Goal: Task Accomplishment & Management: Manage account settings

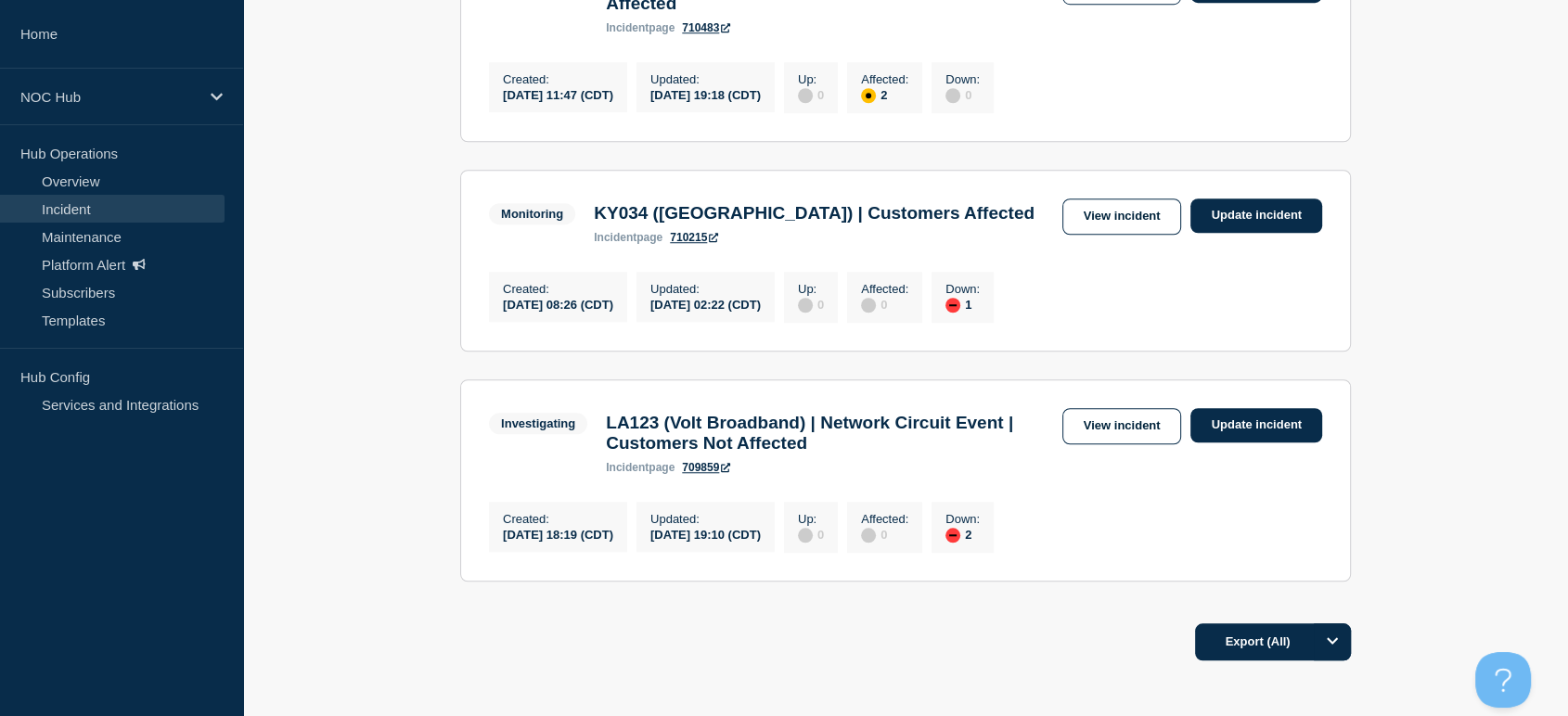
scroll to position [1458, 0]
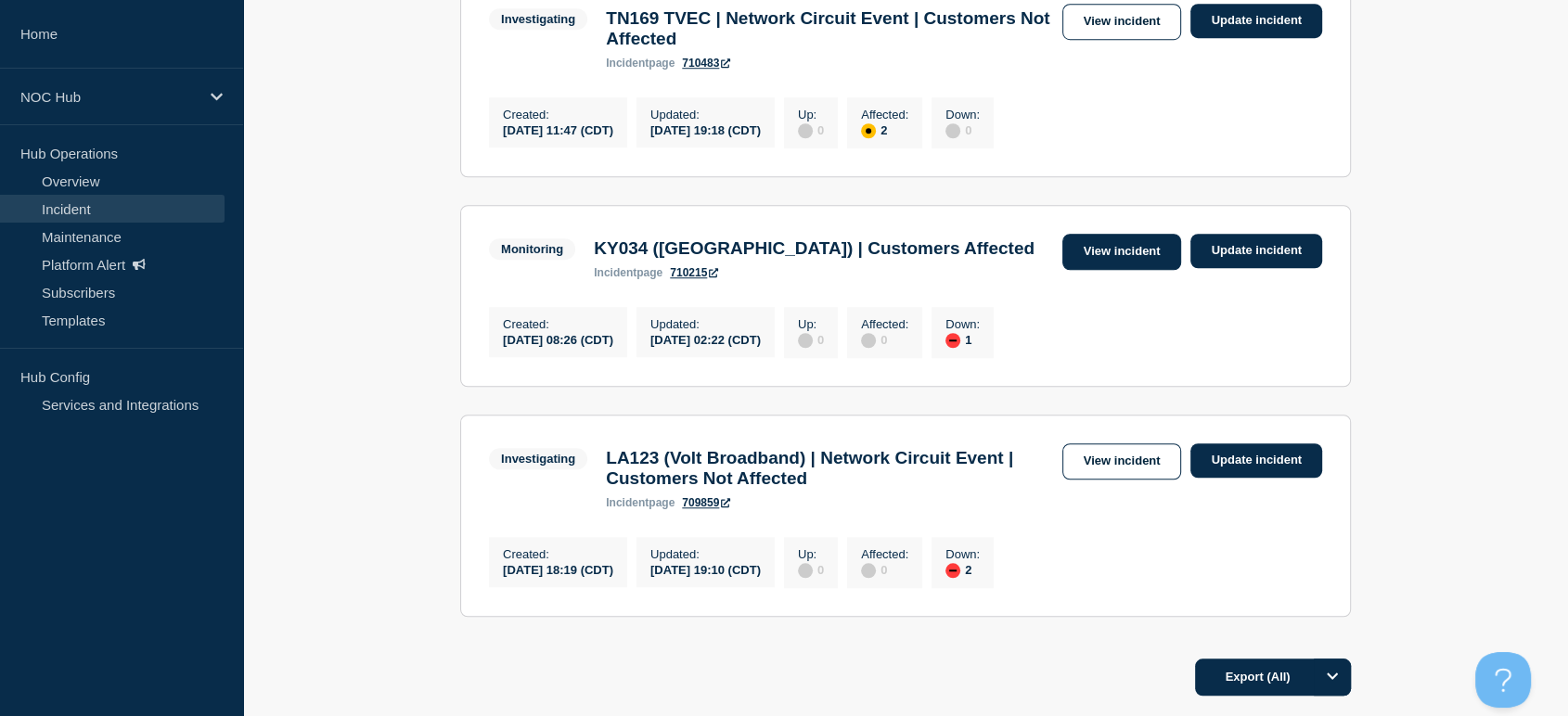
click at [1103, 270] on link "View incident" at bounding box center [1122, 252] width 120 height 36
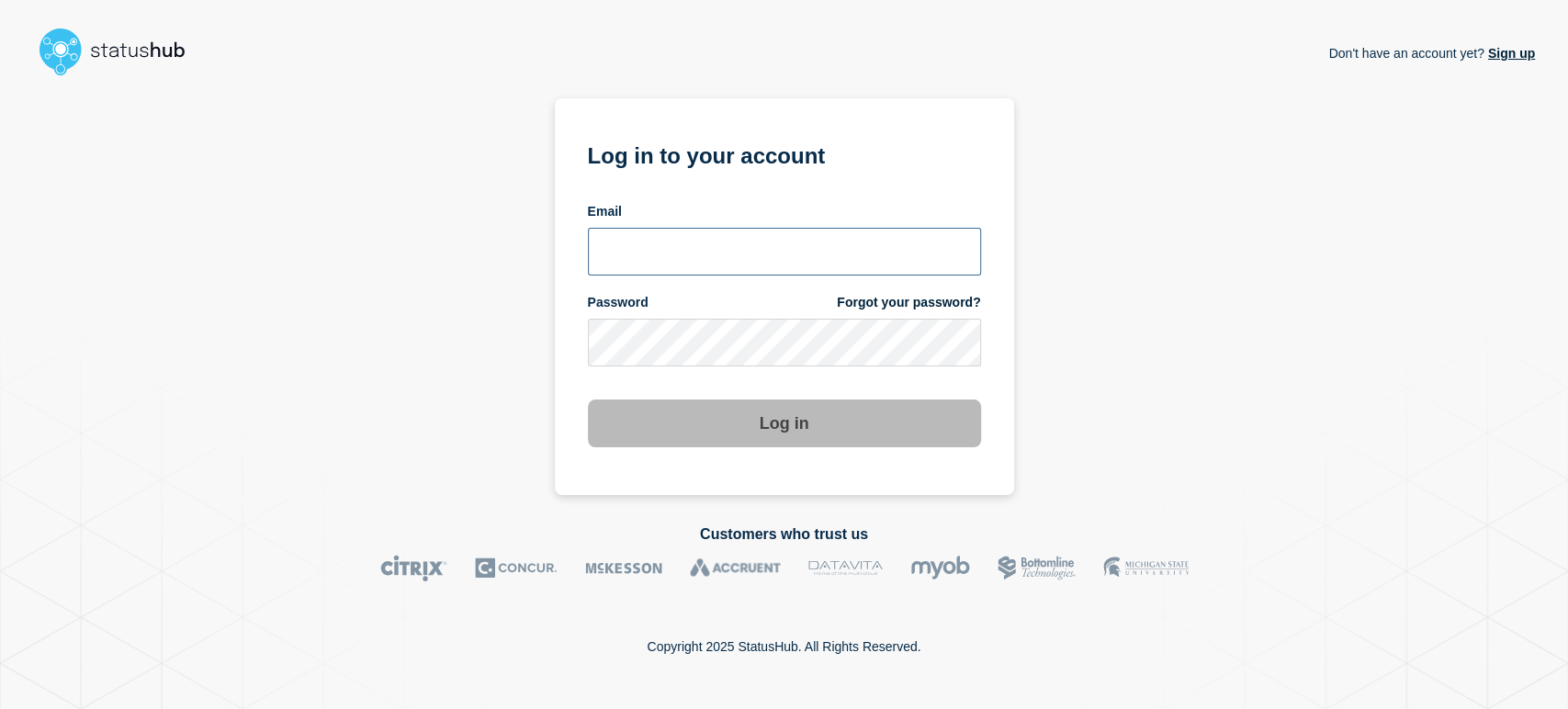
click at [657, 255] on input "email input" at bounding box center [784, 252] width 393 height 48
type input "sean.webb@conexon.us"
click at [588, 400] on button "Log in" at bounding box center [784, 423] width 393 height 48
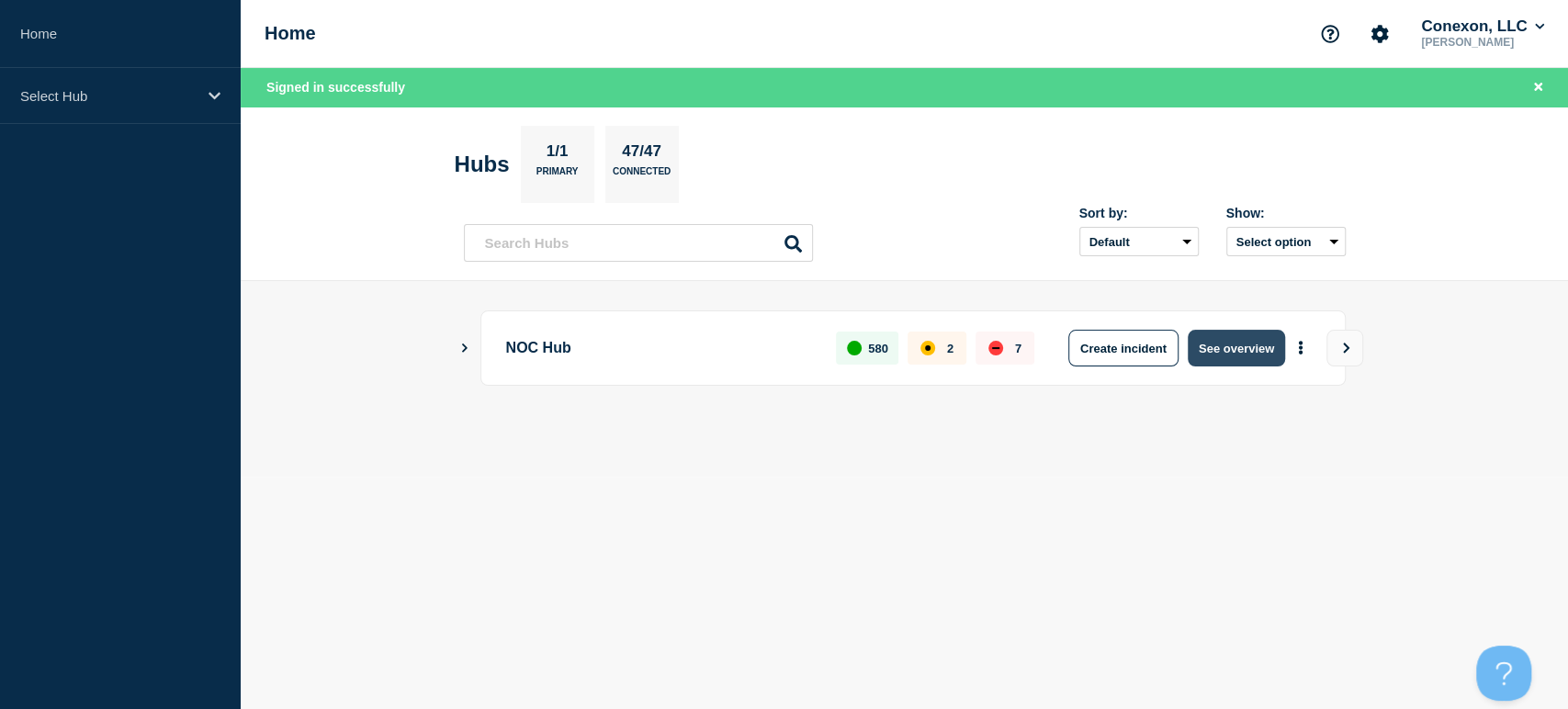
click at [1230, 346] on button "See overview" at bounding box center [1235, 348] width 97 height 37
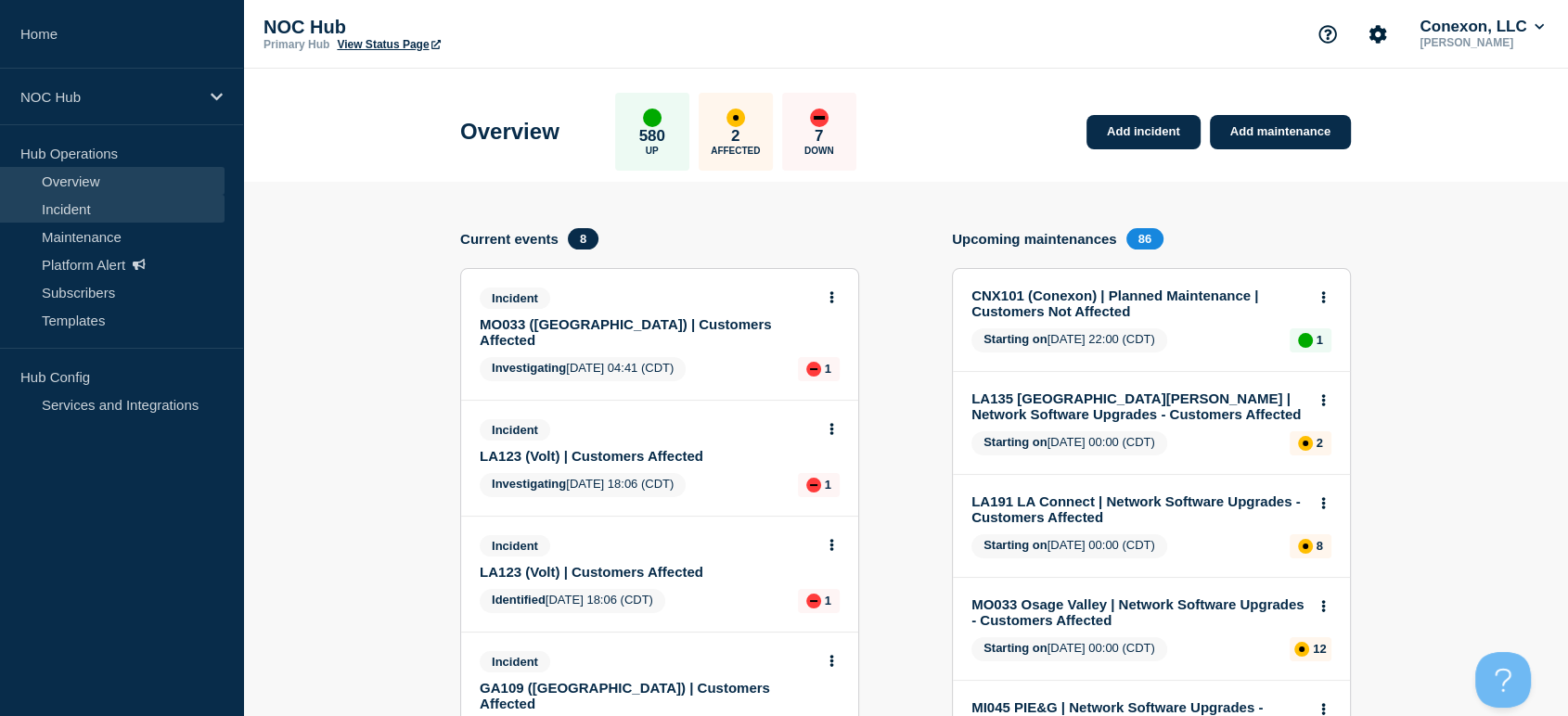
click at [102, 209] on link "Incident" at bounding box center [112, 209] width 225 height 28
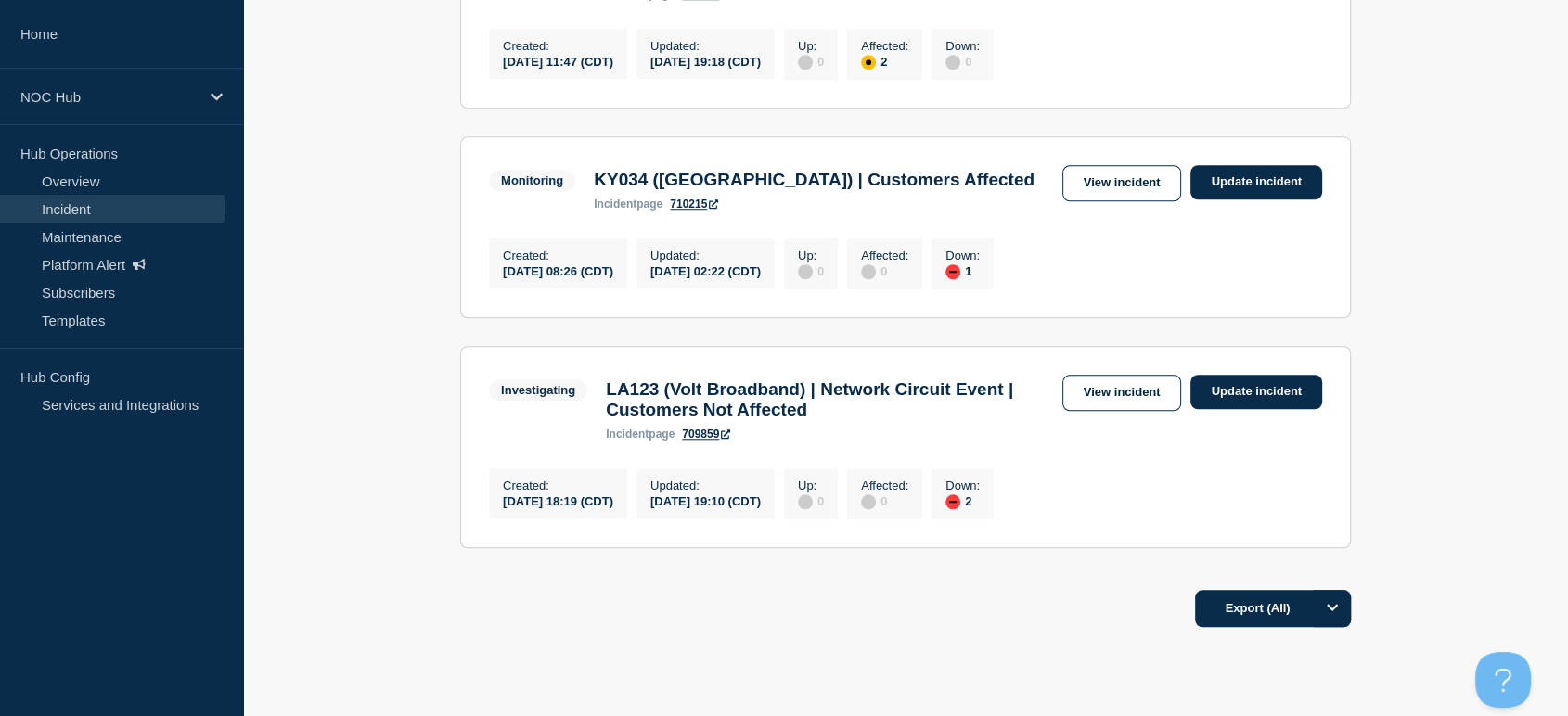
scroll to position [1355, 0]
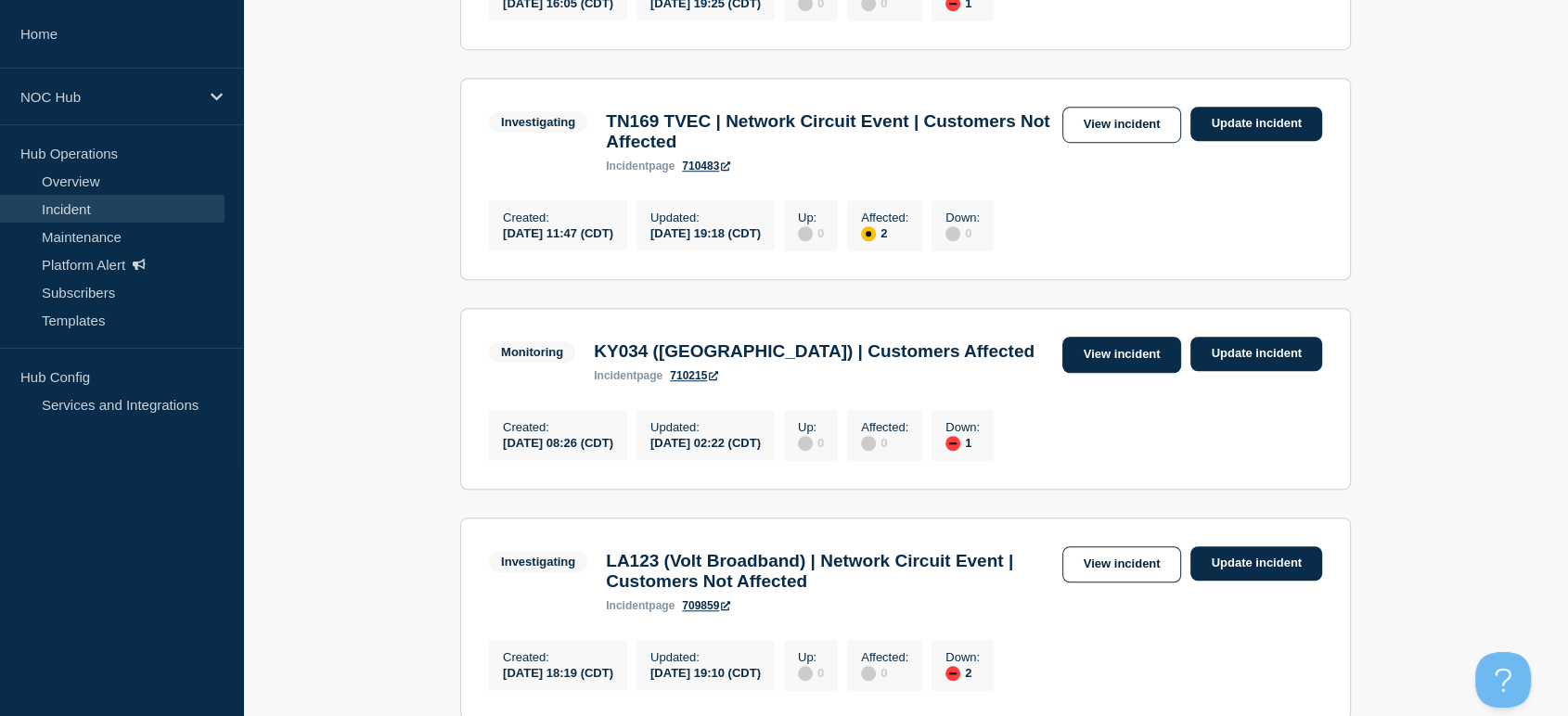
click at [1090, 373] on link "View incident" at bounding box center [1122, 355] width 120 height 36
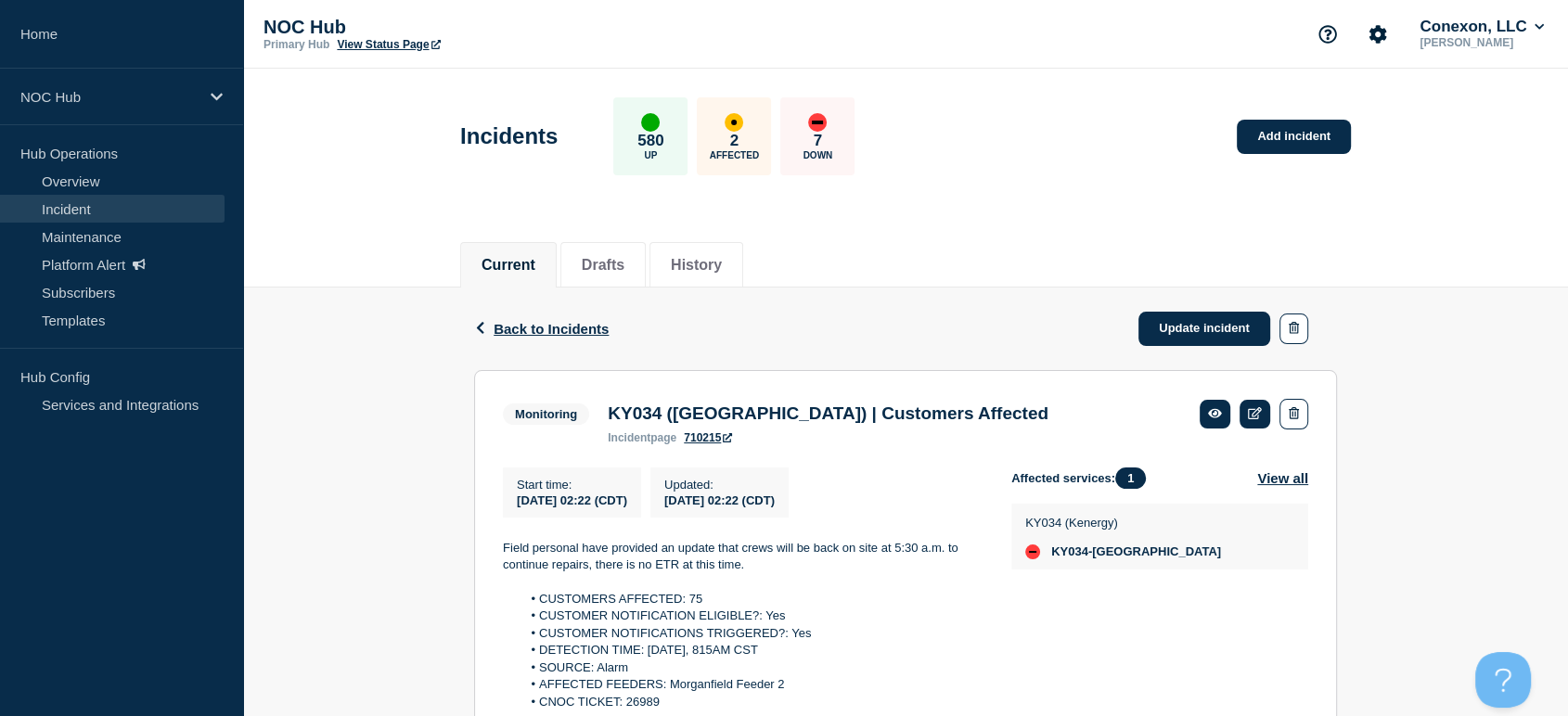
scroll to position [309, 0]
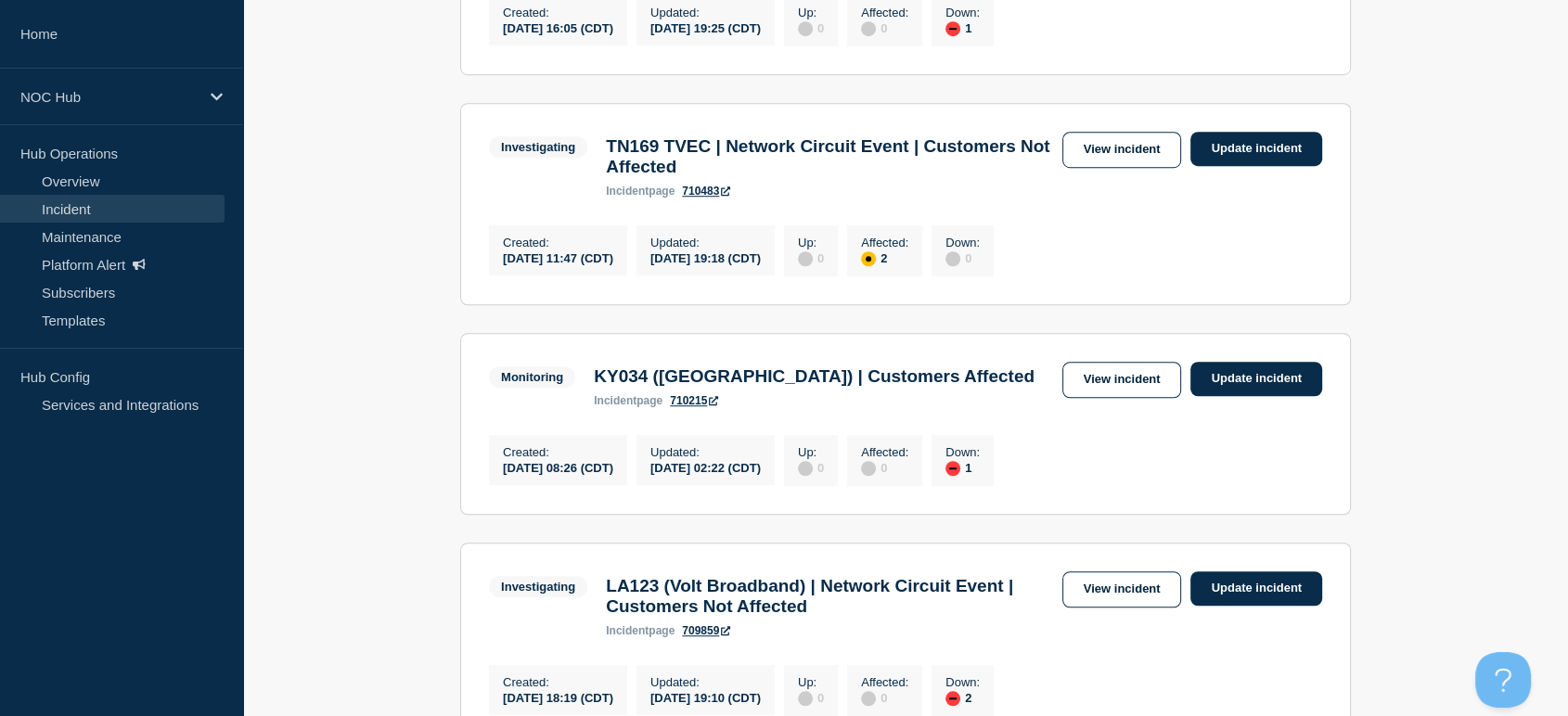
scroll to position [1252, 0]
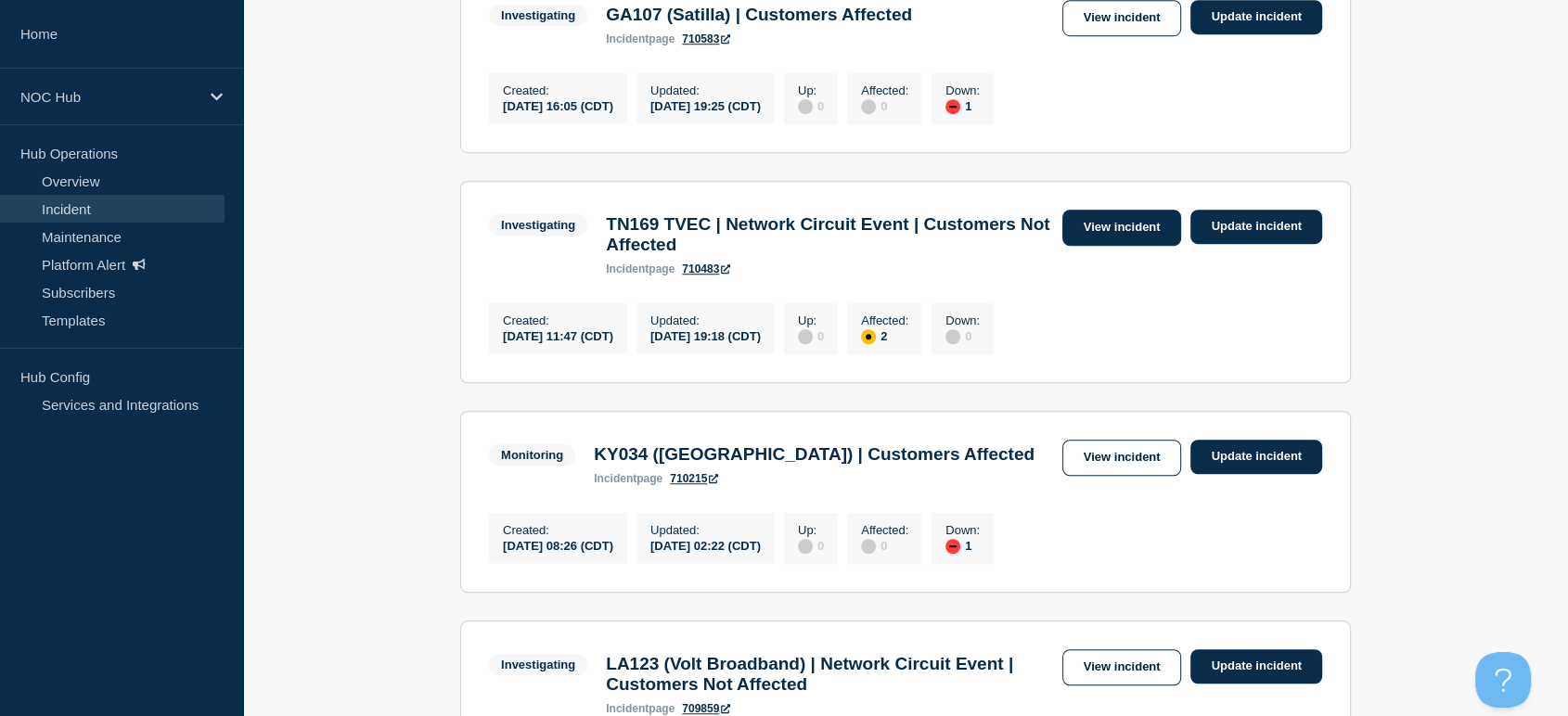
click at [1142, 246] on link "View incident" at bounding box center [1122, 228] width 120 height 36
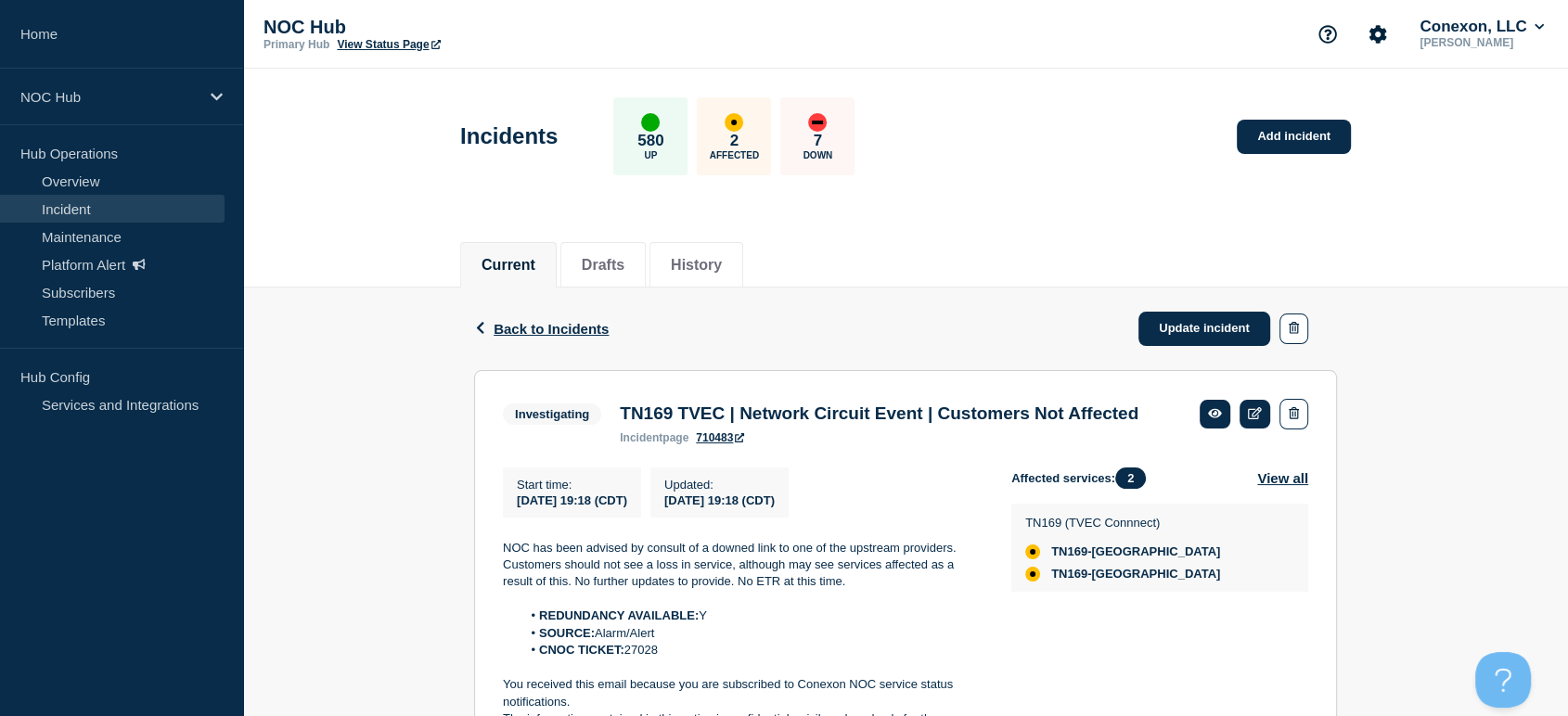
scroll to position [305, 0]
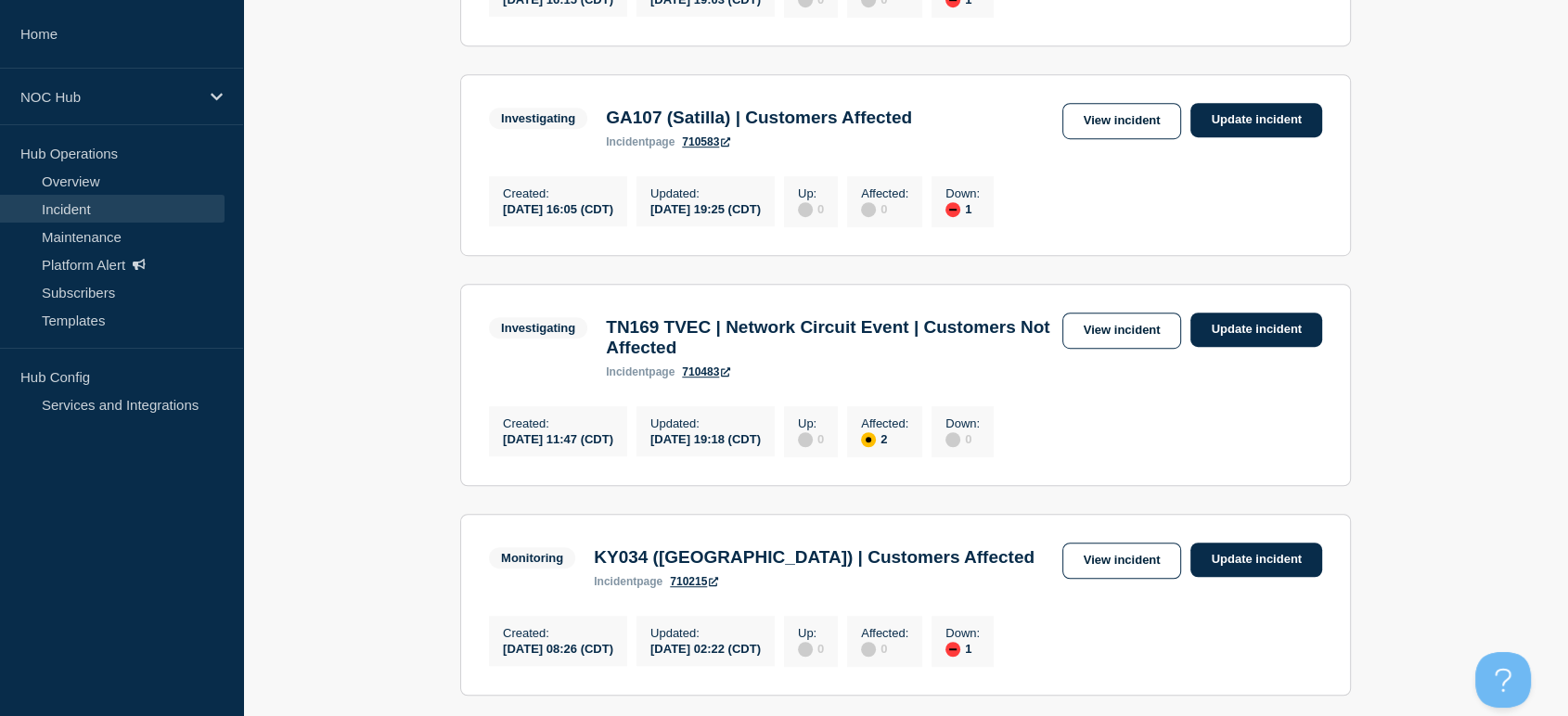
scroll to position [943, 0]
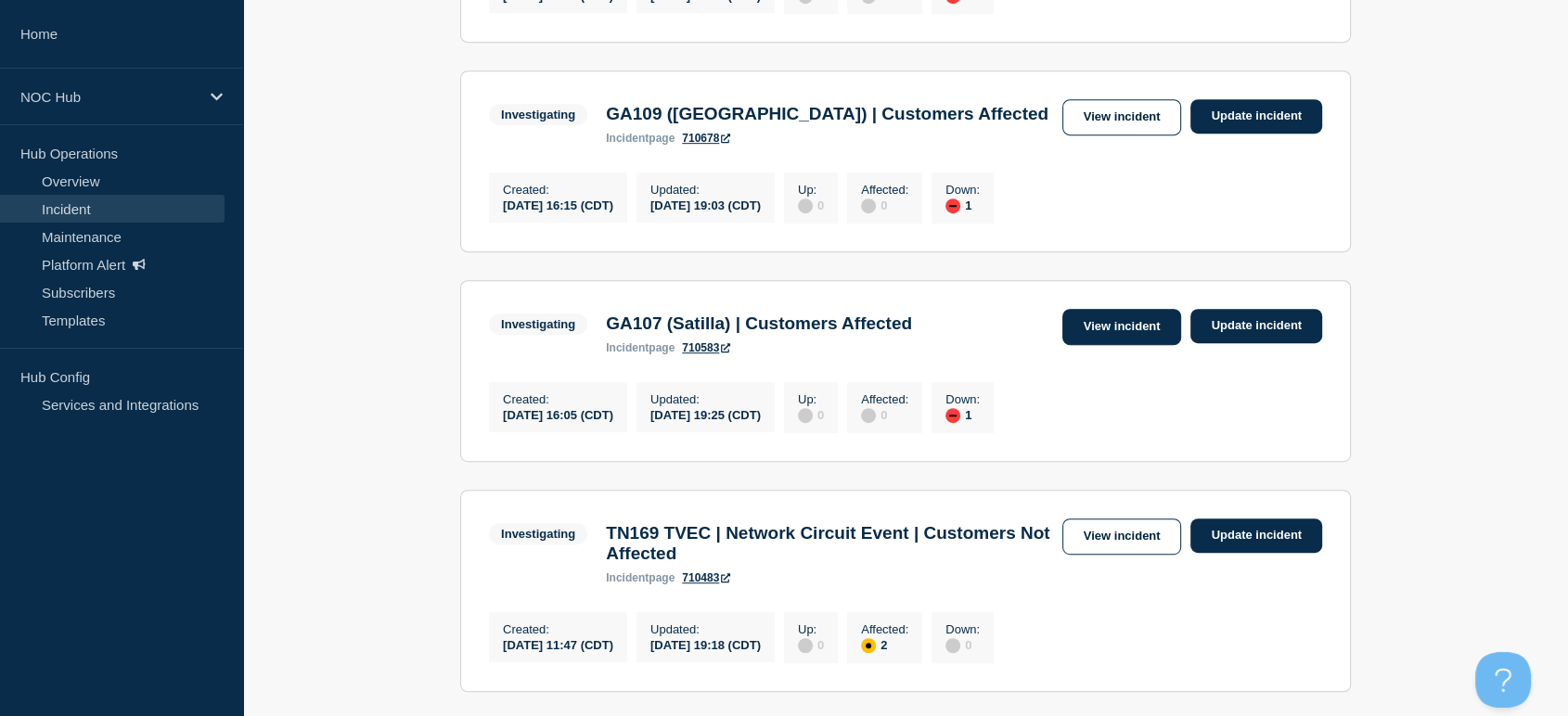
click at [1120, 346] on link "View incident" at bounding box center [1122, 328] width 120 height 36
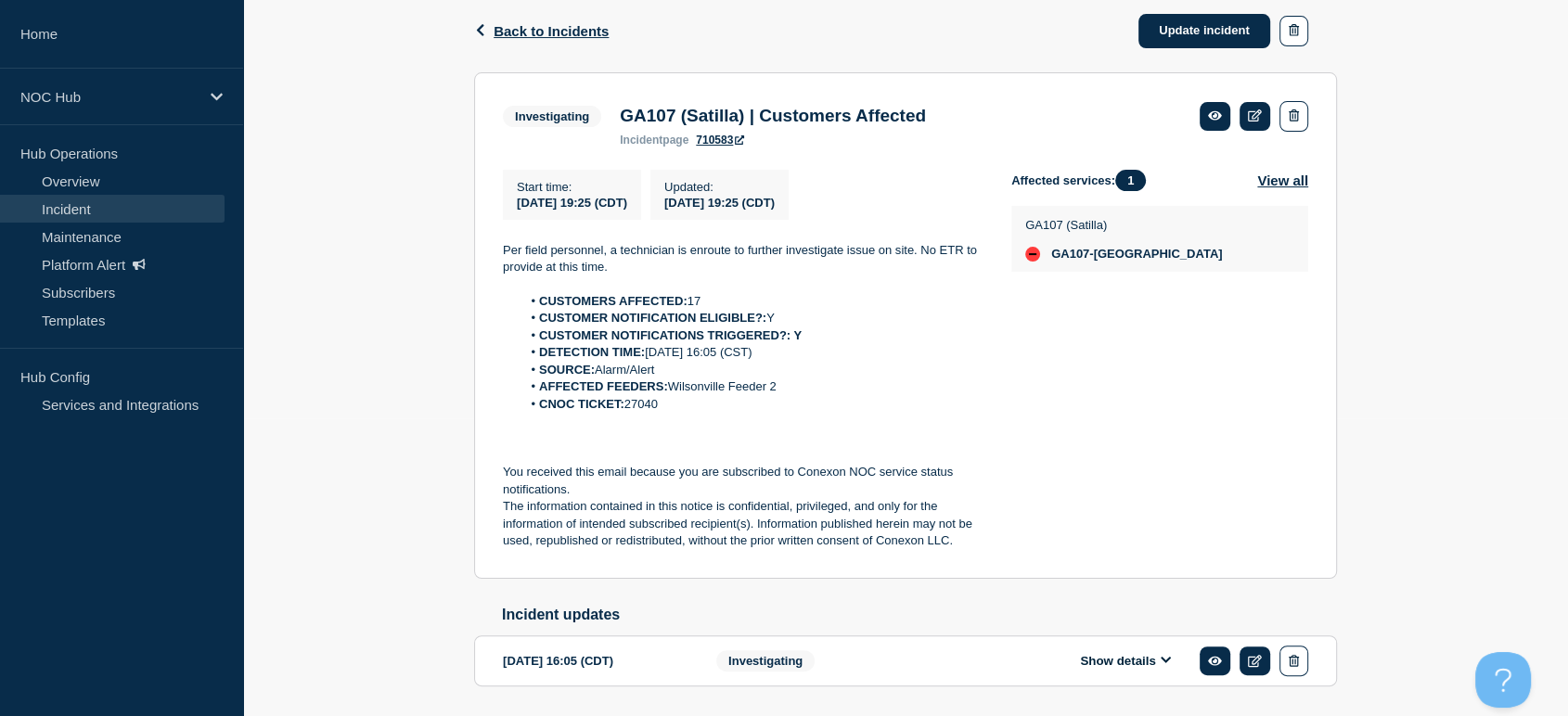
scroll to position [262, 0]
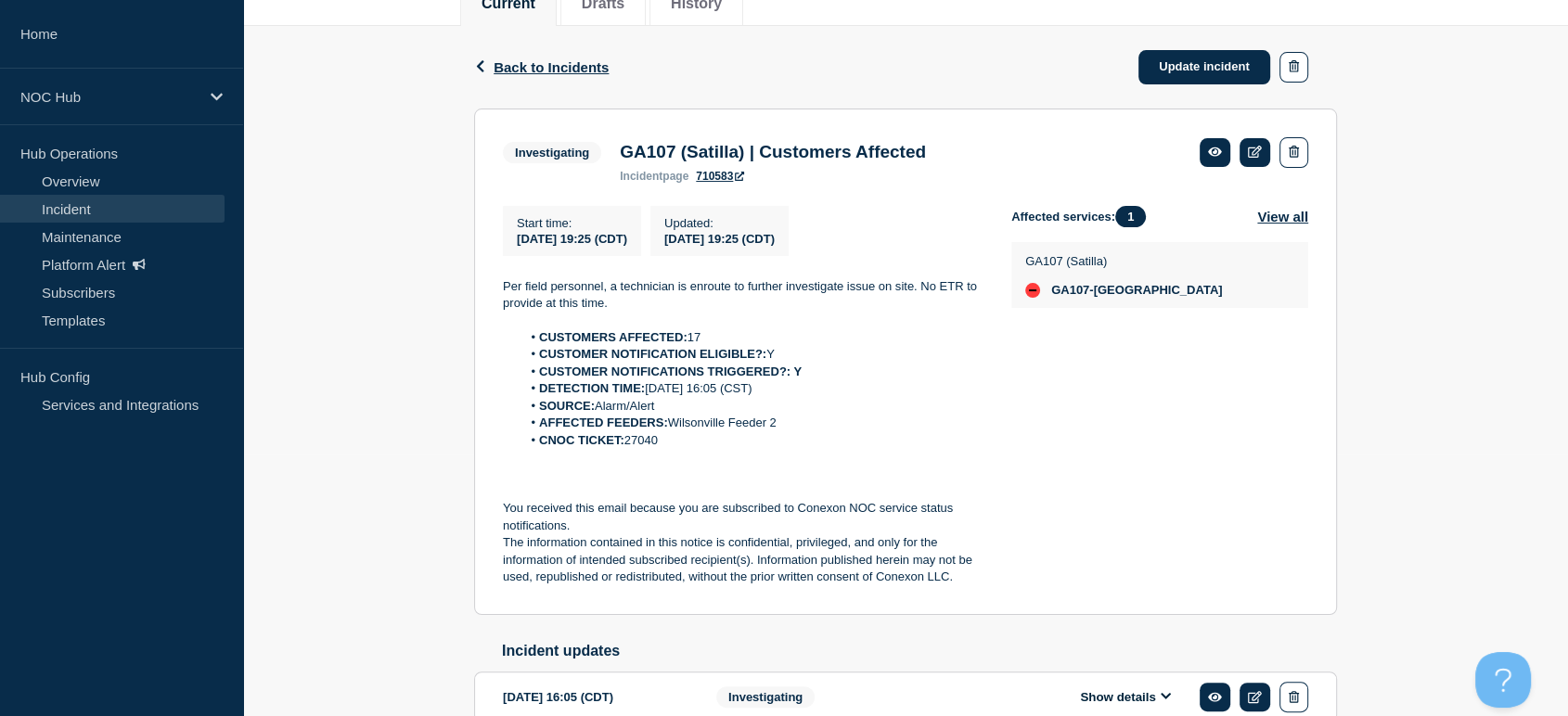
drag, startPoint x: 499, startPoint y: 288, endPoint x: 761, endPoint y: 455, distance: 310.7
click at [761, 455] on section "Investigating GA107 (Satilla) | Customers Affected incident page 710583 Start t…" at bounding box center [905, 362] width 863 height 507
copy div "Per field personnel, a technician is enroute to further investigate issue on si…"
click at [1170, 64] on link "Update incident" at bounding box center [1204, 68] width 131 height 34
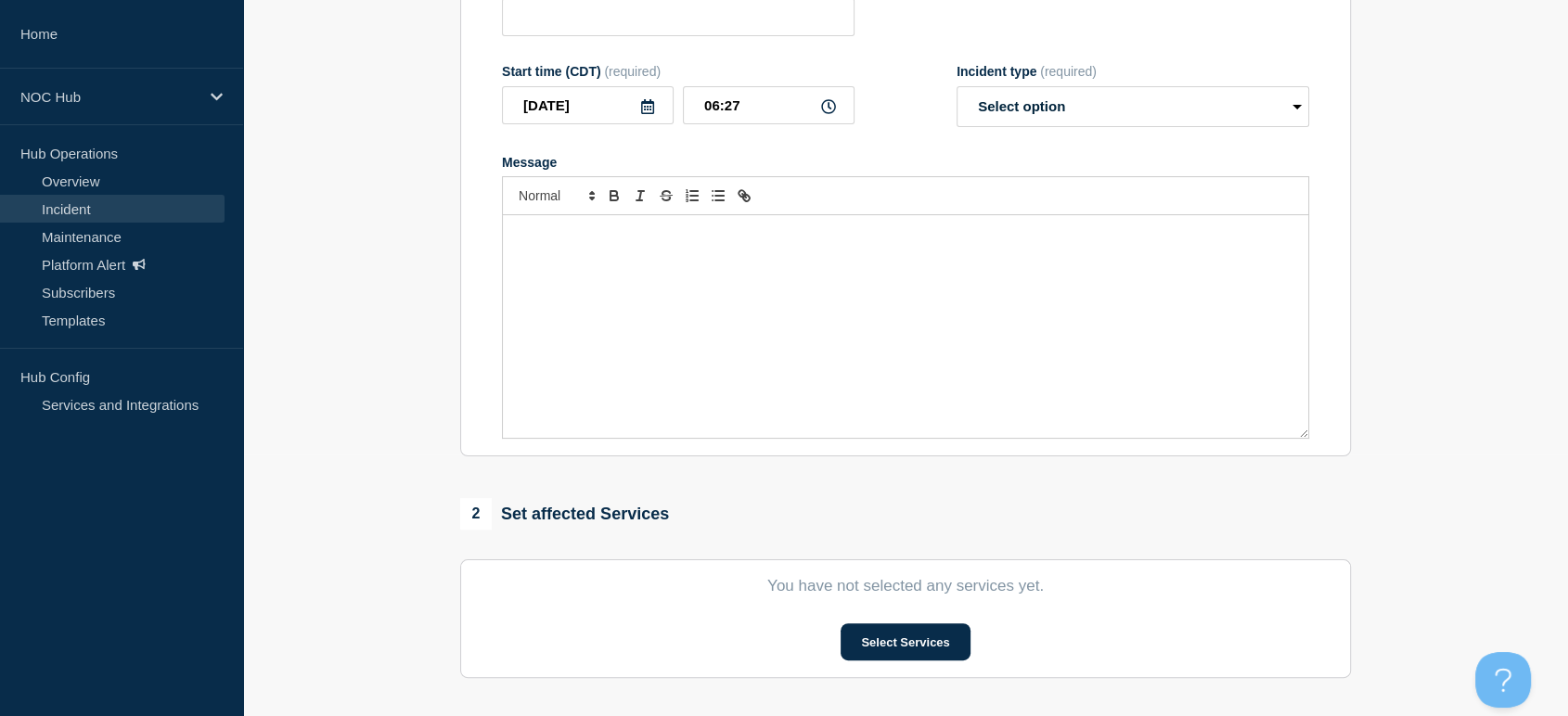
type input "GA107 (Satilla) | Customers Affected"
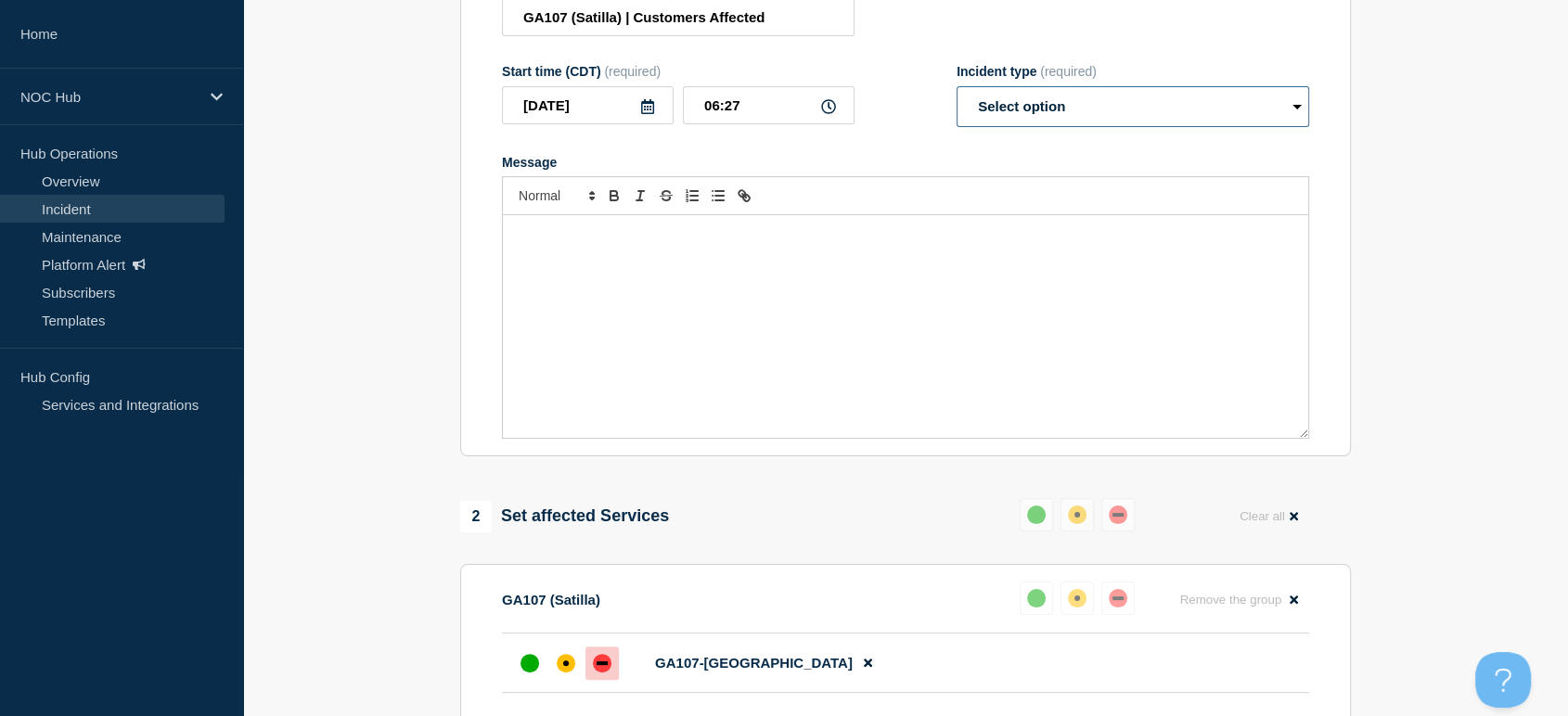
click at [1092, 128] on select "Select option Investigating Identified Monitoring Resolved" at bounding box center [1133, 107] width 352 height 41
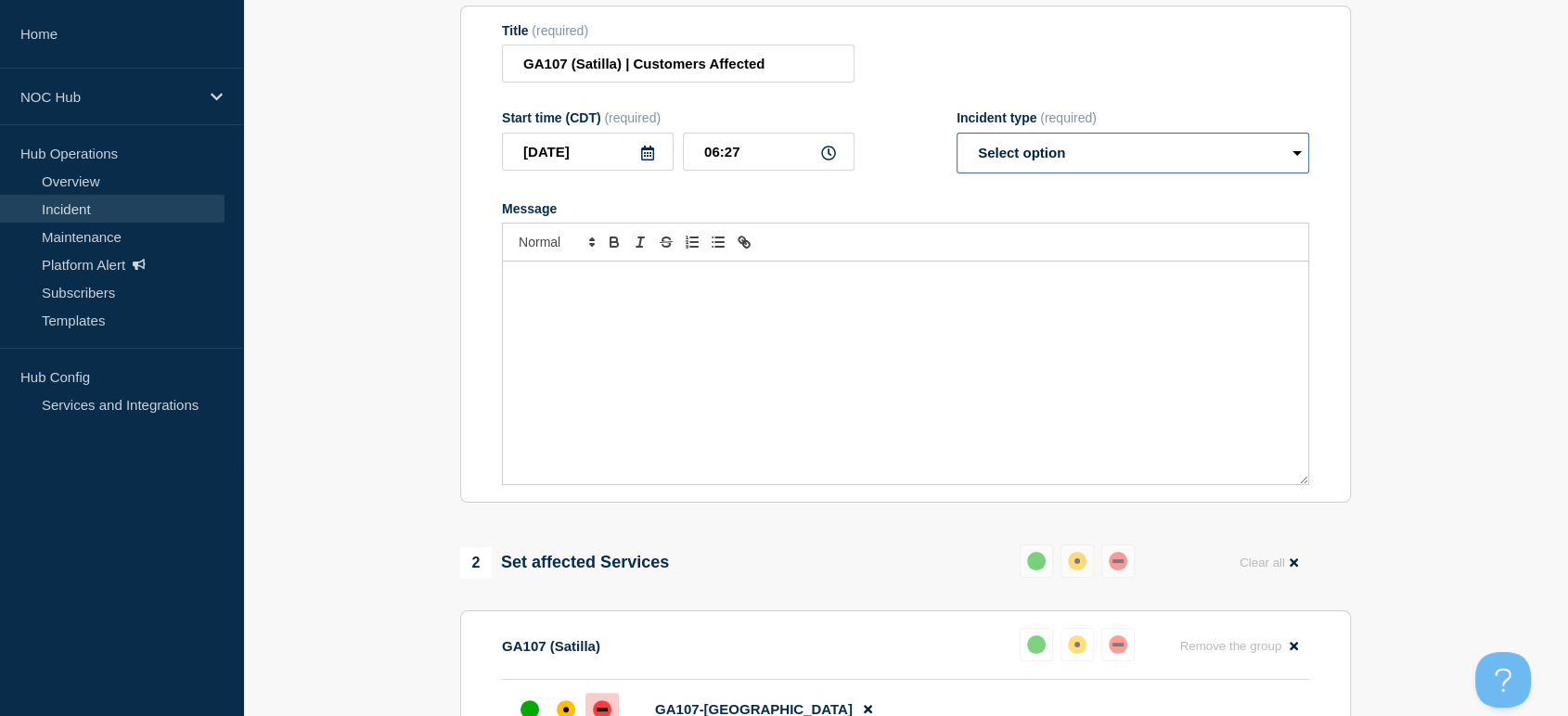
scroll to position [55, 0]
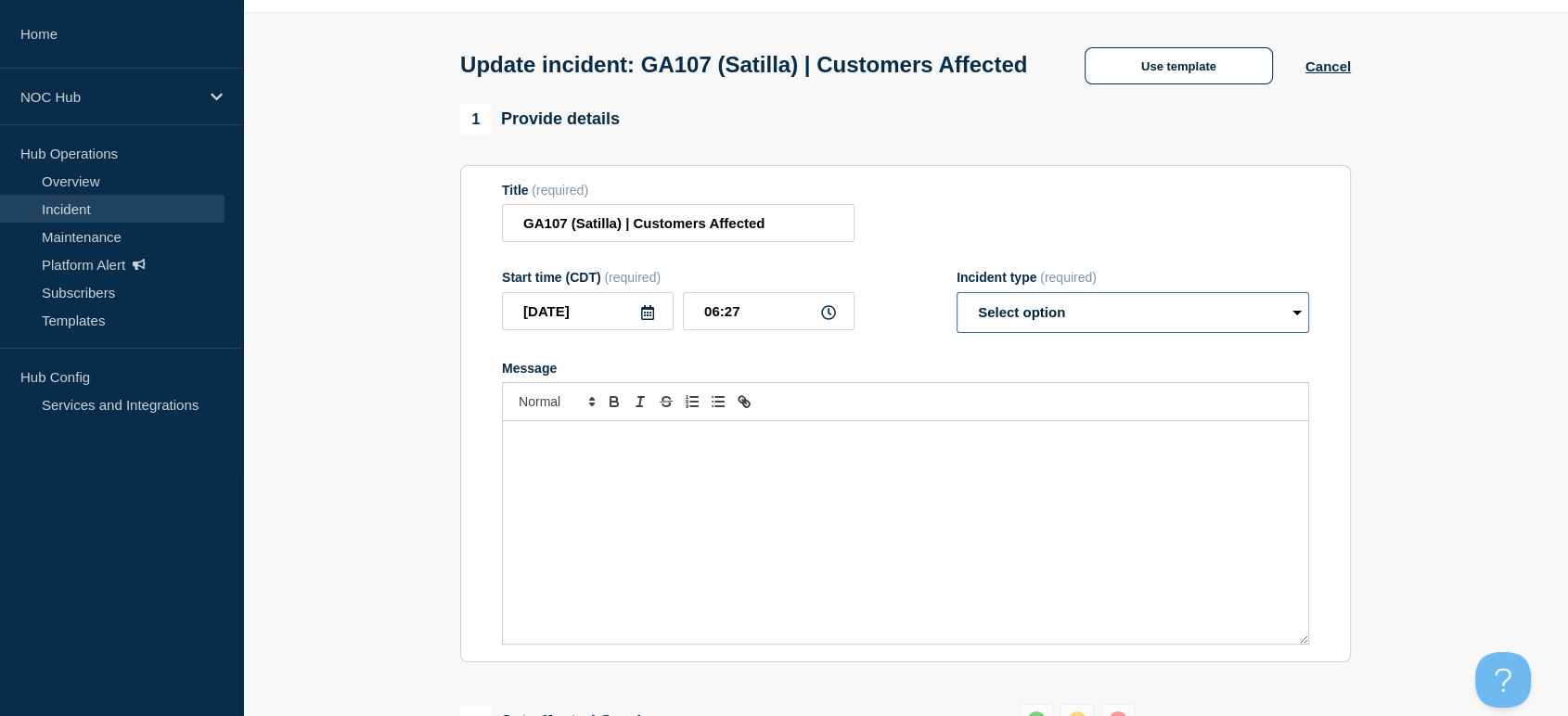
click at [1023, 333] on select "Select option Investigating Identified Monitoring Resolved" at bounding box center [1133, 312] width 352 height 41
select select "investigating"
click at [957, 328] on select "Select option Investigating Identified Monitoring Resolved" at bounding box center [1133, 312] width 352 height 41
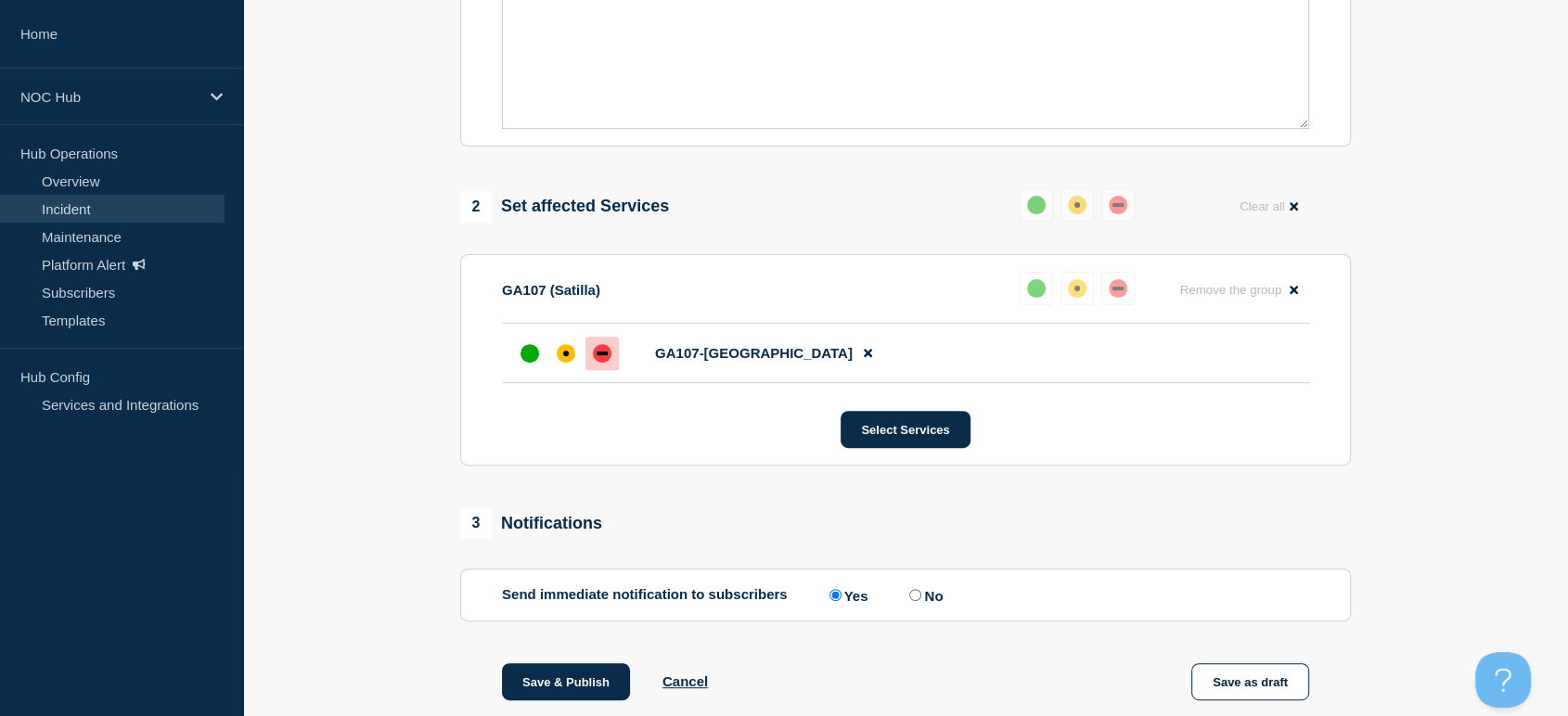
click at [693, 97] on div "Message" at bounding box center [905, 17] width 805 height 223
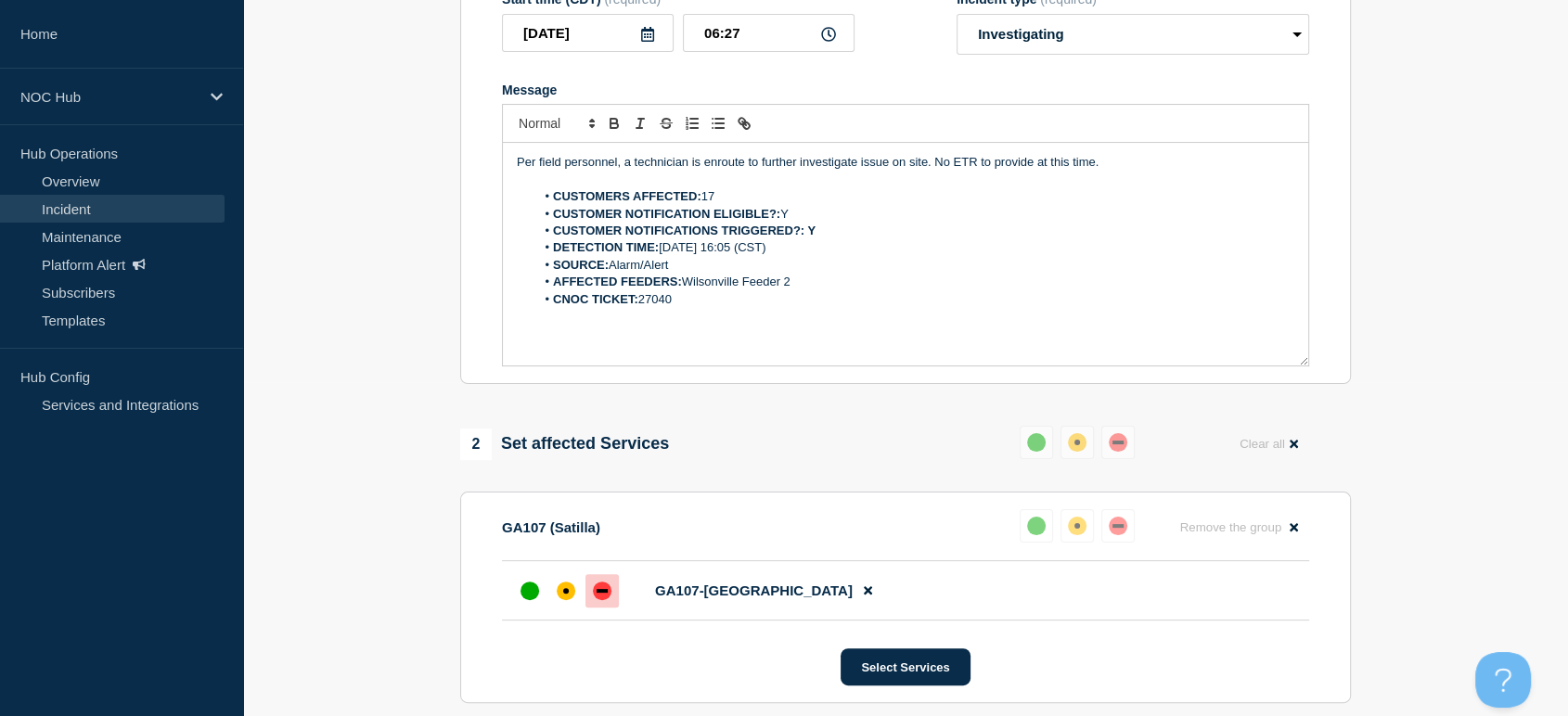
scroll to position [320, 0]
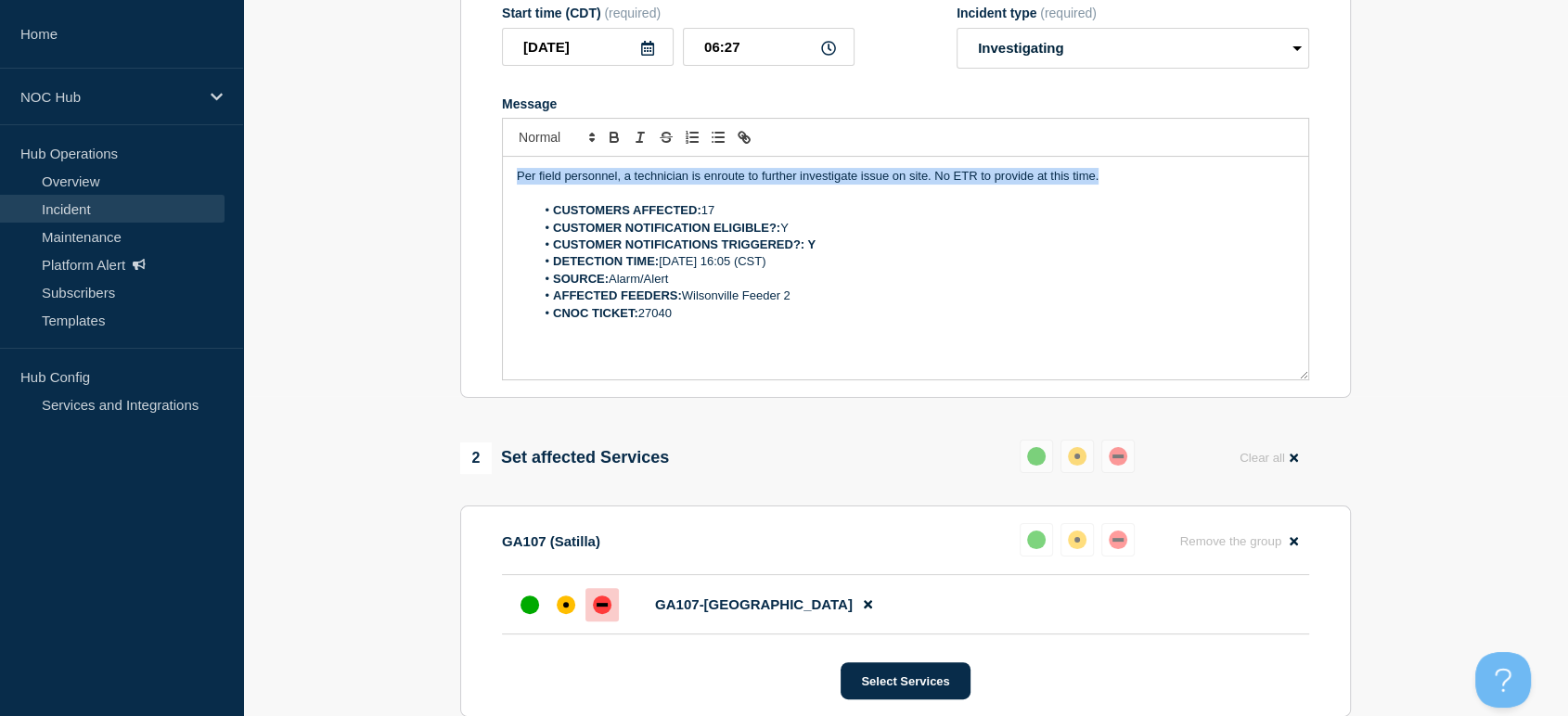
drag, startPoint x: 1099, startPoint y: 214, endPoint x: 518, endPoint y: 209, distance: 581.0
click at [518, 185] on p "Per field personnel, a technician is enroute to further investigate issue on si…" at bounding box center [905, 176] width 778 height 17
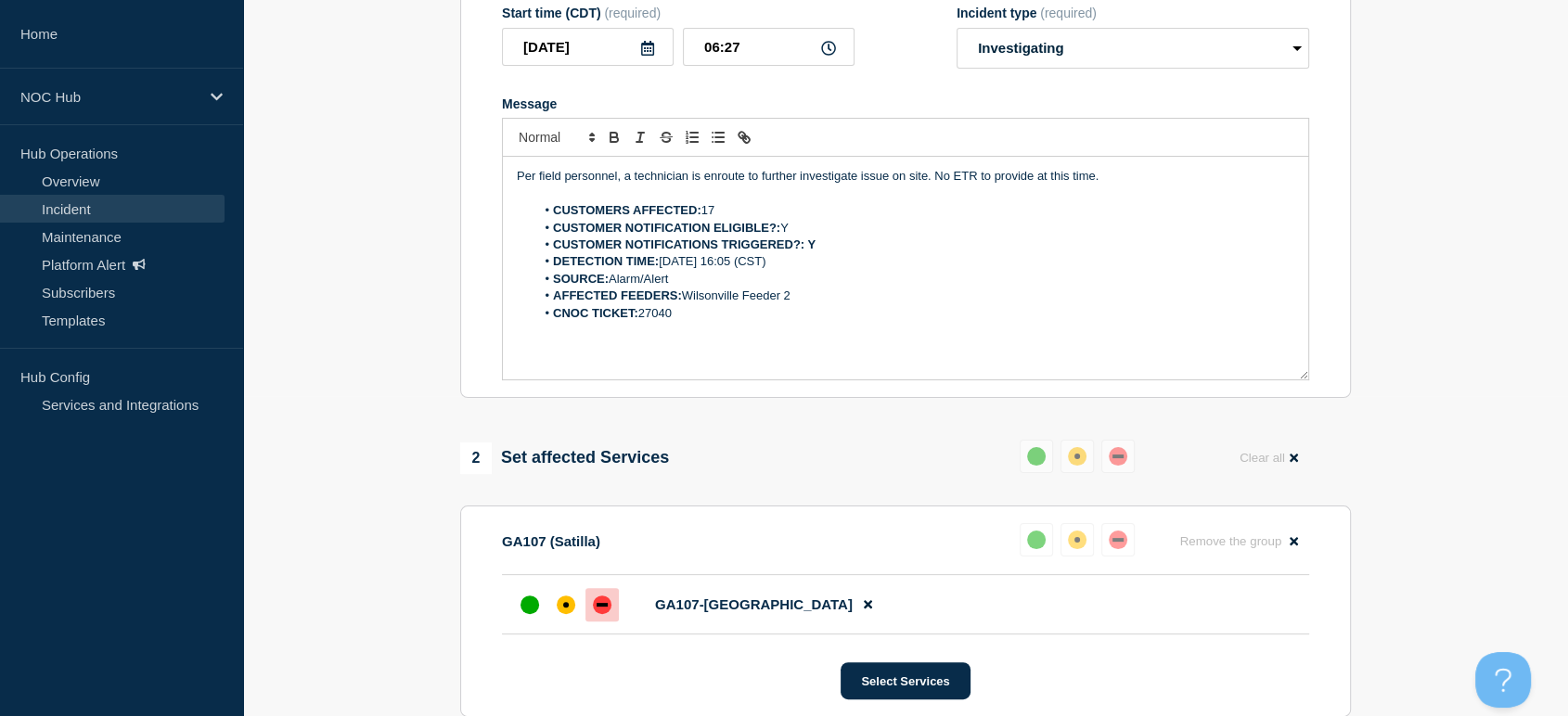
click at [965, 219] on li "CUSTOMERS AFFECTED: 17" at bounding box center [915, 210] width 760 height 17
drag, startPoint x: 930, startPoint y: 217, endPoint x: 399, endPoint y: 205, distance: 531.1
click at [399, 205] on section "1 Provide details Title (required) GA107 (Satilla) | Customers Affected Start t…" at bounding box center [905, 524] width 1325 height 1370
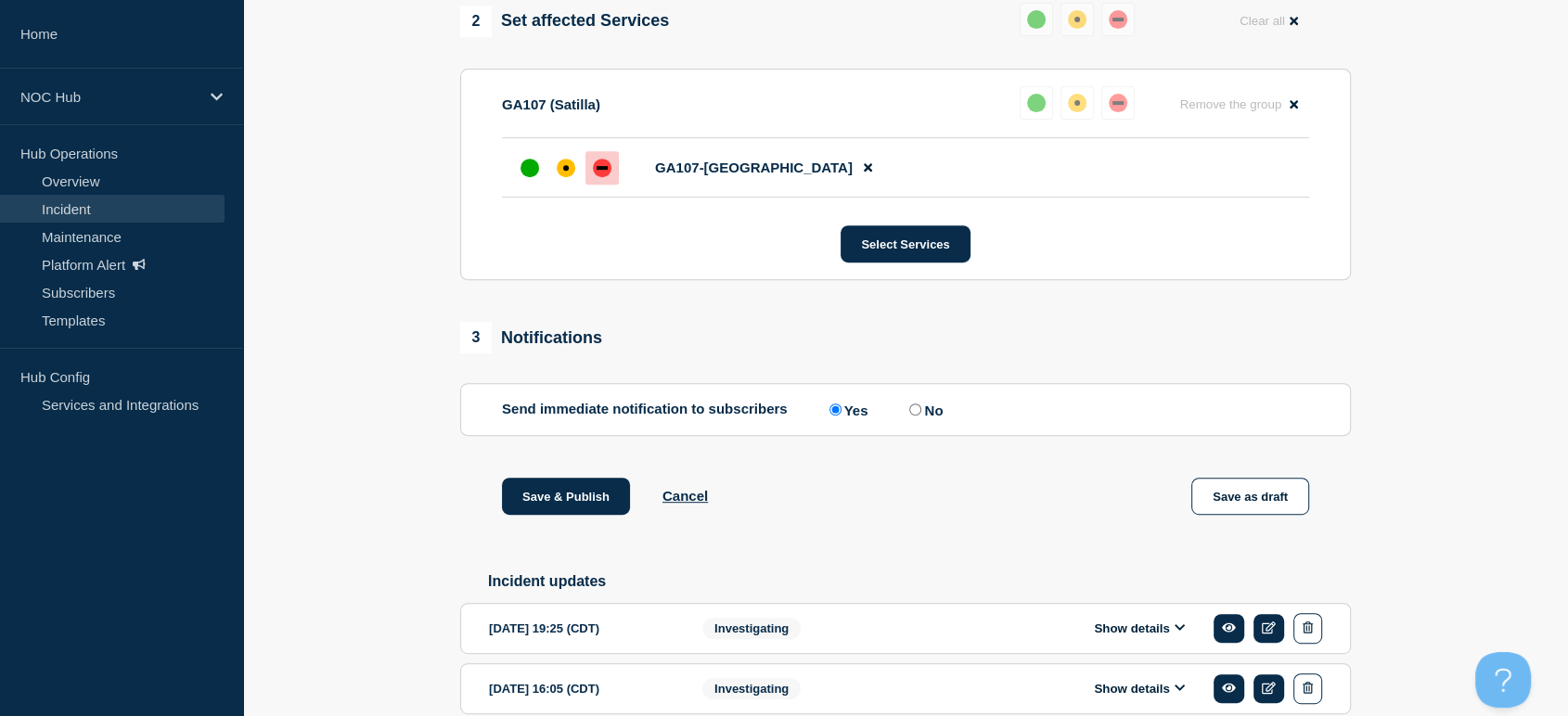
scroll to position [881, 0]
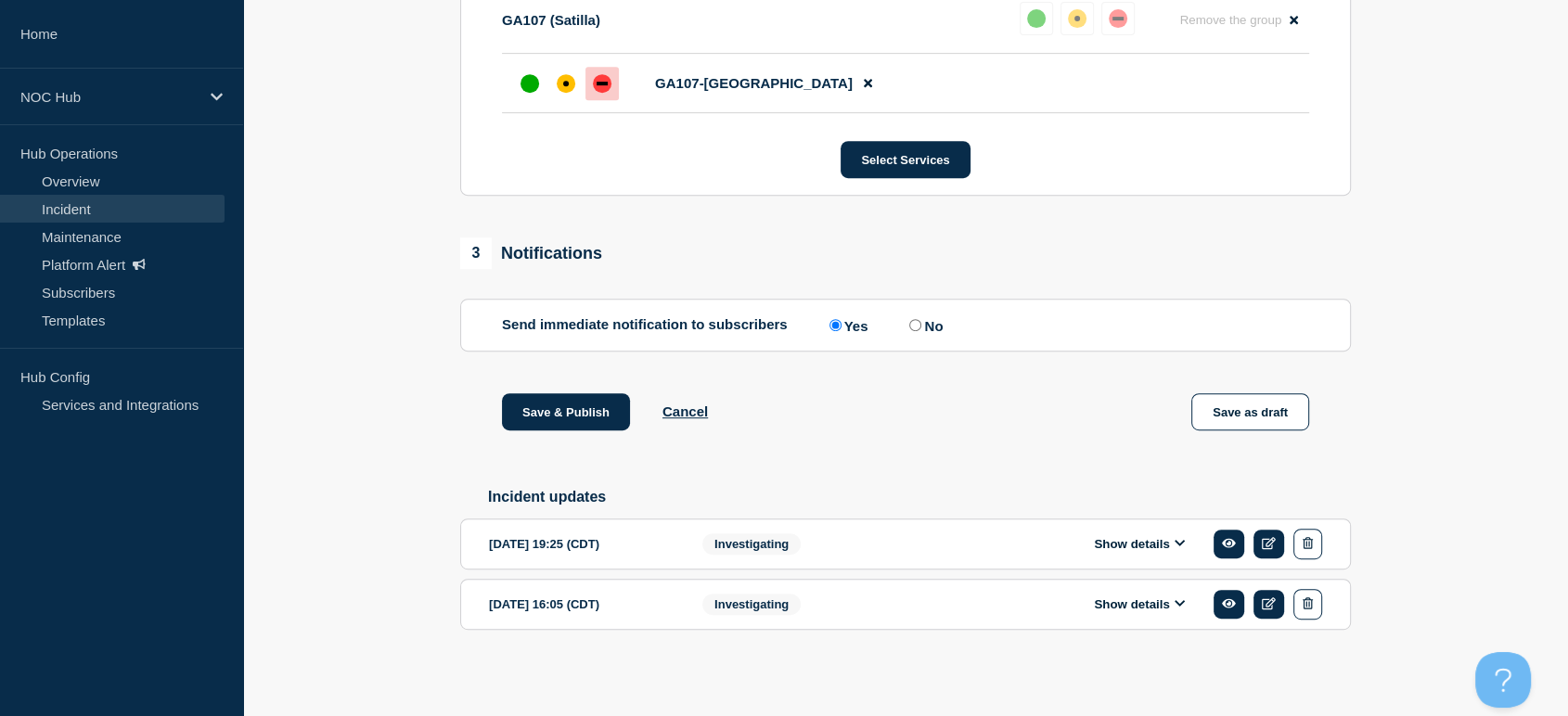
click at [925, 316] on label "No" at bounding box center [923, 325] width 38 height 18
click at [922, 319] on input "No" at bounding box center [915, 325] width 12 height 12
radio input "true"
radio input "false"
click at [526, 413] on button "Save & Publish" at bounding box center [566, 411] width 128 height 37
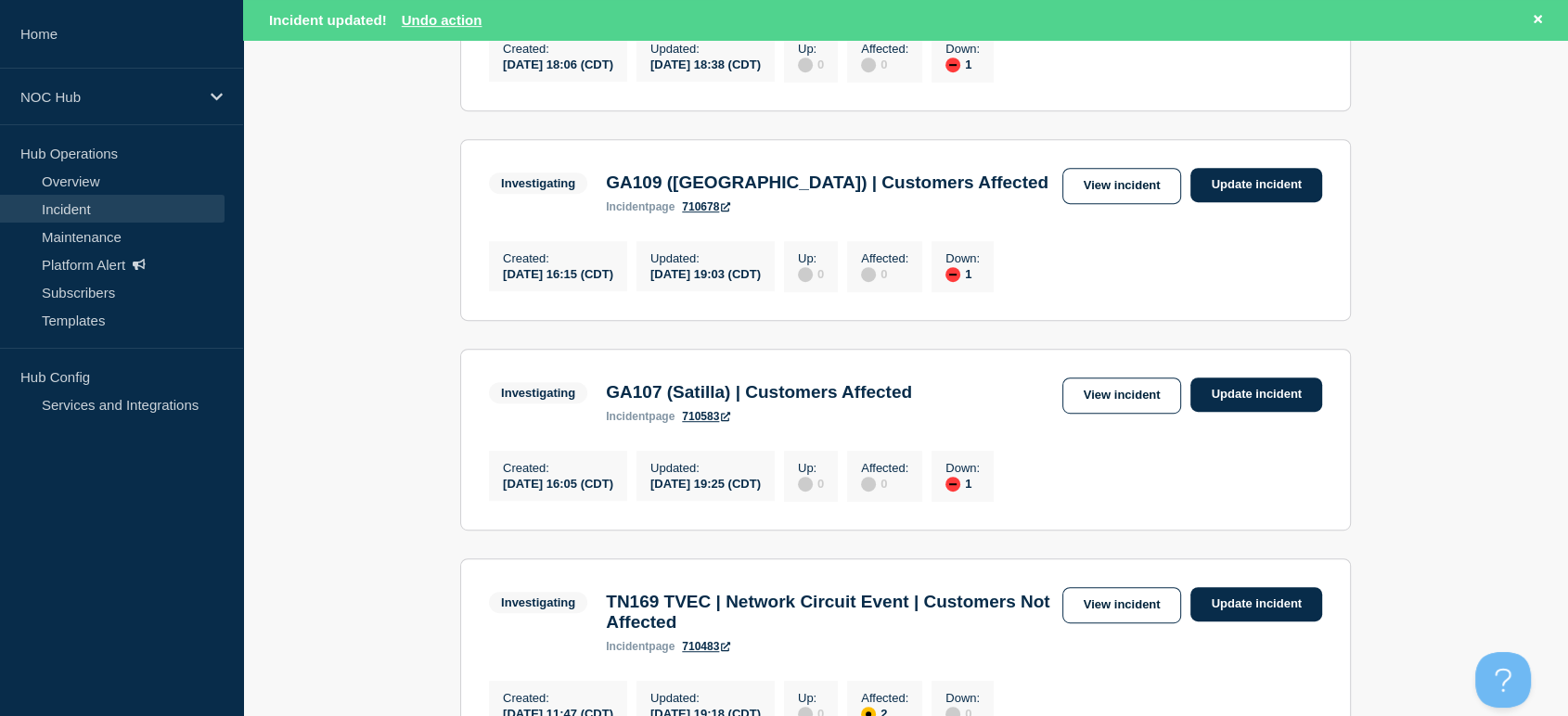
scroll to position [824, 0]
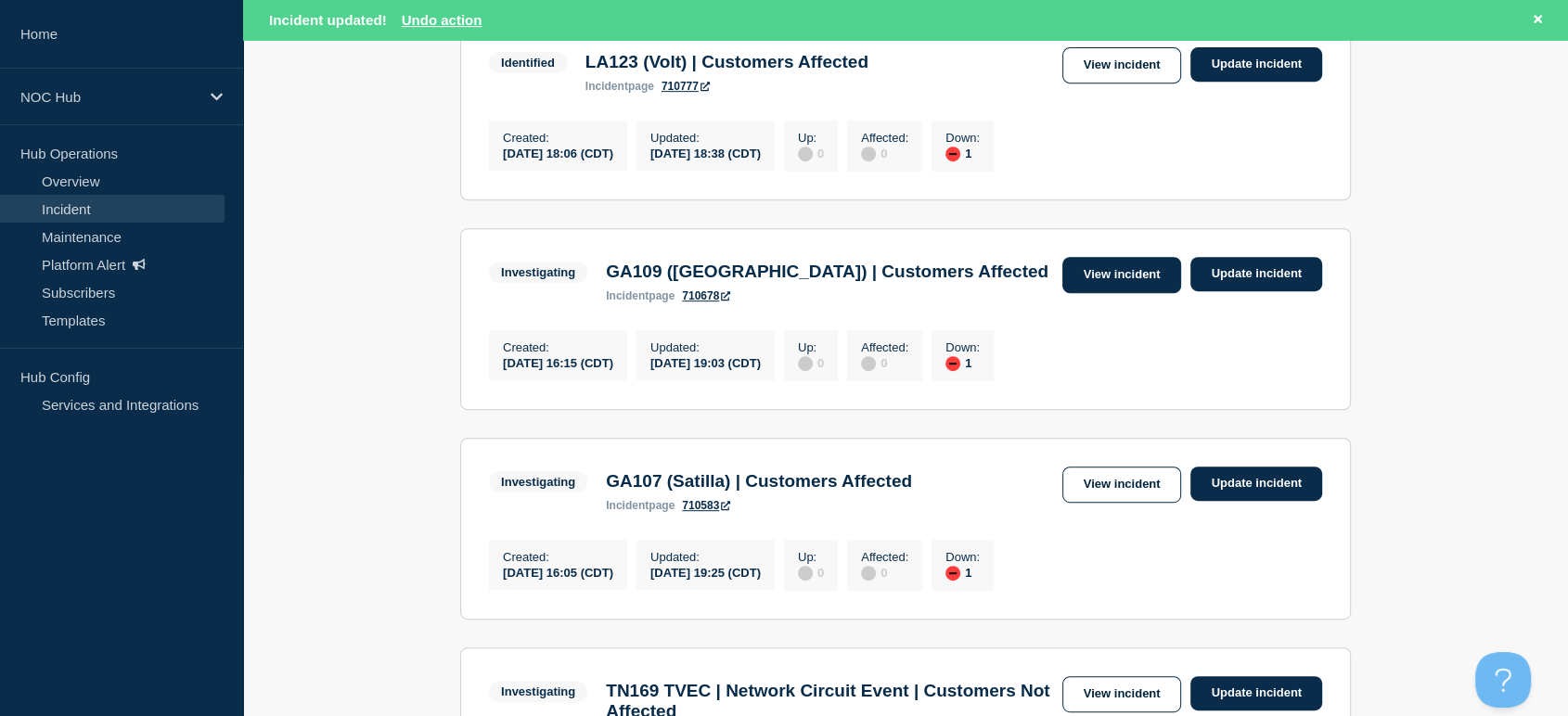
click at [1092, 293] on link "View incident" at bounding box center [1122, 275] width 120 height 36
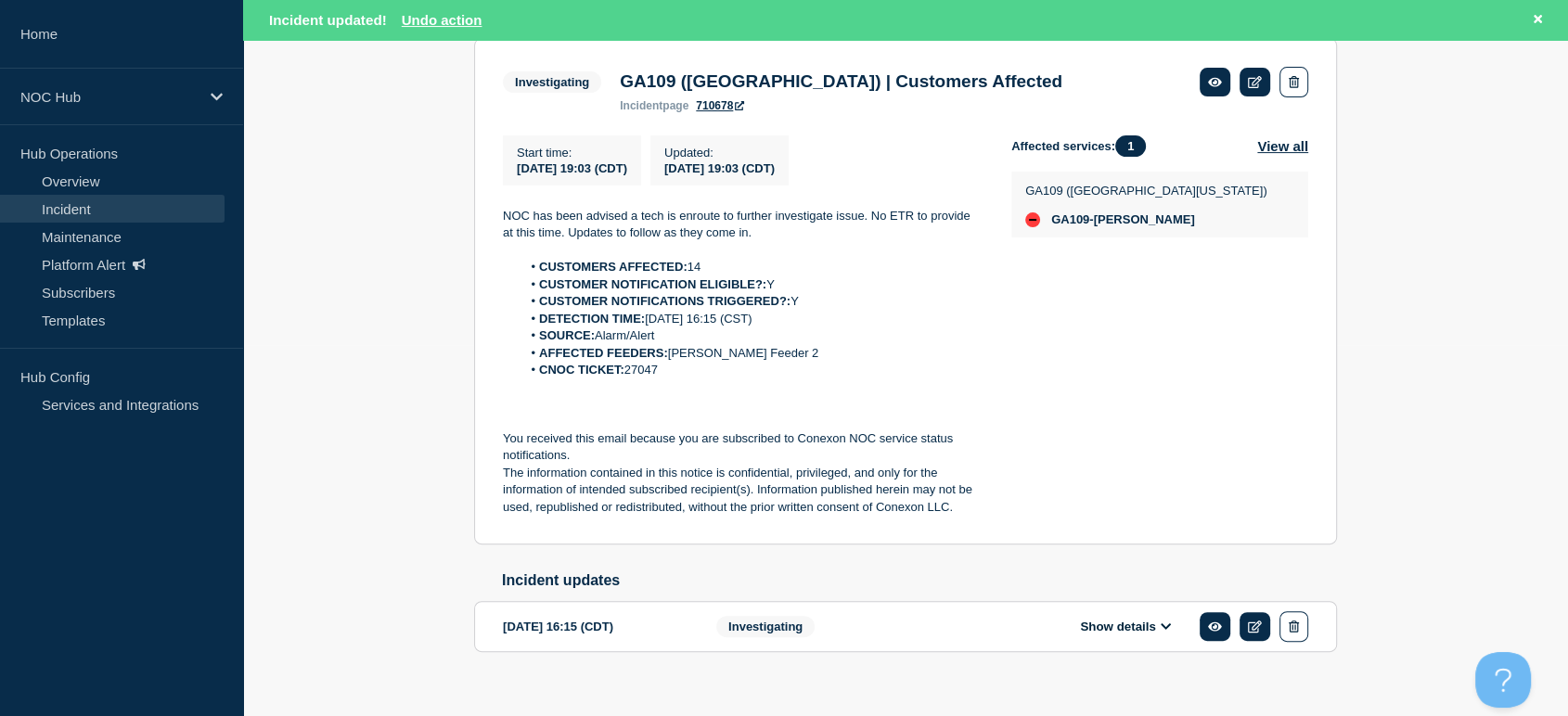
scroll to position [405, 0]
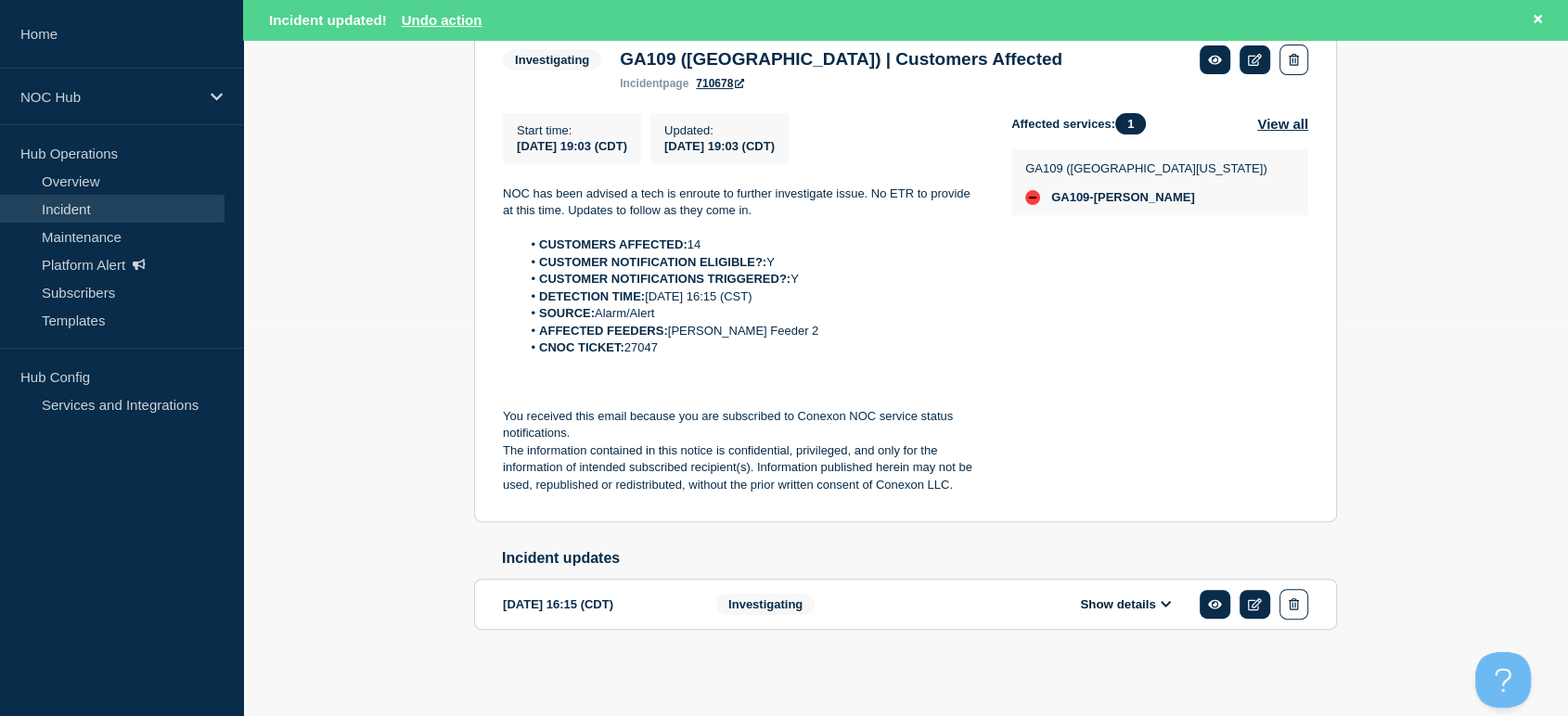
drag, startPoint x: 708, startPoint y: 348, endPoint x: 462, endPoint y: 185, distance: 295.1
click at [462, 185] on div "Back Back to Incidents Update incident Investigating GA109 (Middle GA) | Custom…" at bounding box center [905, 310] width 891 height 755
copy div "NOC has been advised a tech is enroute to further investigate issue. No ETR to …"
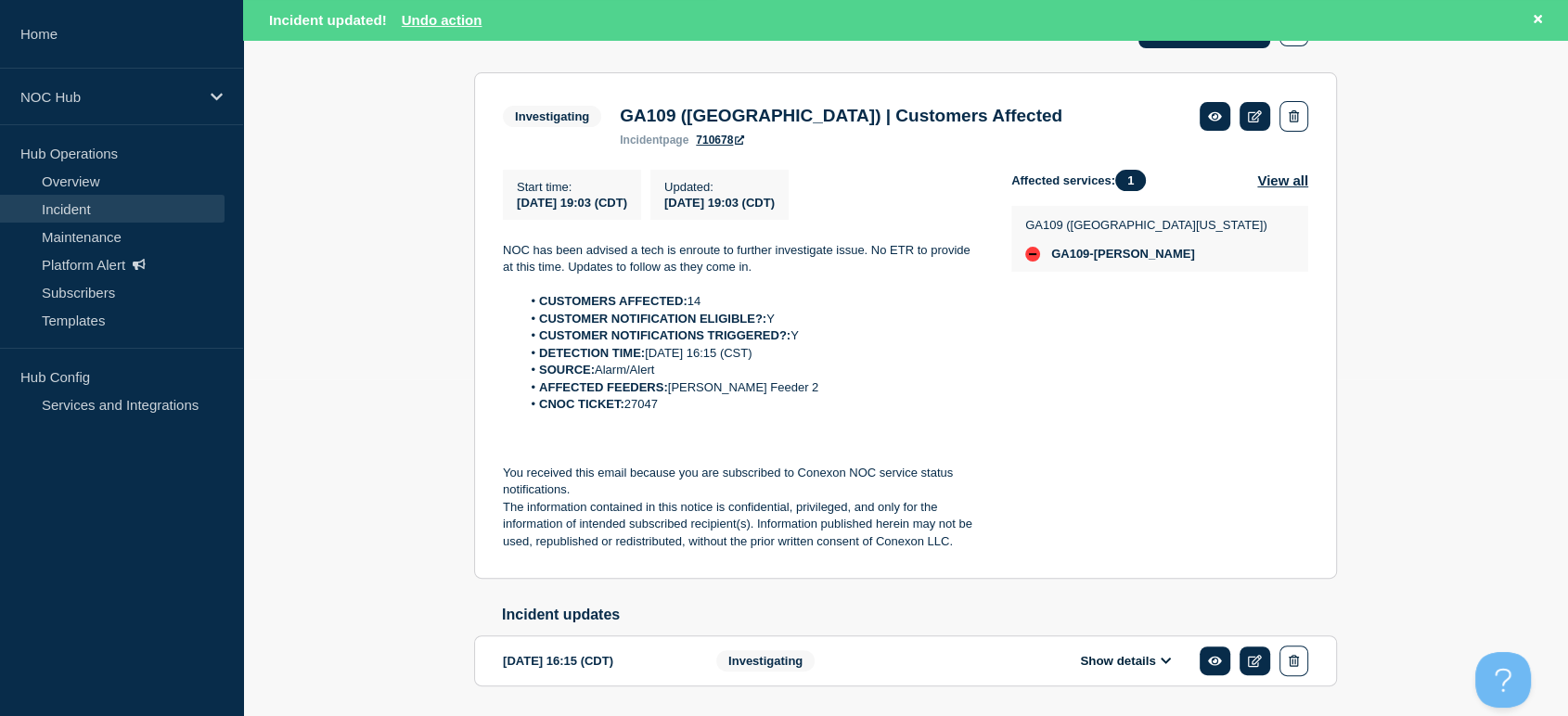
scroll to position [302, 0]
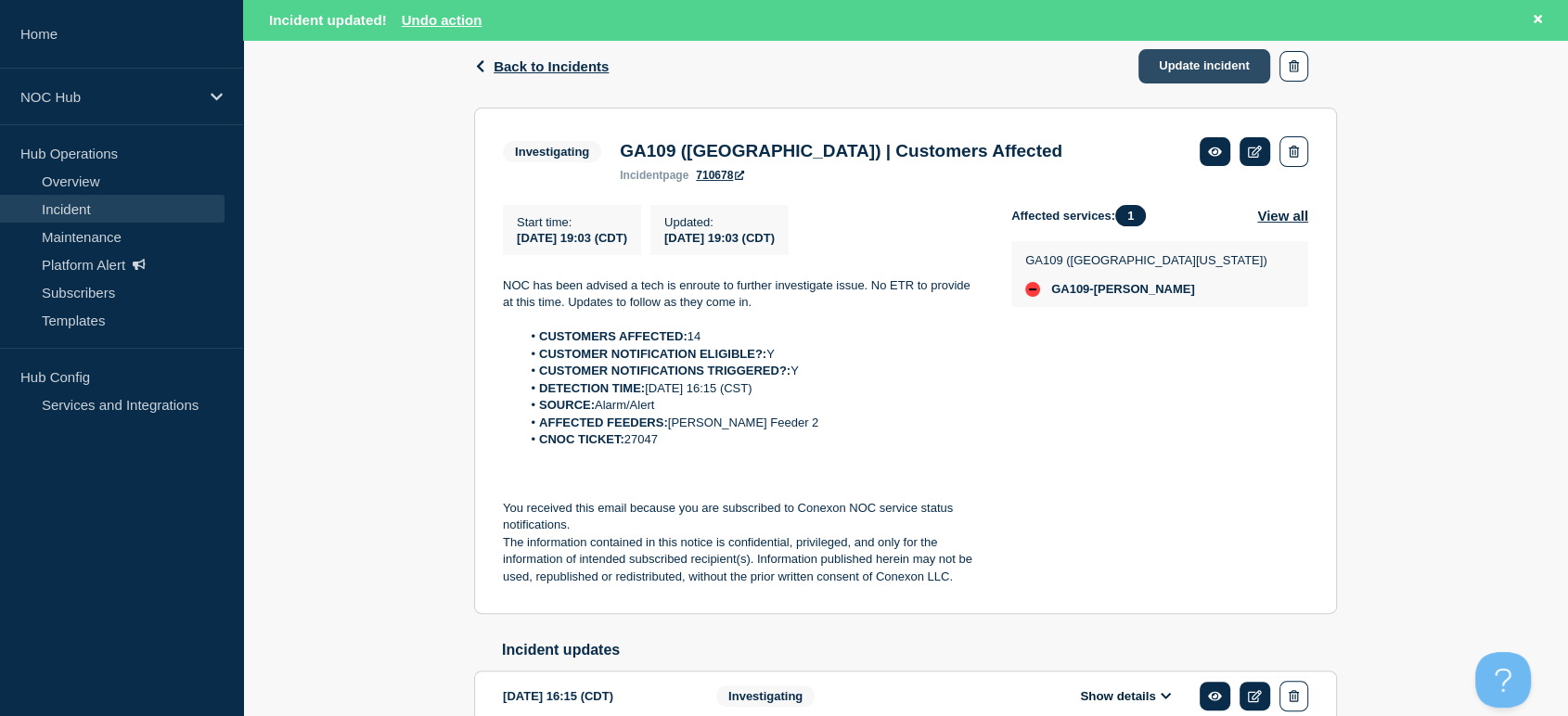
click at [1187, 73] on link "Update incident" at bounding box center [1204, 67] width 131 height 34
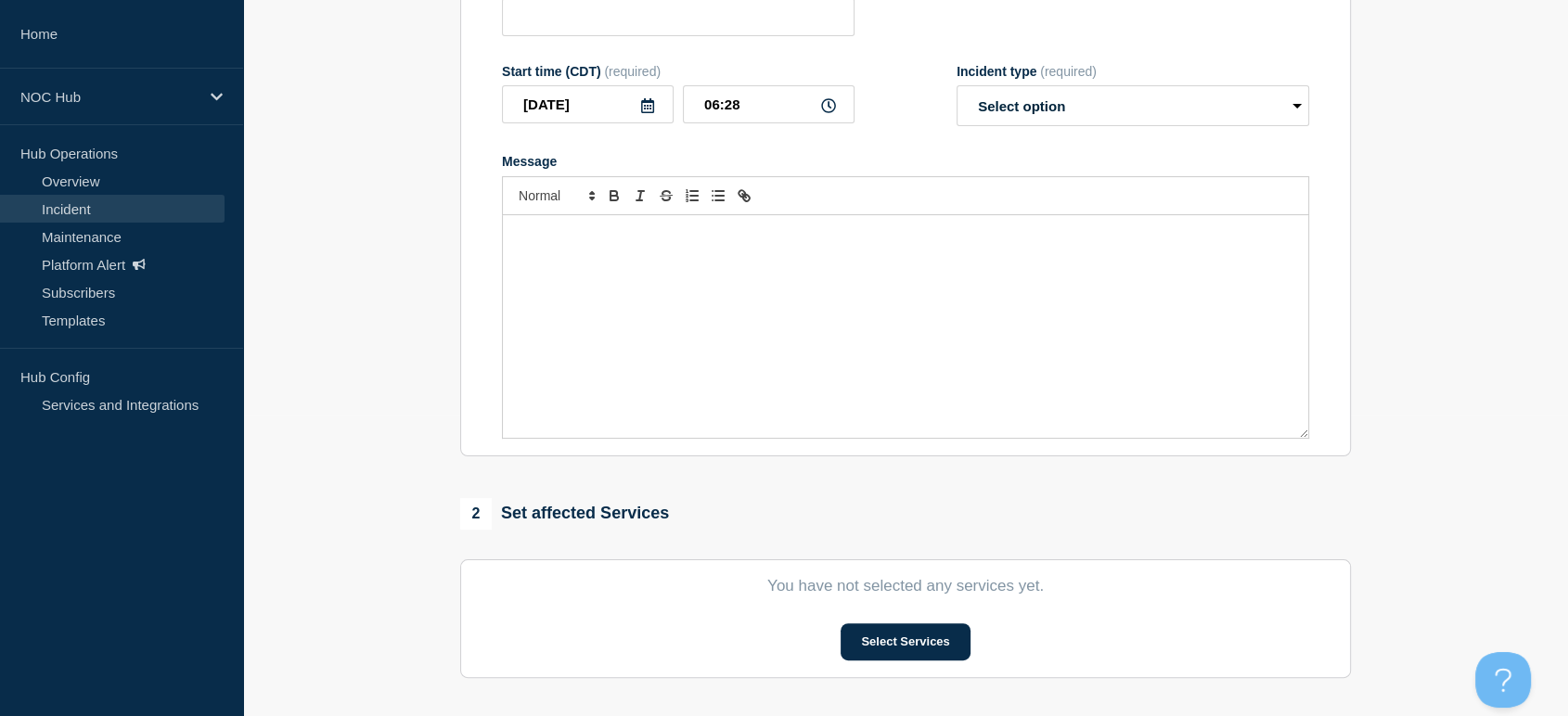
type input "GA109 ([GEOGRAPHIC_DATA]) | Customers Affected"
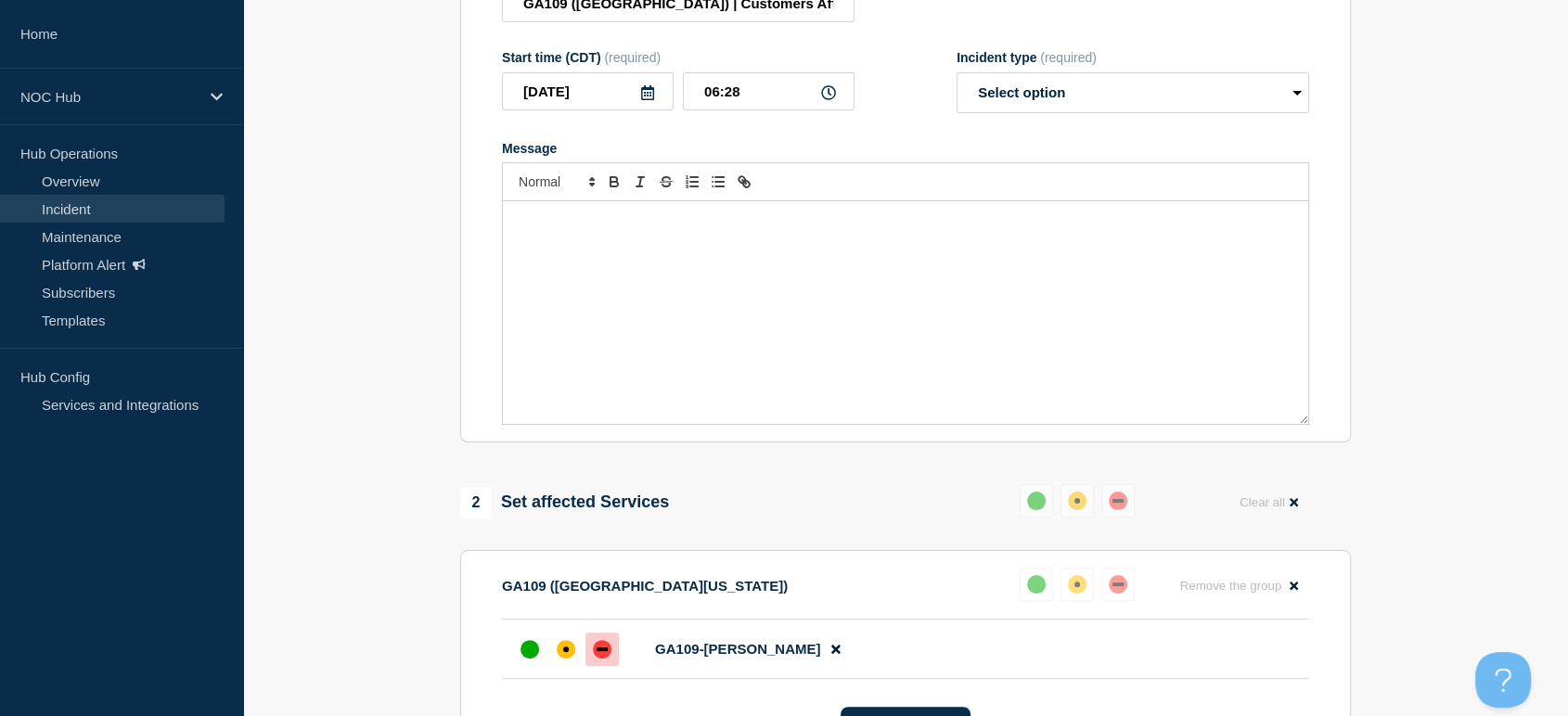
click at [749, 287] on div "Message" at bounding box center [905, 312] width 805 height 223
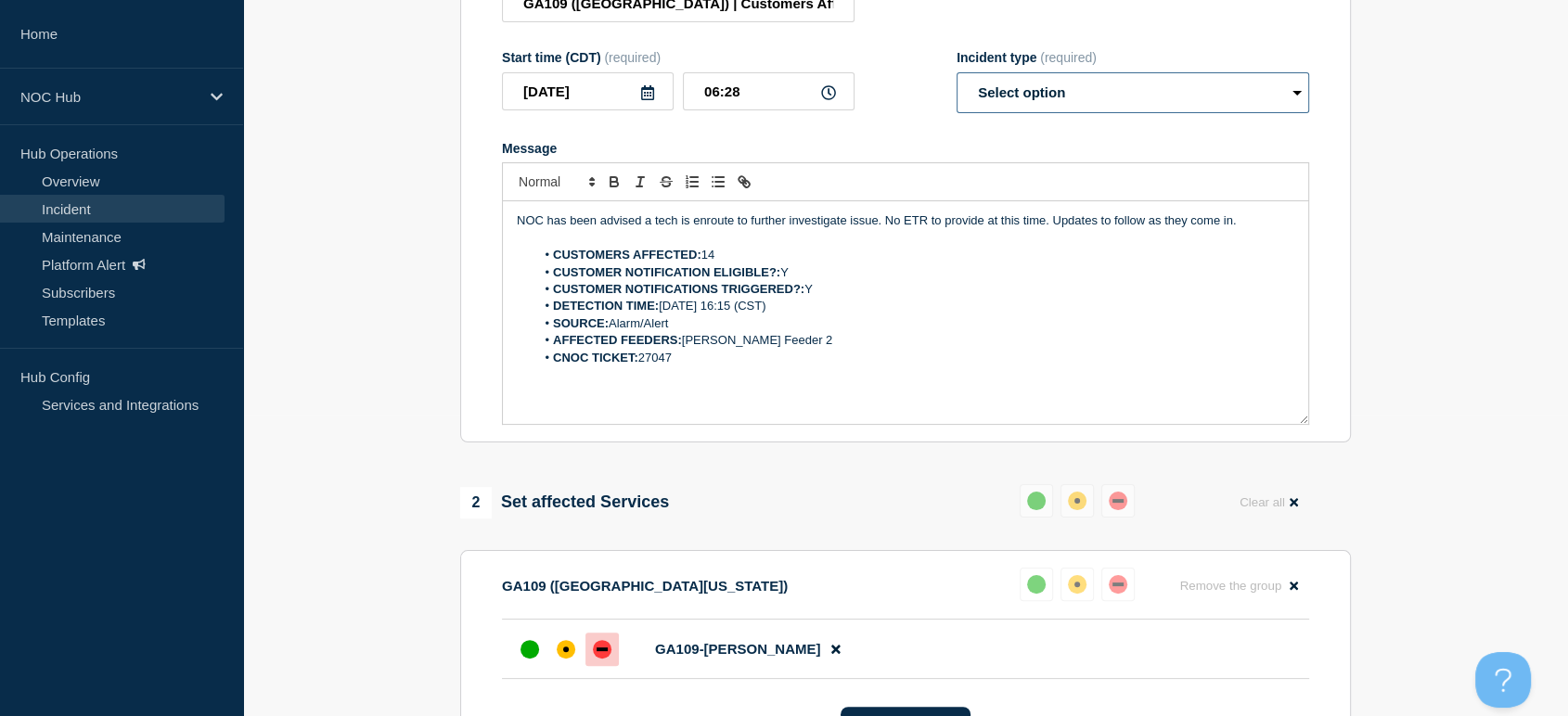
click at [1107, 93] on select "Select option Investigating Identified Monitoring Resolved" at bounding box center [1133, 92] width 352 height 41
select select "resolved"
click at [957, 83] on select "Select option Investigating Identified Monitoring Resolved" at bounding box center [1133, 92] width 352 height 41
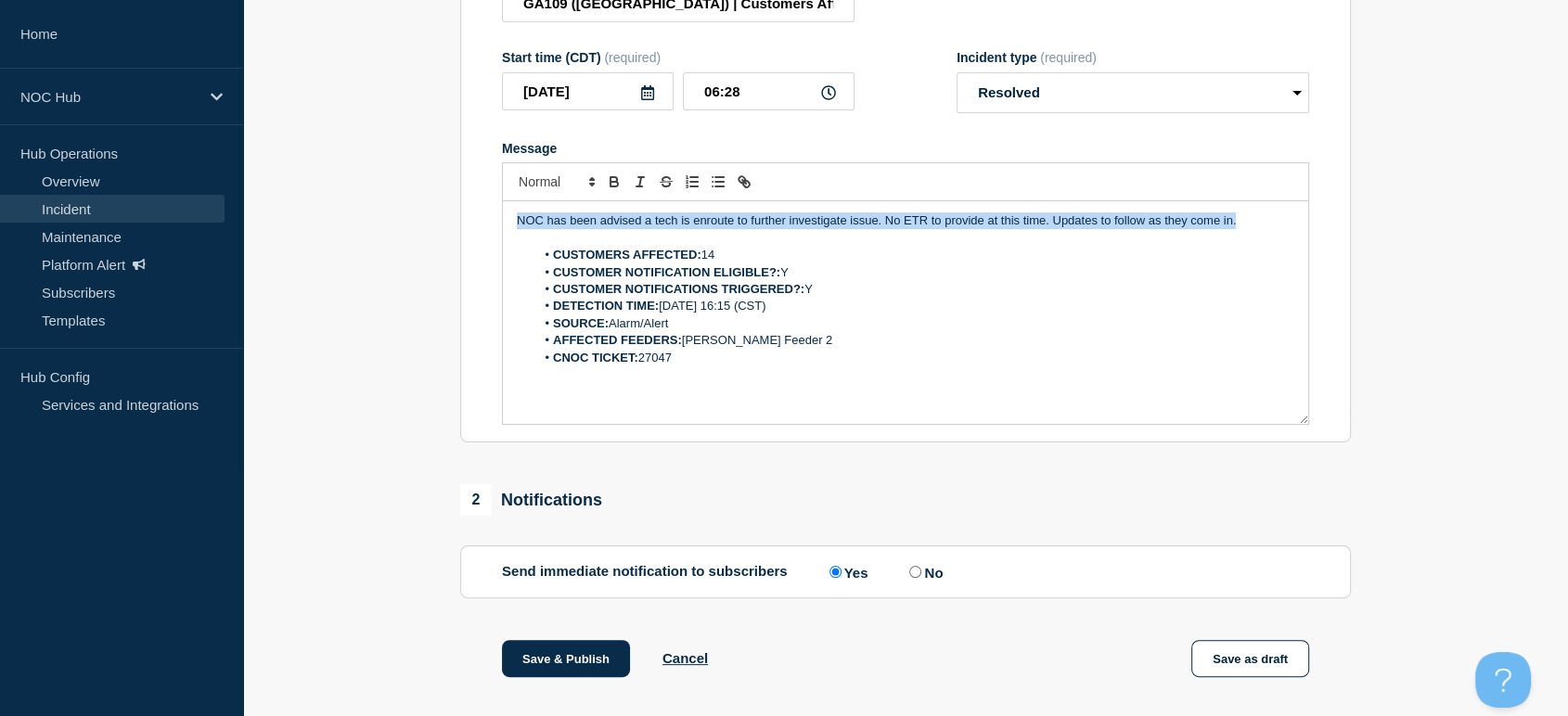
drag, startPoint x: 1245, startPoint y: 235, endPoint x: 252, endPoint y: 224, distance: 993.1
click at [252, 224] on section "1 Provide details Title (required) GA109 (Middle GA) | Customers Affected Start…" at bounding box center [905, 409] width 1325 height 1051
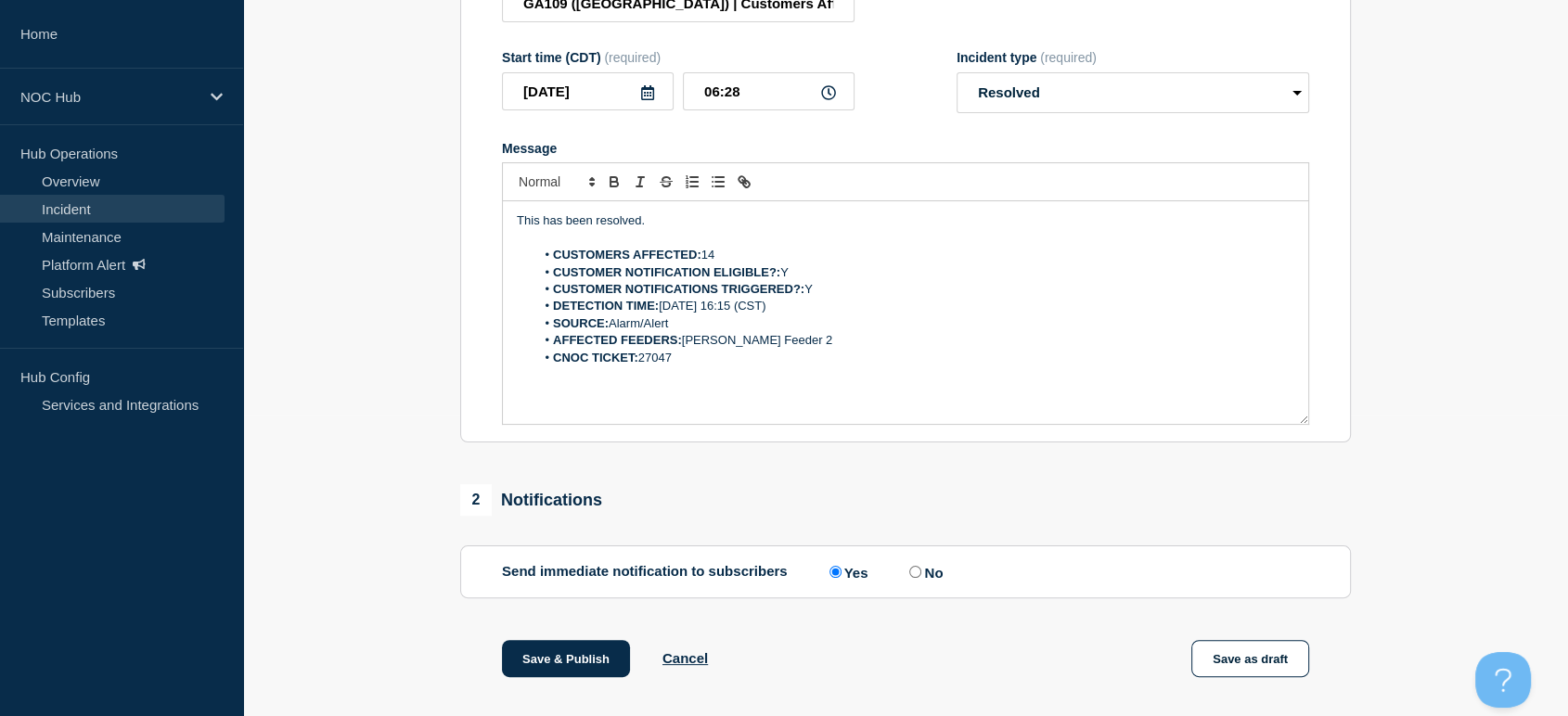
click at [918, 572] on label "No" at bounding box center [923, 572] width 38 height 18
click at [918, 572] on input "No" at bounding box center [915, 572] width 12 height 12
radio input "true"
radio input "false"
click at [585, 676] on button "Save & Publish" at bounding box center [566, 658] width 128 height 37
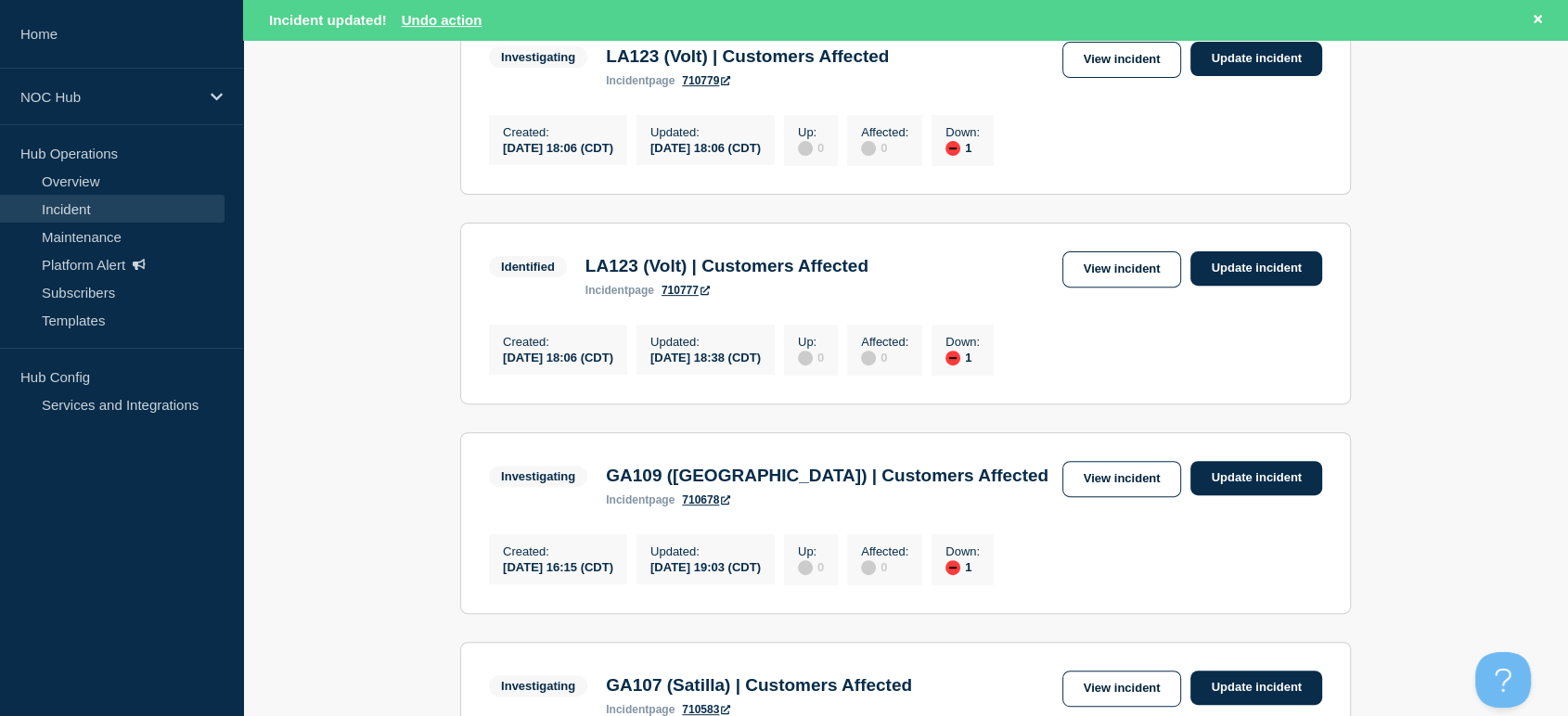
scroll to position [618, 0]
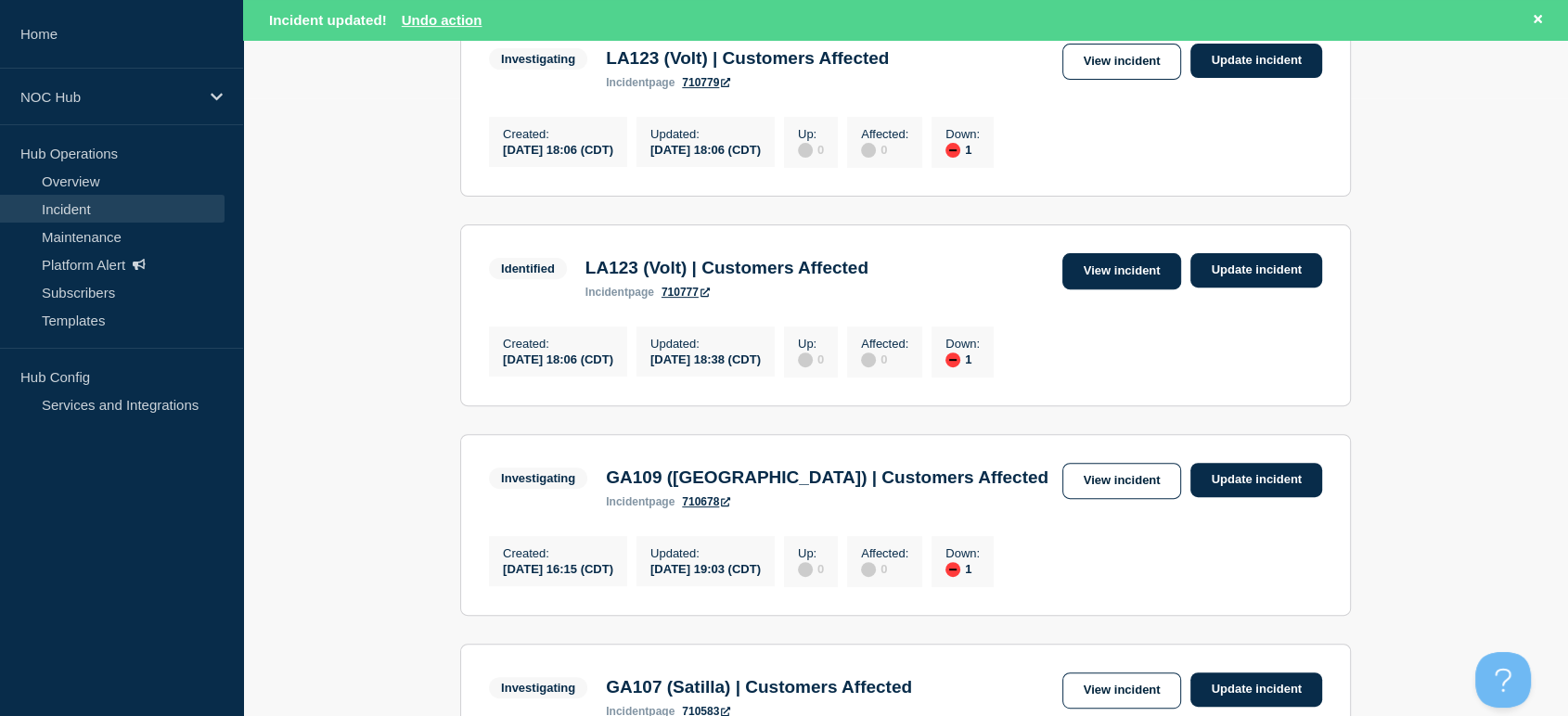
click at [1102, 279] on link "View incident" at bounding box center [1122, 271] width 120 height 36
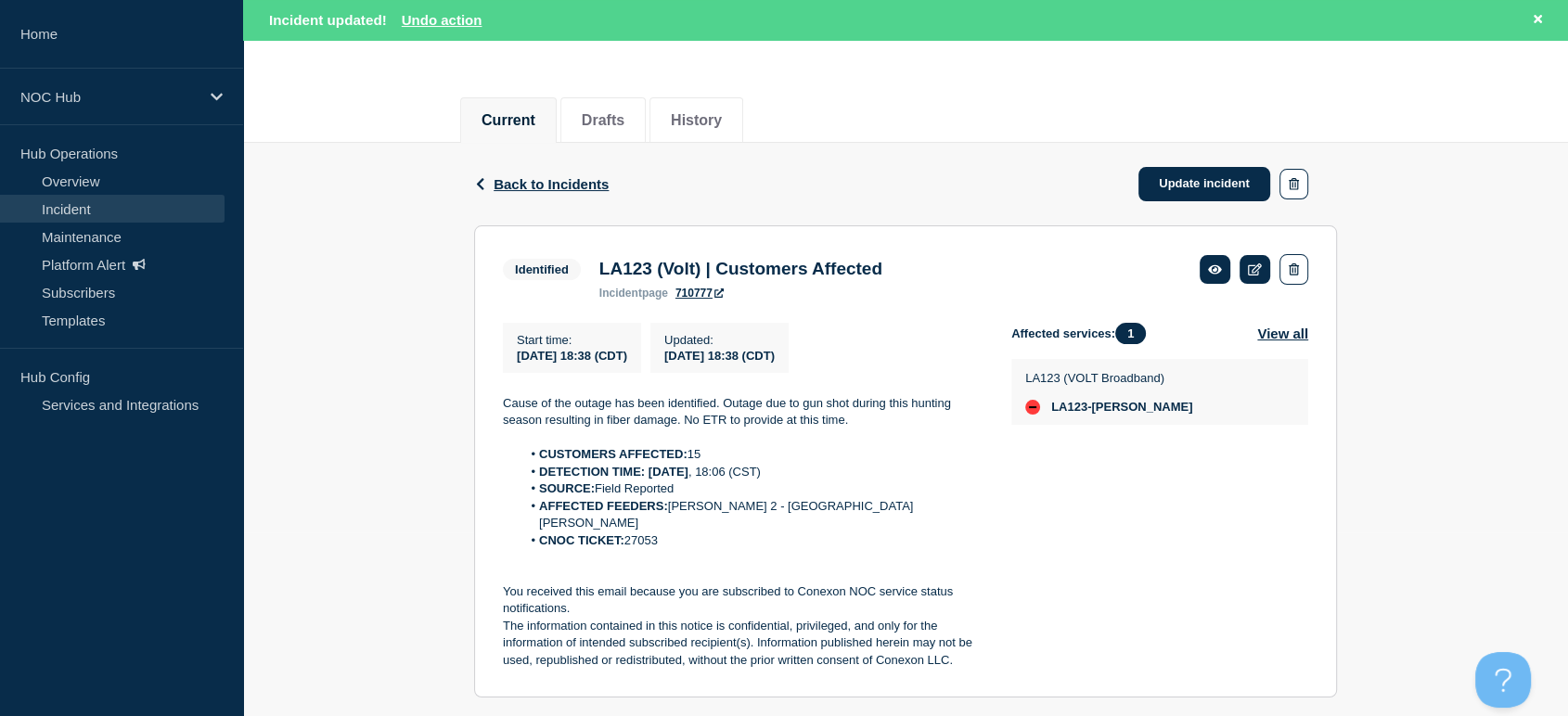
scroll to position [352, 0]
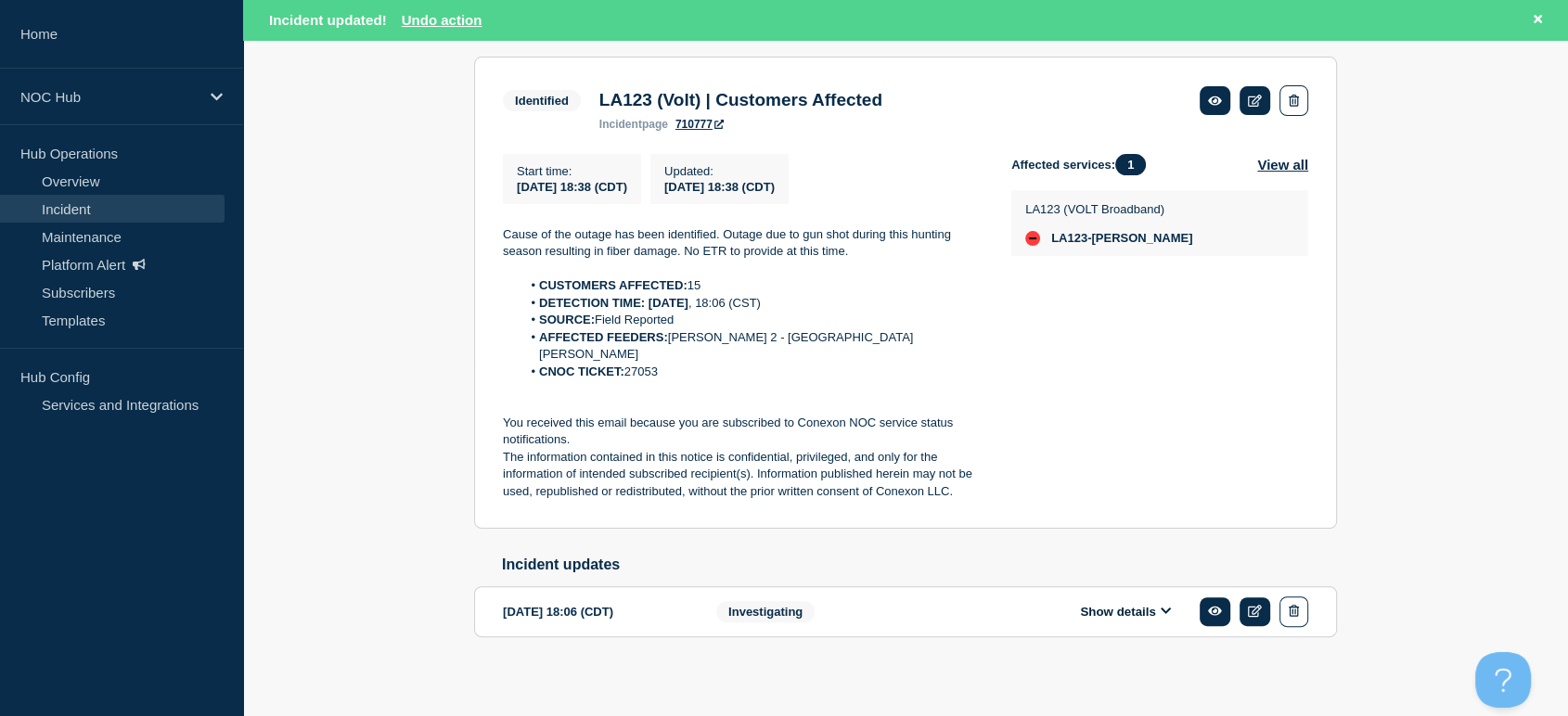
drag, startPoint x: 663, startPoint y: 362, endPoint x: 630, endPoint y: 368, distance: 33.5
click at [630, 368] on li "CNOC TICKET: 27053" at bounding box center [752, 372] width 461 height 17
copy li "27053"
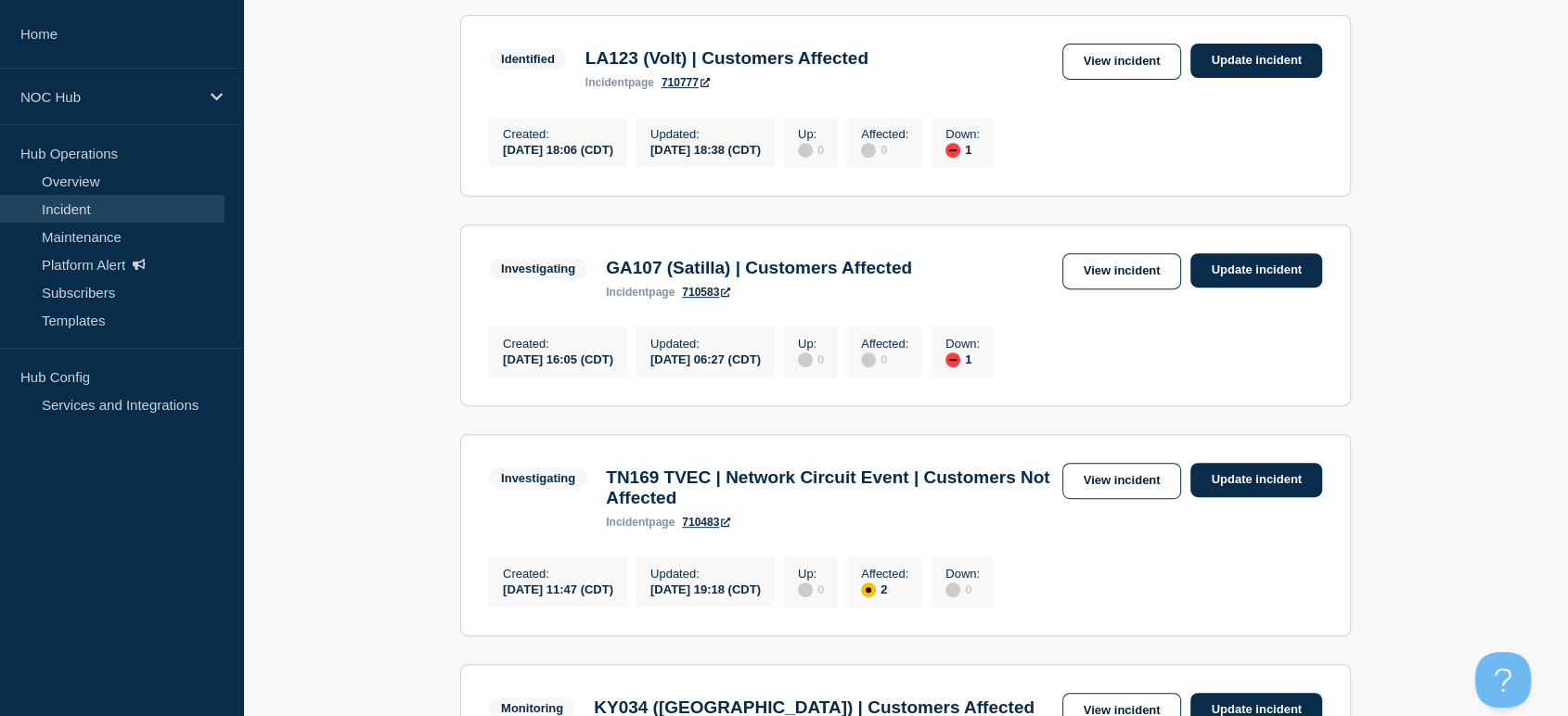
scroll to position [824, 0]
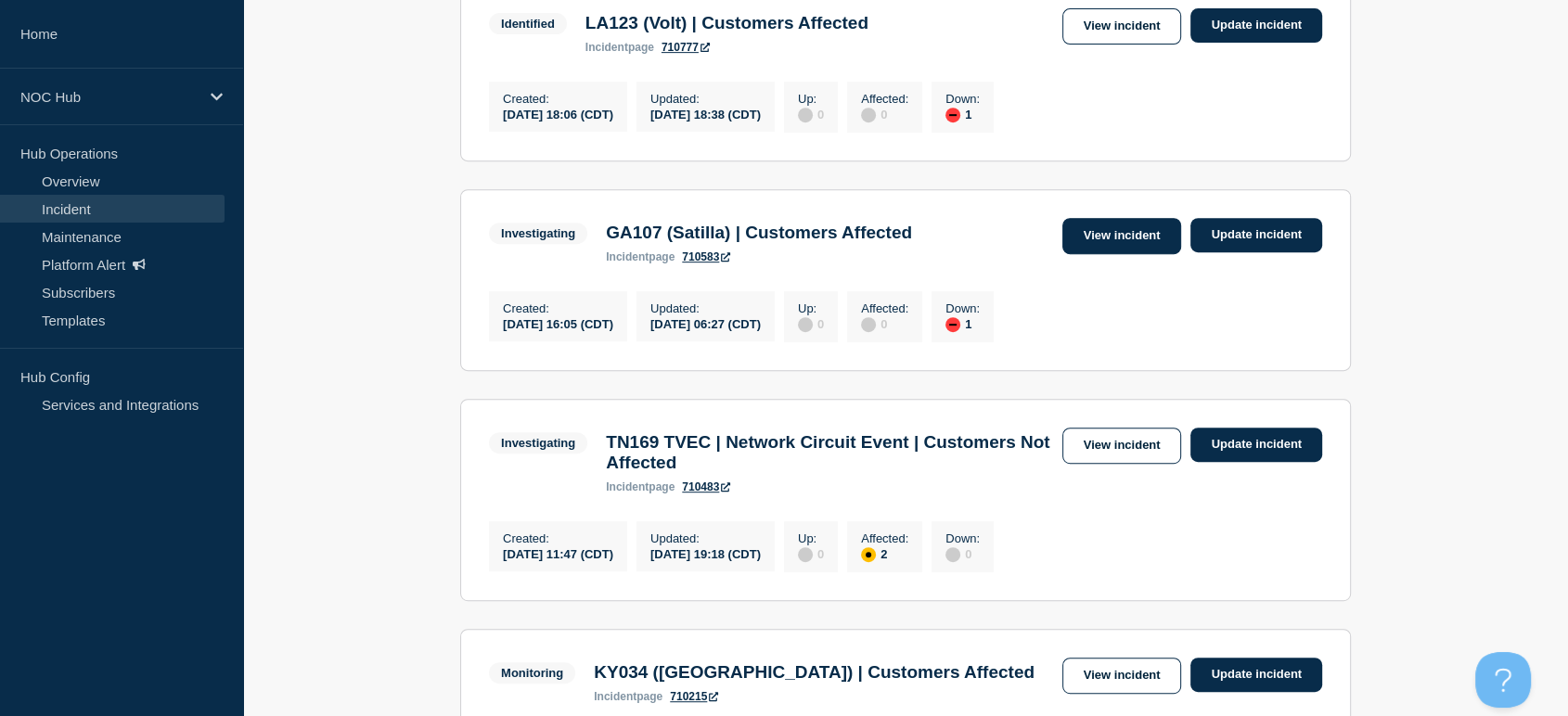
click at [1111, 254] on link "View incident" at bounding box center [1122, 236] width 120 height 36
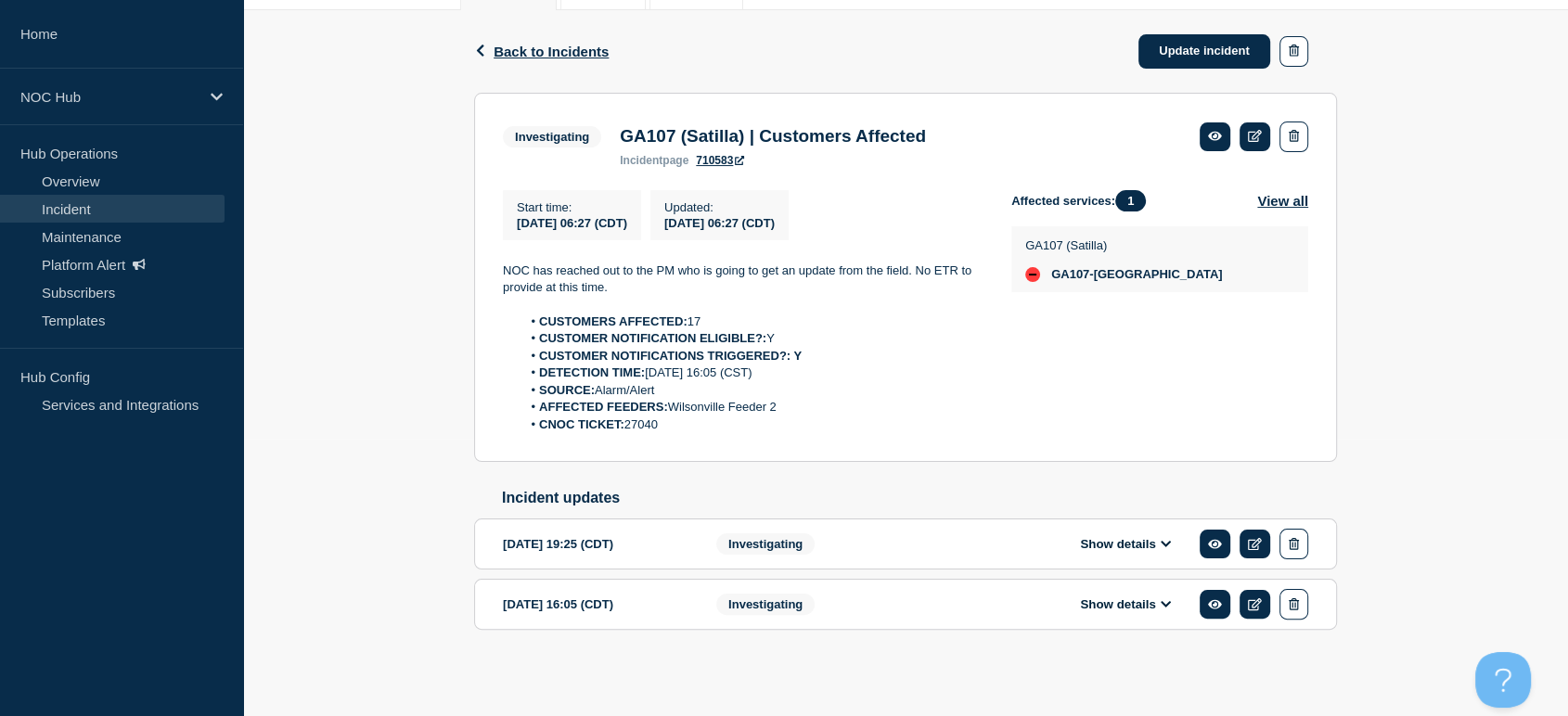
scroll to position [287, 0]
drag, startPoint x: 496, startPoint y: 259, endPoint x: 724, endPoint y: 418, distance: 278.0
click at [724, 418] on section "Investigating GA107 (Satilla) | Customers Affected incident page 710583 Start t…" at bounding box center [905, 277] width 863 height 370
copy div "NOC has reached out to the PM who is going to get an update from the field. No …"
click at [852, 352] on li "CUSTOMER NOTIFICATIONS TRIGGERED?: Y" at bounding box center [752, 356] width 461 height 17
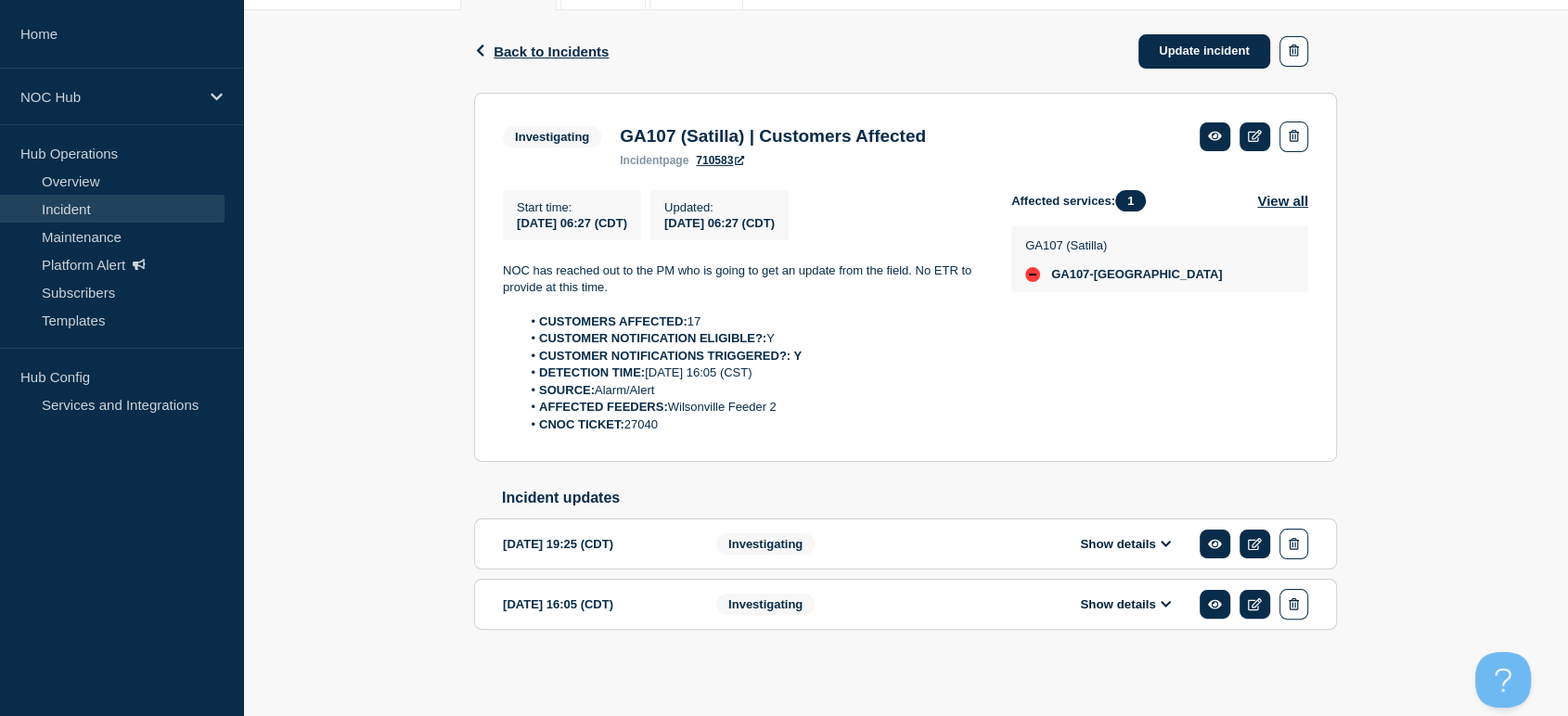
drag, startPoint x: 696, startPoint y: 424, endPoint x: 488, endPoint y: 265, distance: 261.8
click at [488, 265] on section "Investigating GA107 (Satilla) | Customers Affected incident page 710583 Start t…" at bounding box center [905, 277] width 863 height 370
copy div "NOC has reached out to the PM who is going to get an update from the field. No …"
click at [1189, 55] on link "Update incident" at bounding box center [1204, 51] width 131 height 34
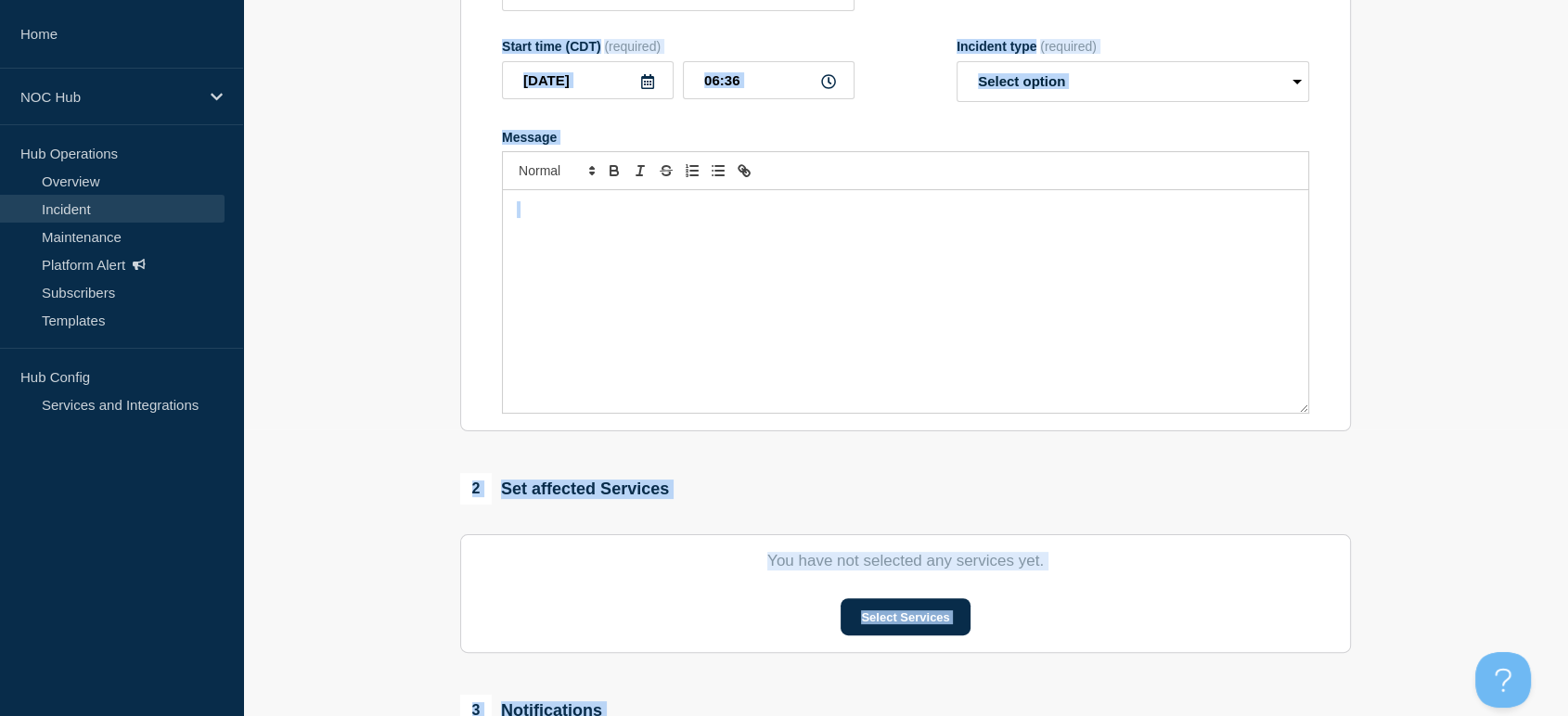
type input "GA107 (Satilla) | Customers Affected"
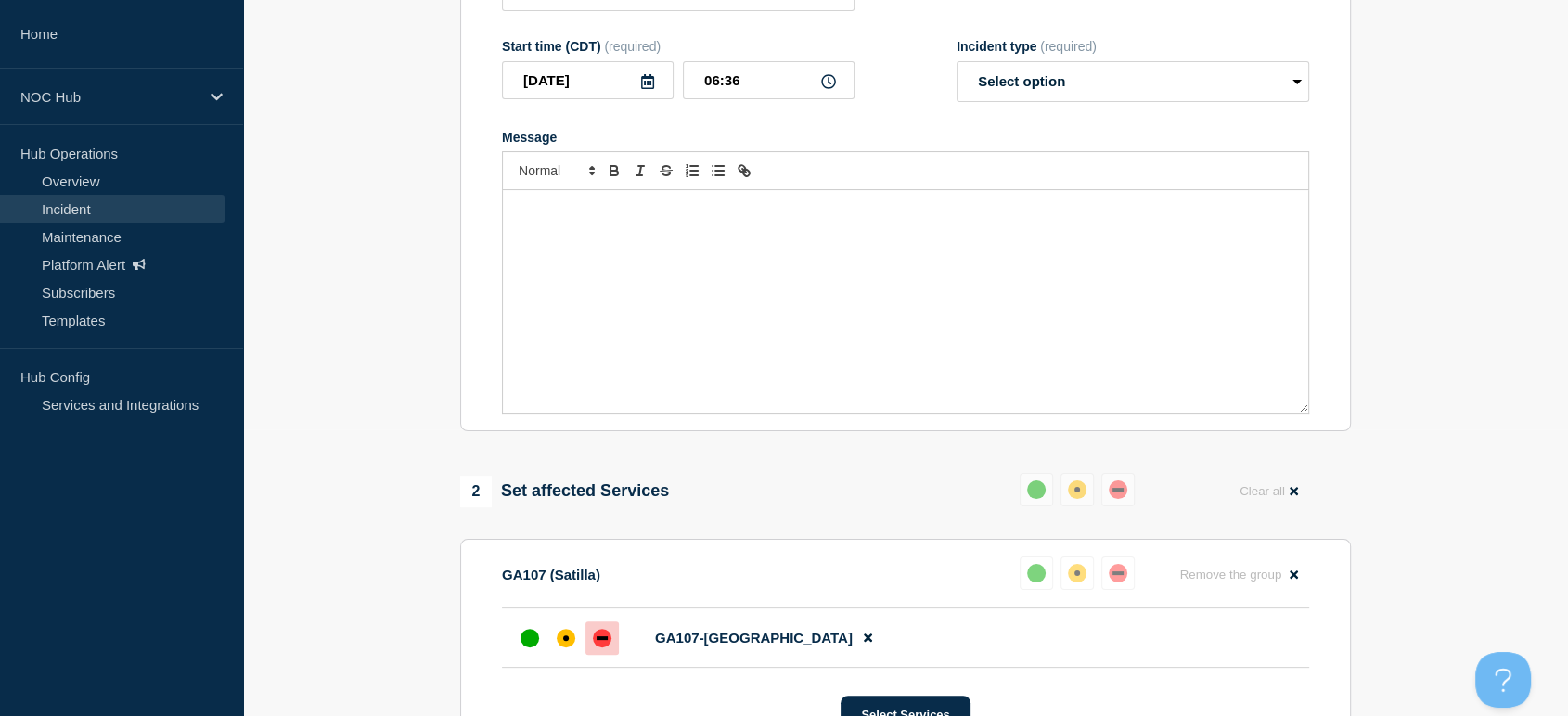
click at [608, 282] on div "Message" at bounding box center [905, 302] width 805 height 223
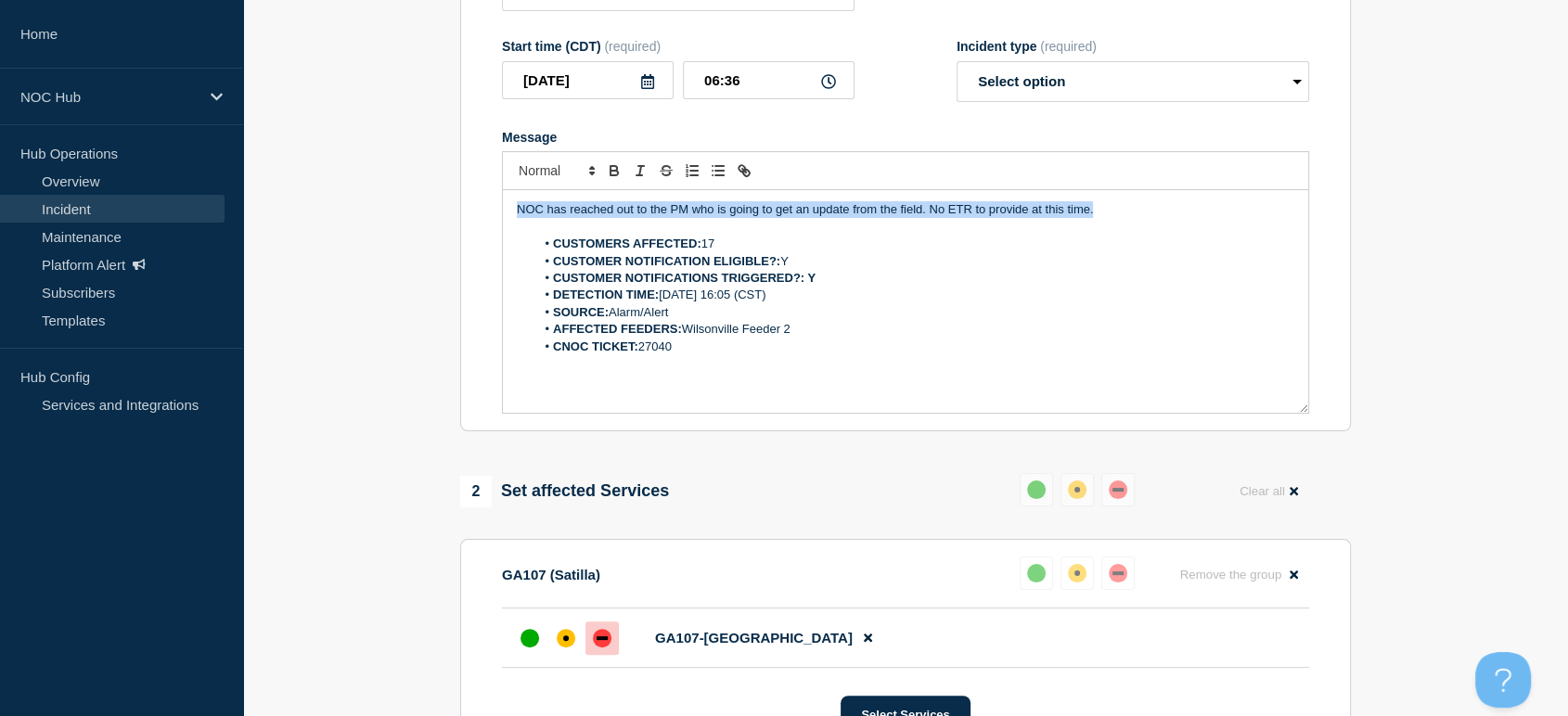
drag, startPoint x: 1135, startPoint y: 238, endPoint x: 228, endPoint y: 231, distance: 907.0
click at [228, 231] on div "Home NOC Hub Hub Operations Overview Incident Maintenance Platform Alert Subscr…" at bounding box center [784, 523] width 1568 height 1619
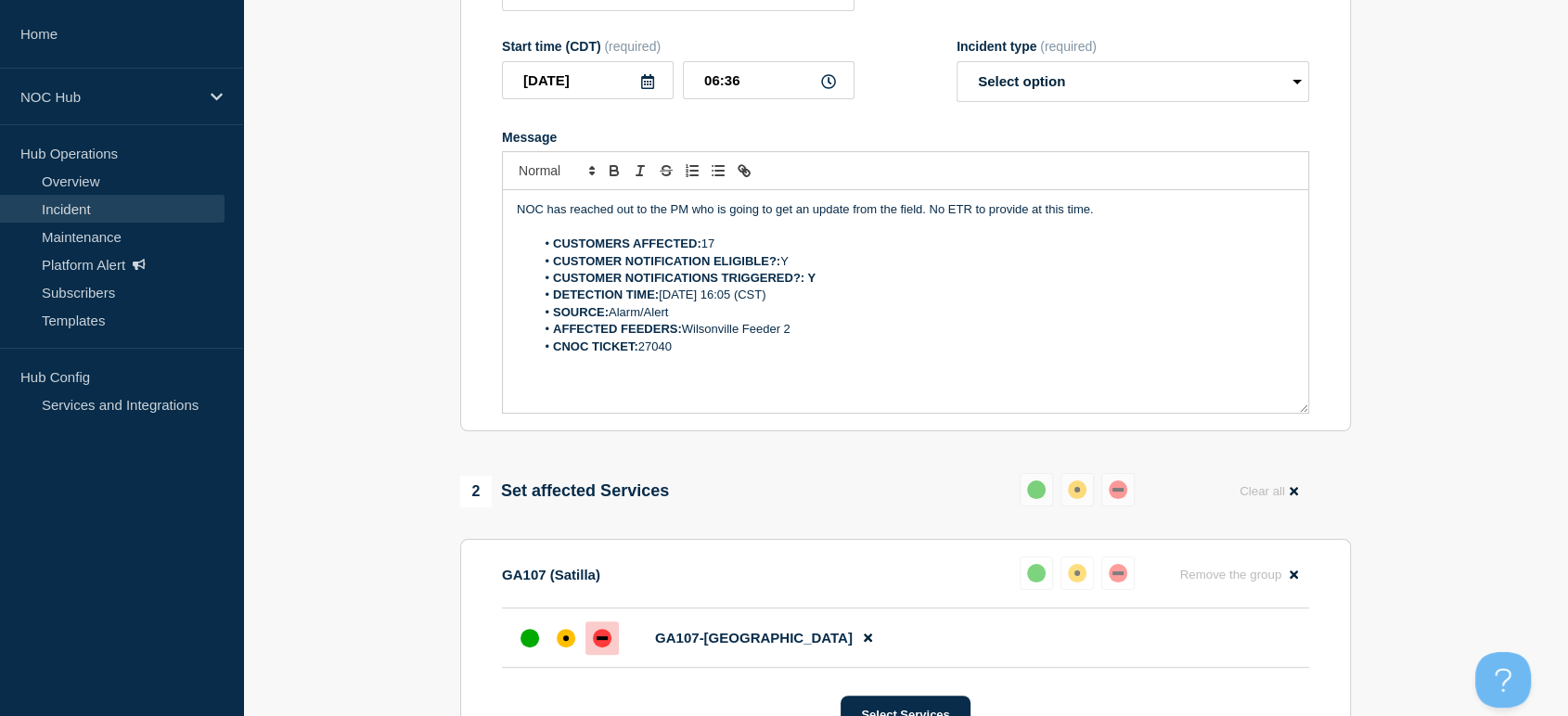
click at [768, 252] on li "CUSTOMERS AFFECTED: 17" at bounding box center [915, 245] width 760 height 17
drag, startPoint x: 715, startPoint y: 251, endPoint x: 920, endPoint y: 253, distance: 205.0
click at [920, 218] on p "NOC has reached out to the PM who is going to get an update from the field. No …" at bounding box center [905, 209] width 778 height 17
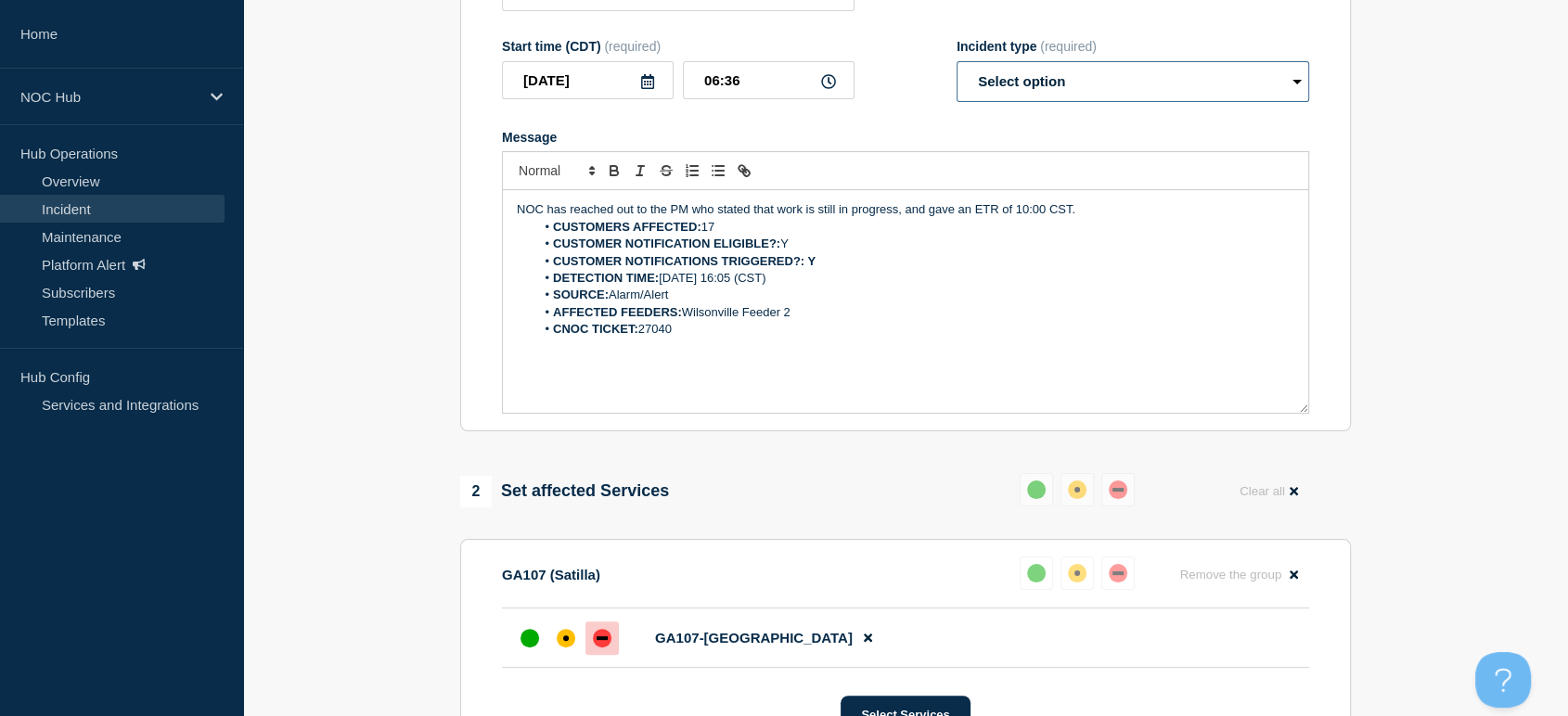
click at [1052, 102] on select "Select option Investigating Identified Monitoring Resolved" at bounding box center [1133, 81] width 352 height 41
select select "monitoring"
click at [957, 97] on select "Select option Investigating Identified Monitoring Resolved" at bounding box center [1133, 81] width 352 height 41
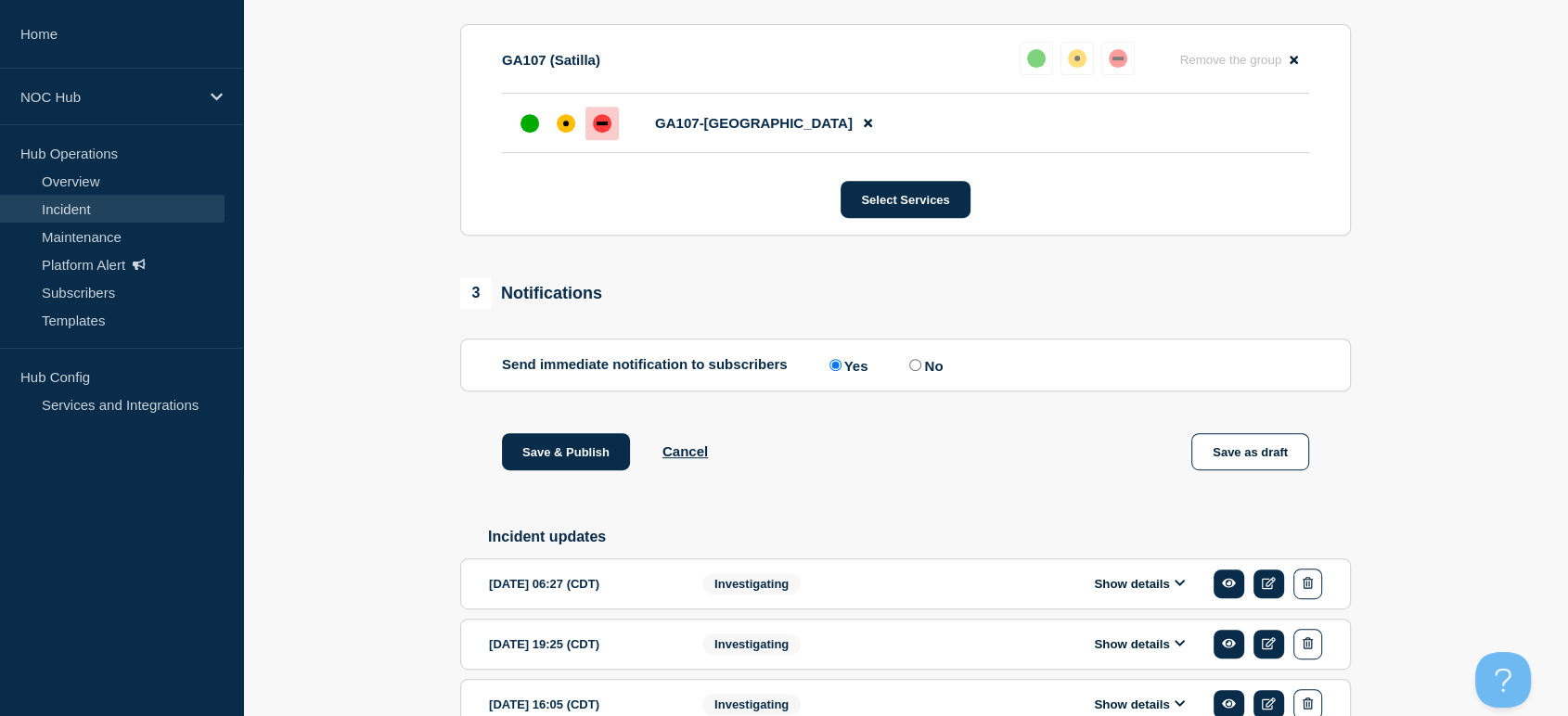
scroll to position [940, 0]
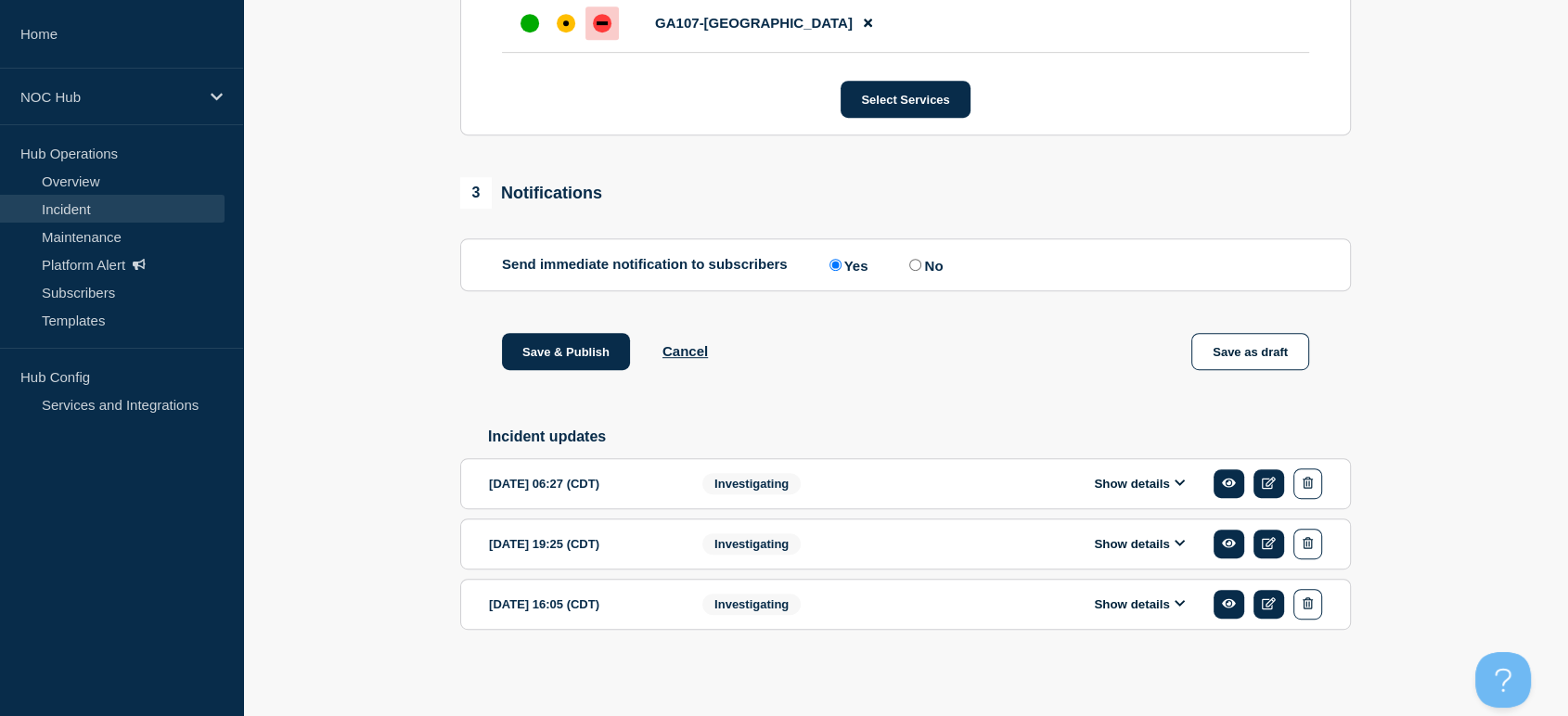
click at [922, 268] on input "No" at bounding box center [915, 265] width 12 height 12
radio input "true"
radio input "false"
click at [566, 347] on button "Save & Publish" at bounding box center [566, 351] width 128 height 37
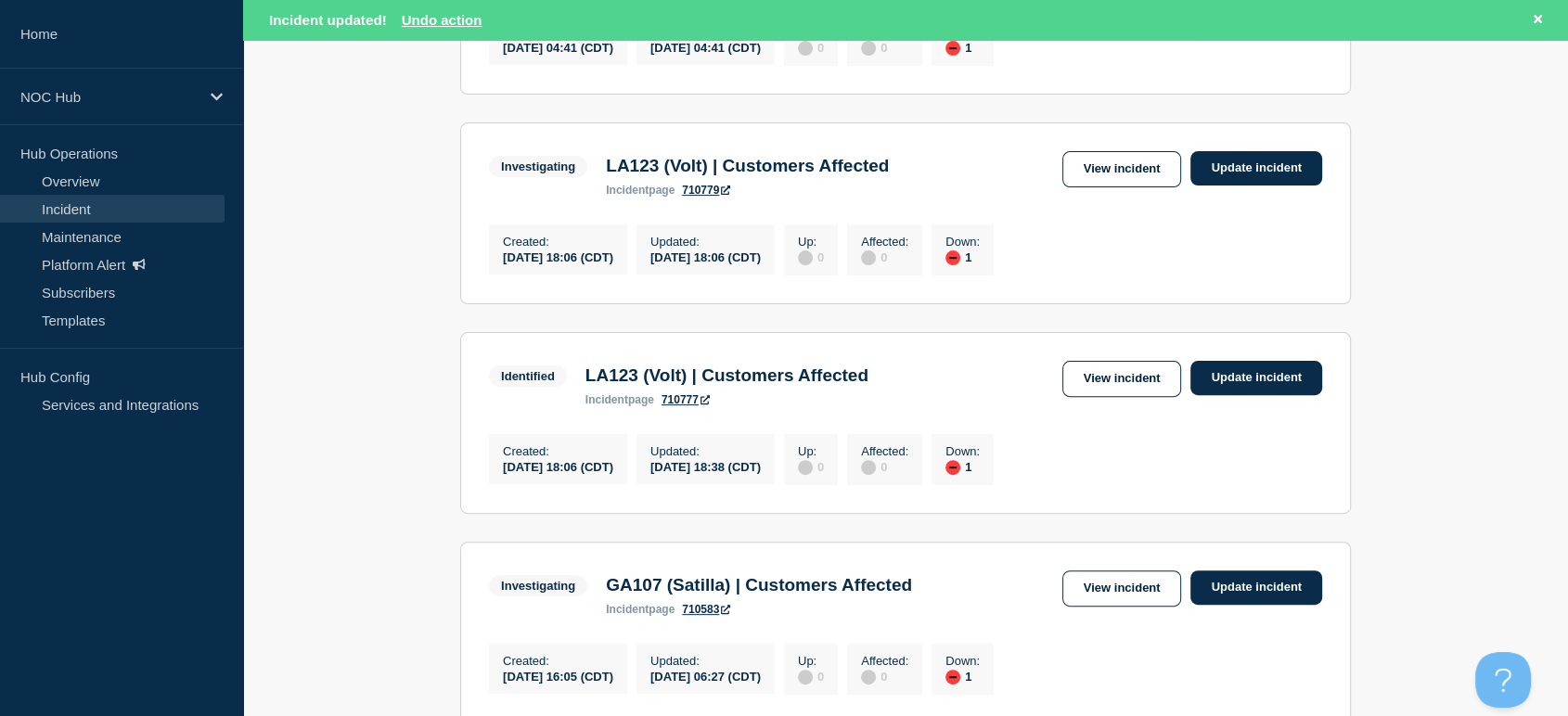
scroll to position [412, 0]
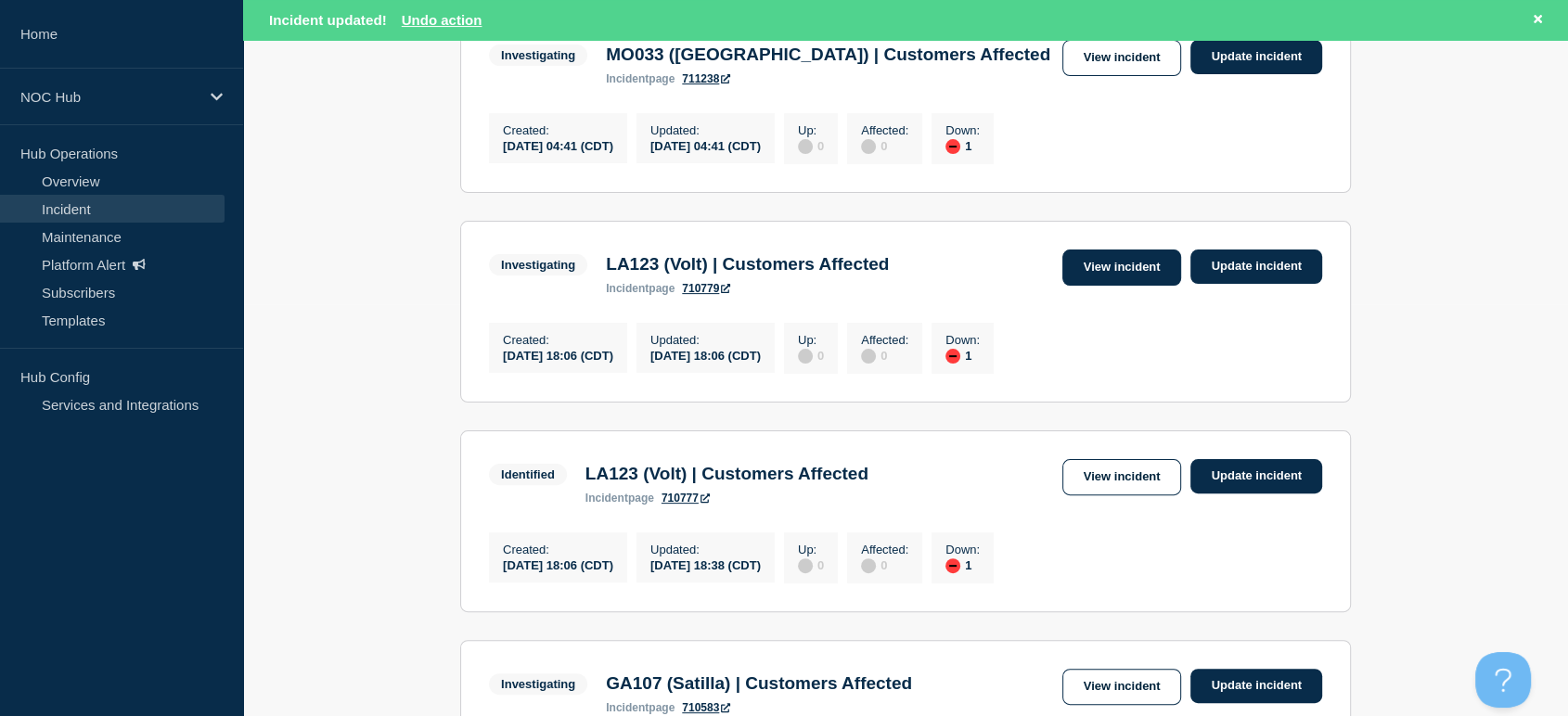
click at [1087, 273] on link "View incident" at bounding box center [1122, 268] width 120 height 36
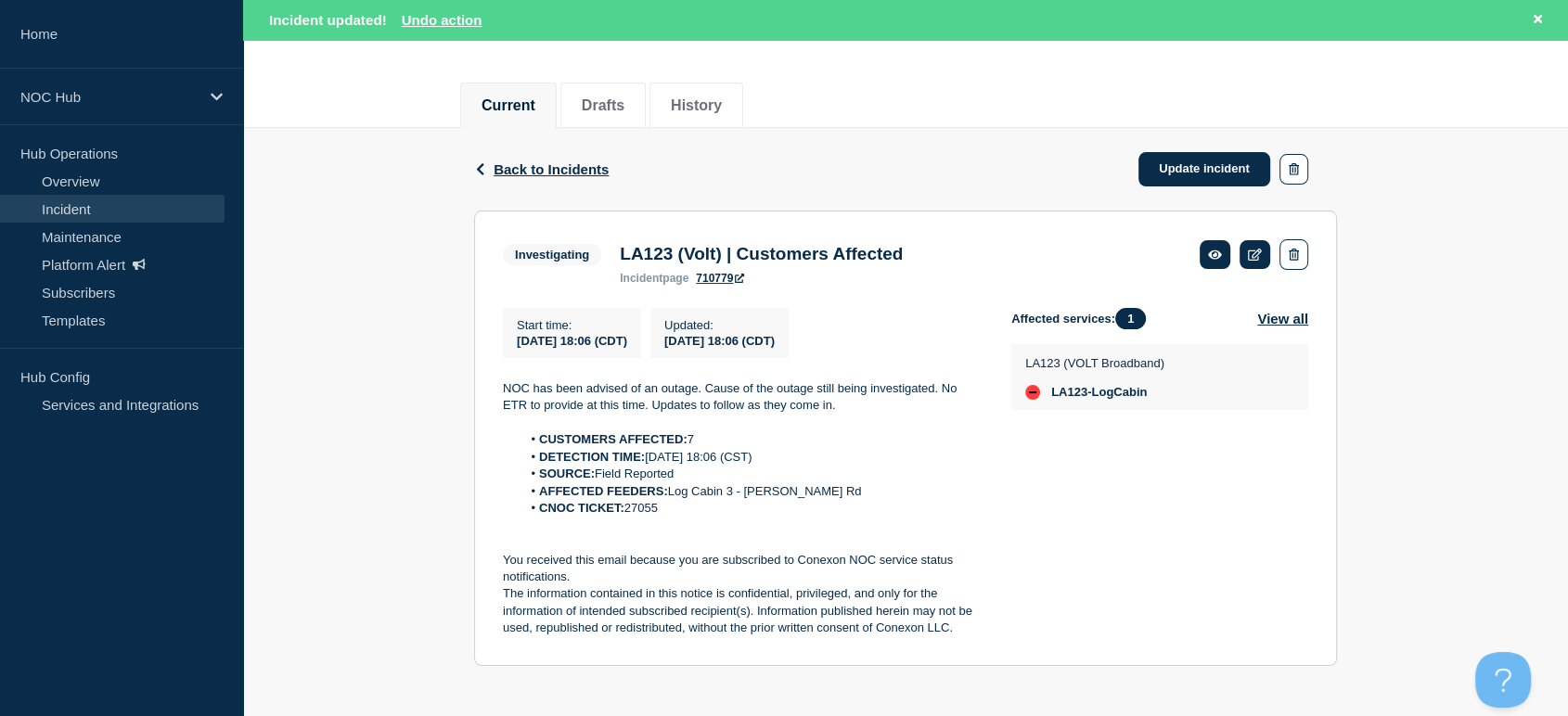
scroll to position [210, 0]
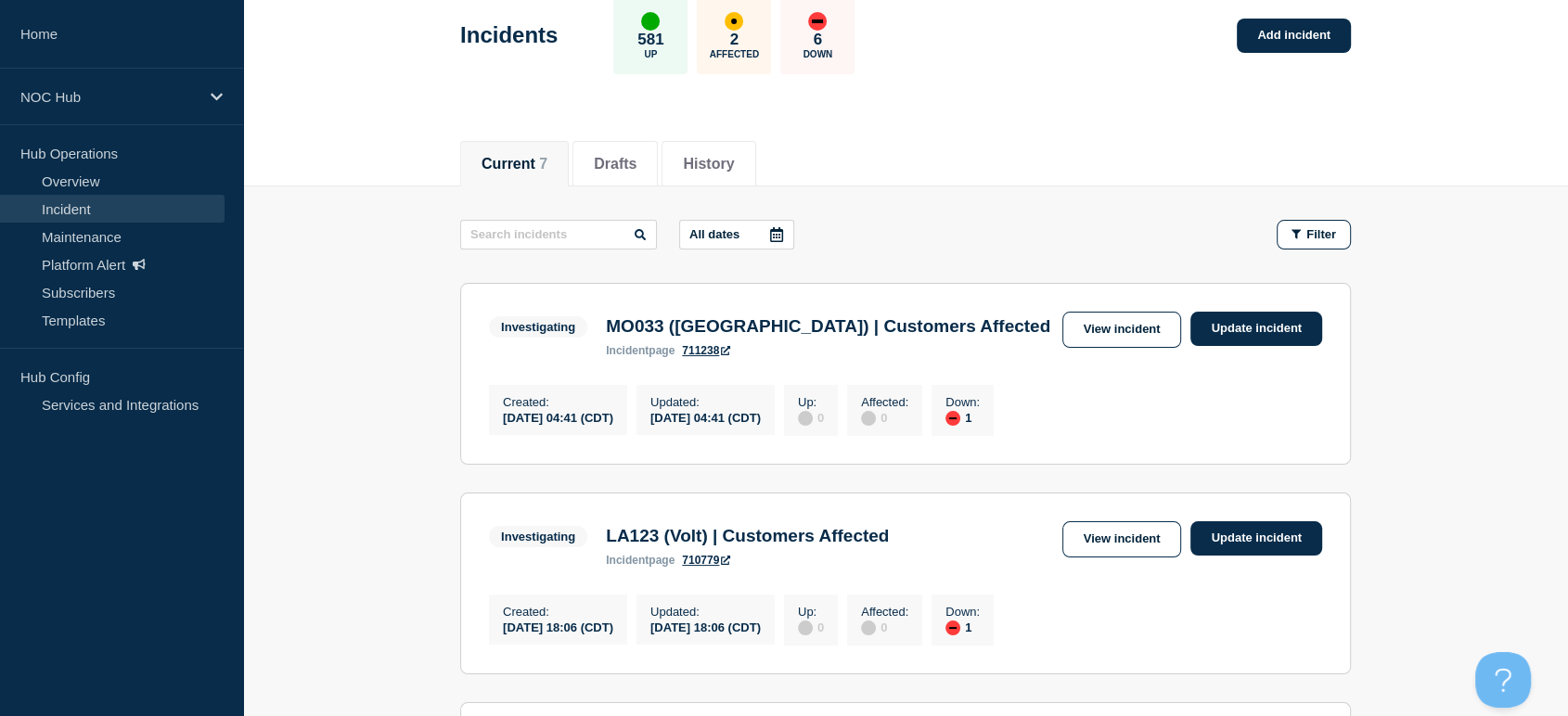
scroll to position [206, 0]
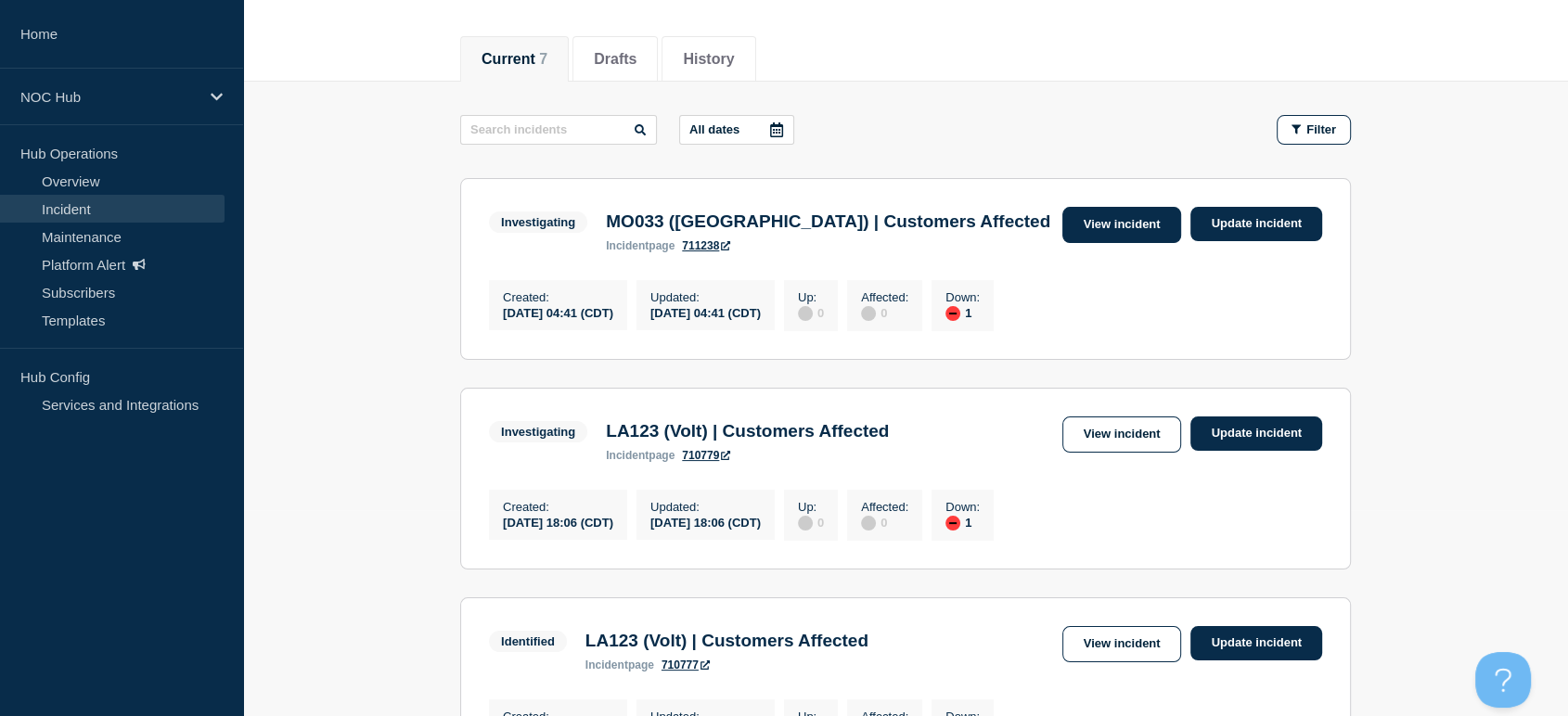
click at [1081, 222] on link "View incident" at bounding box center [1122, 225] width 120 height 36
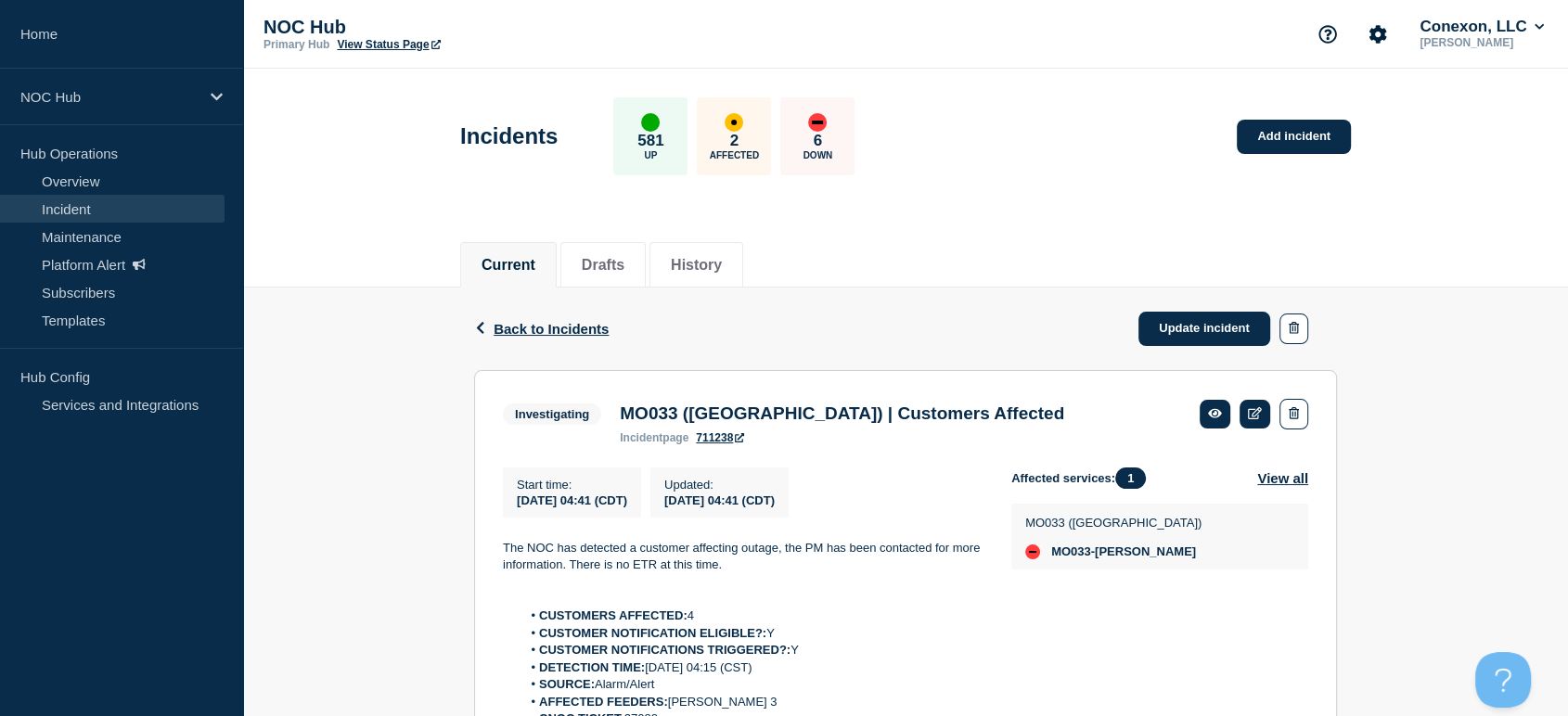
scroll to position [103, 0]
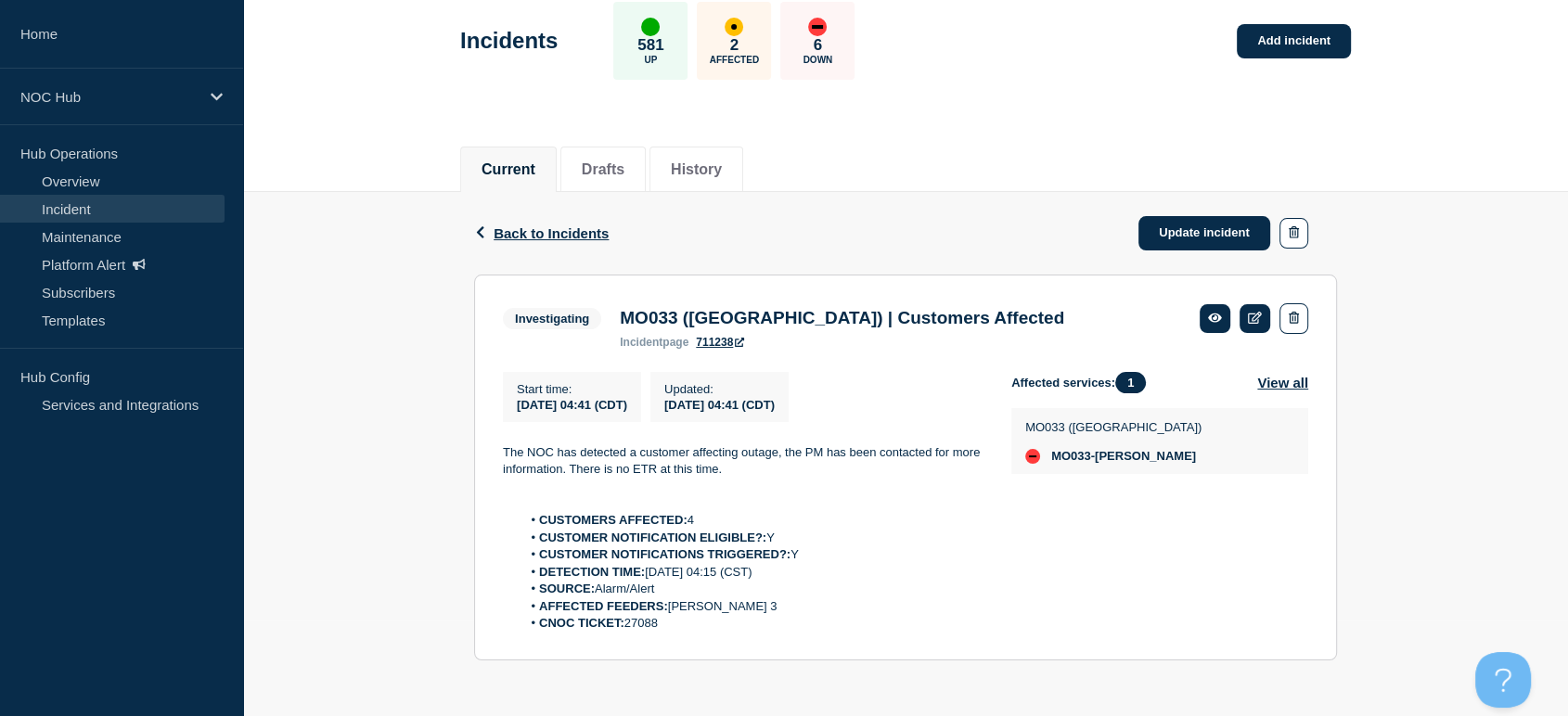
drag, startPoint x: 663, startPoint y: 626, endPoint x: 626, endPoint y: 638, distance: 38.9
click at [626, 638] on section "Investigating MO033 (Osage Valley) | Customers Affected incident page 711238 St…" at bounding box center [905, 467] width 863 height 387
copy li "27088"
click at [859, 586] on li "SOURCE: Alarm/Alert" at bounding box center [752, 589] width 461 height 17
click at [542, 229] on span "Back to Incidents" at bounding box center [550, 233] width 115 height 16
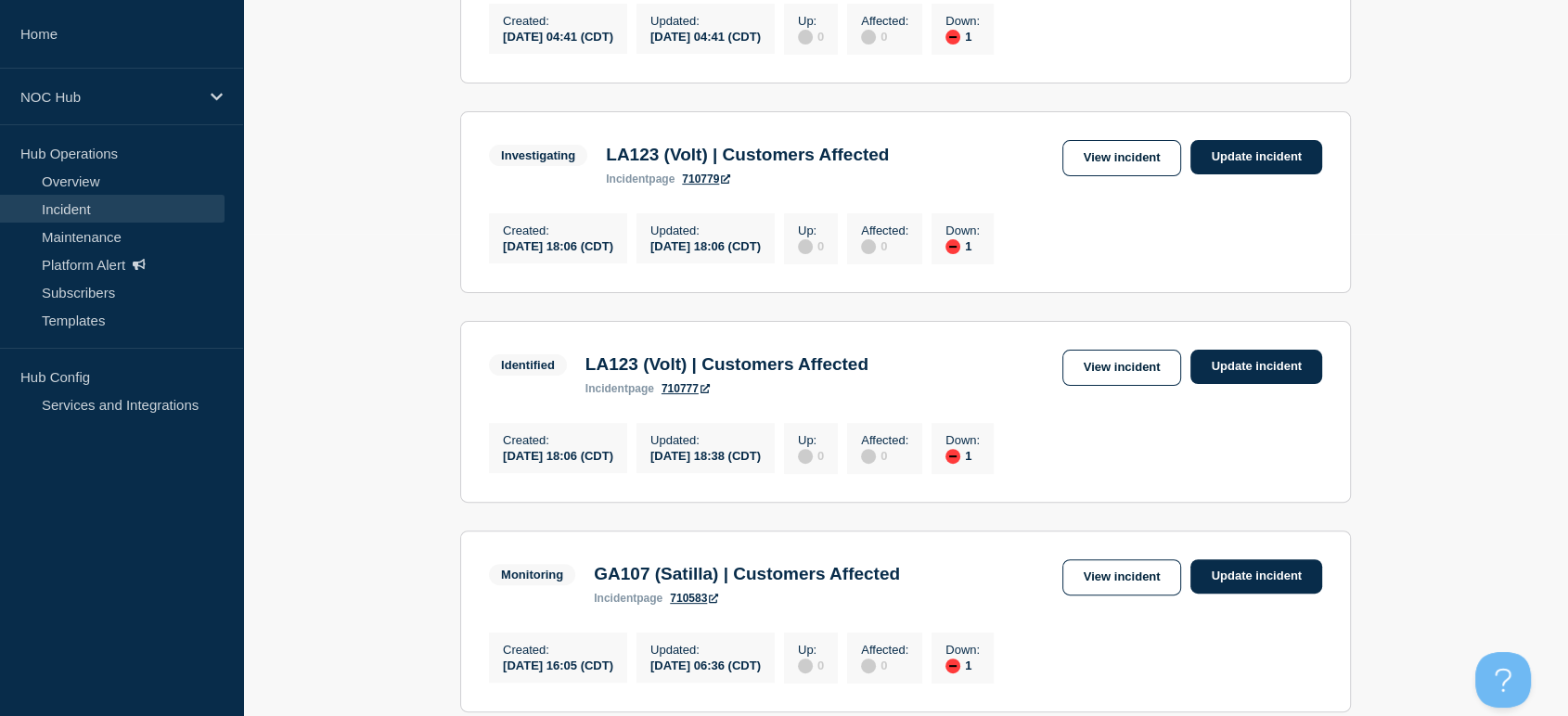
scroll to position [515, 0]
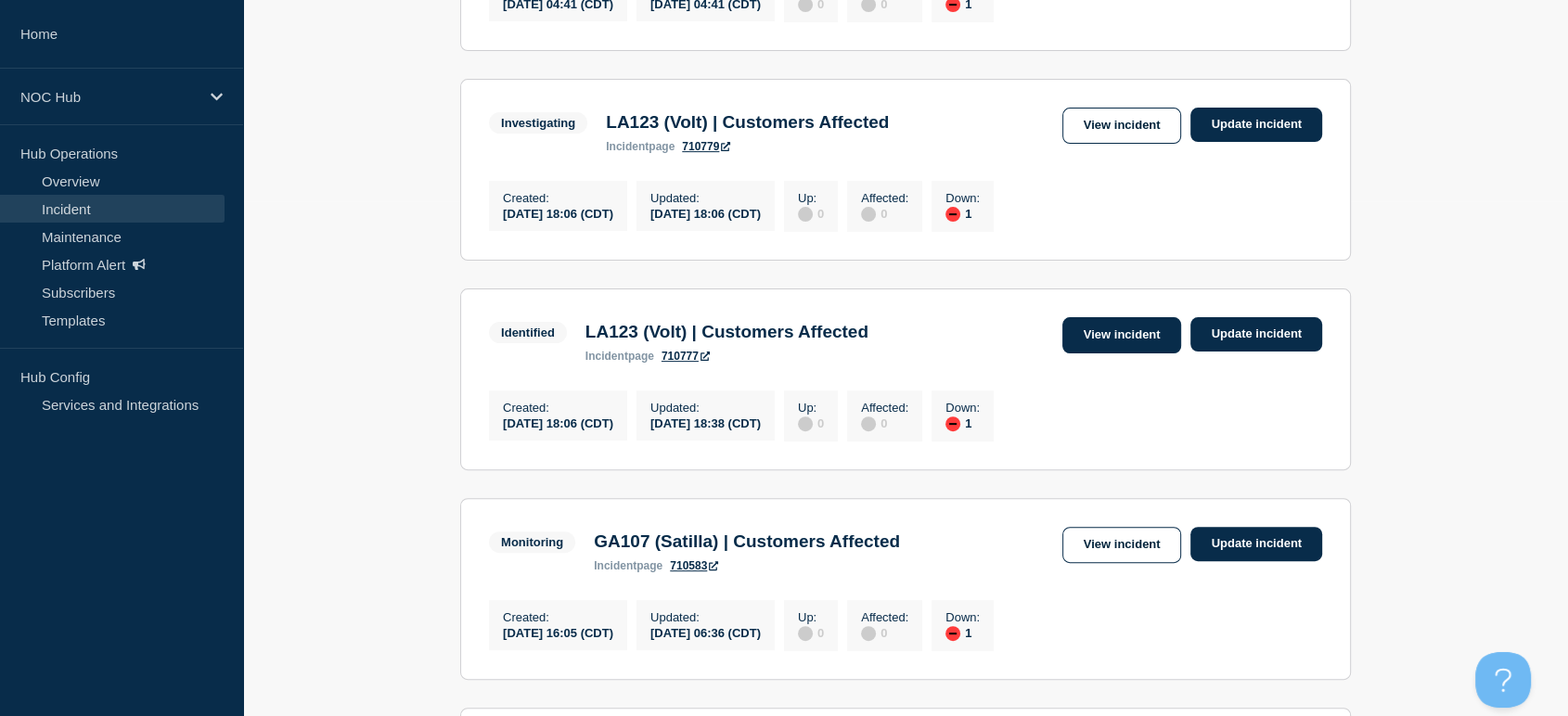
click at [1098, 353] on link "View incident" at bounding box center [1122, 335] width 120 height 36
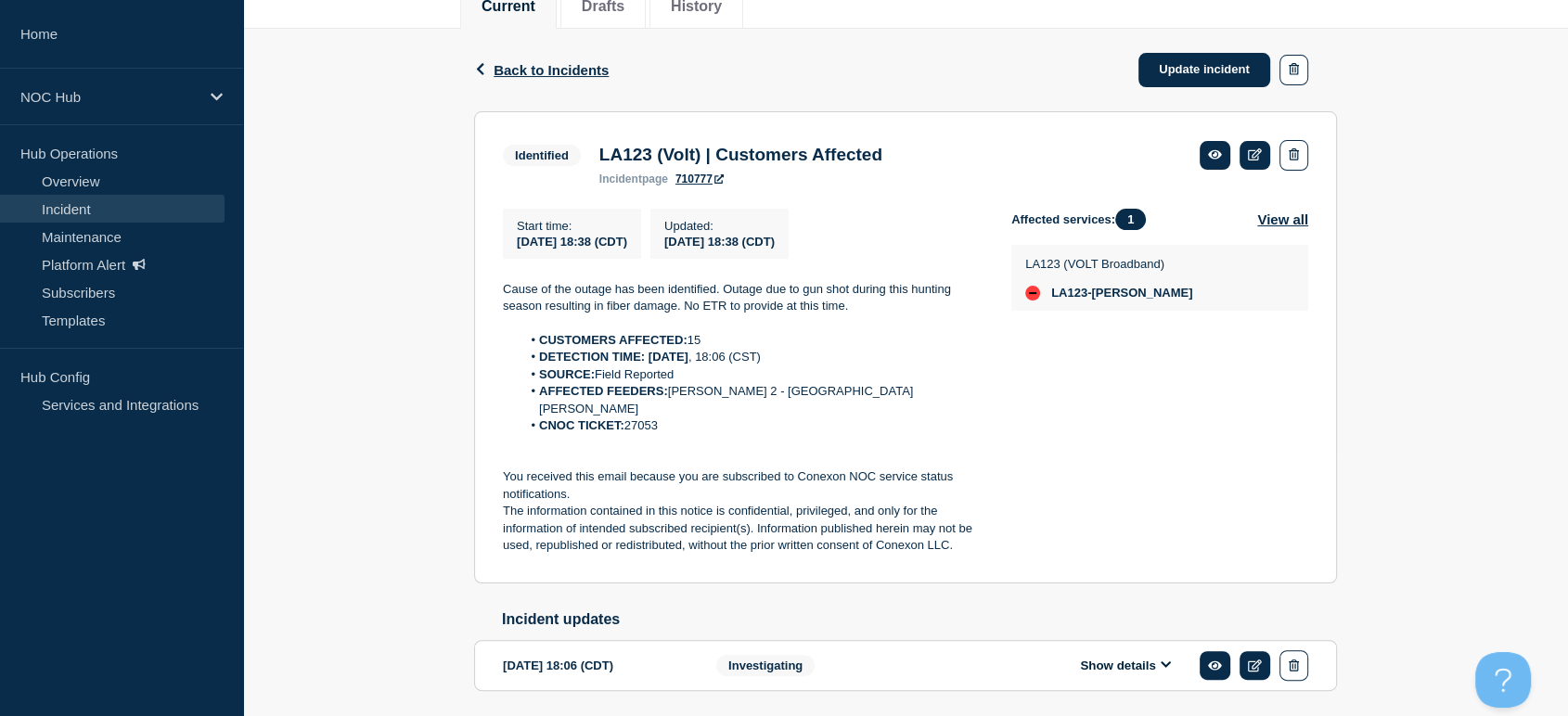
scroll to position [209, 0]
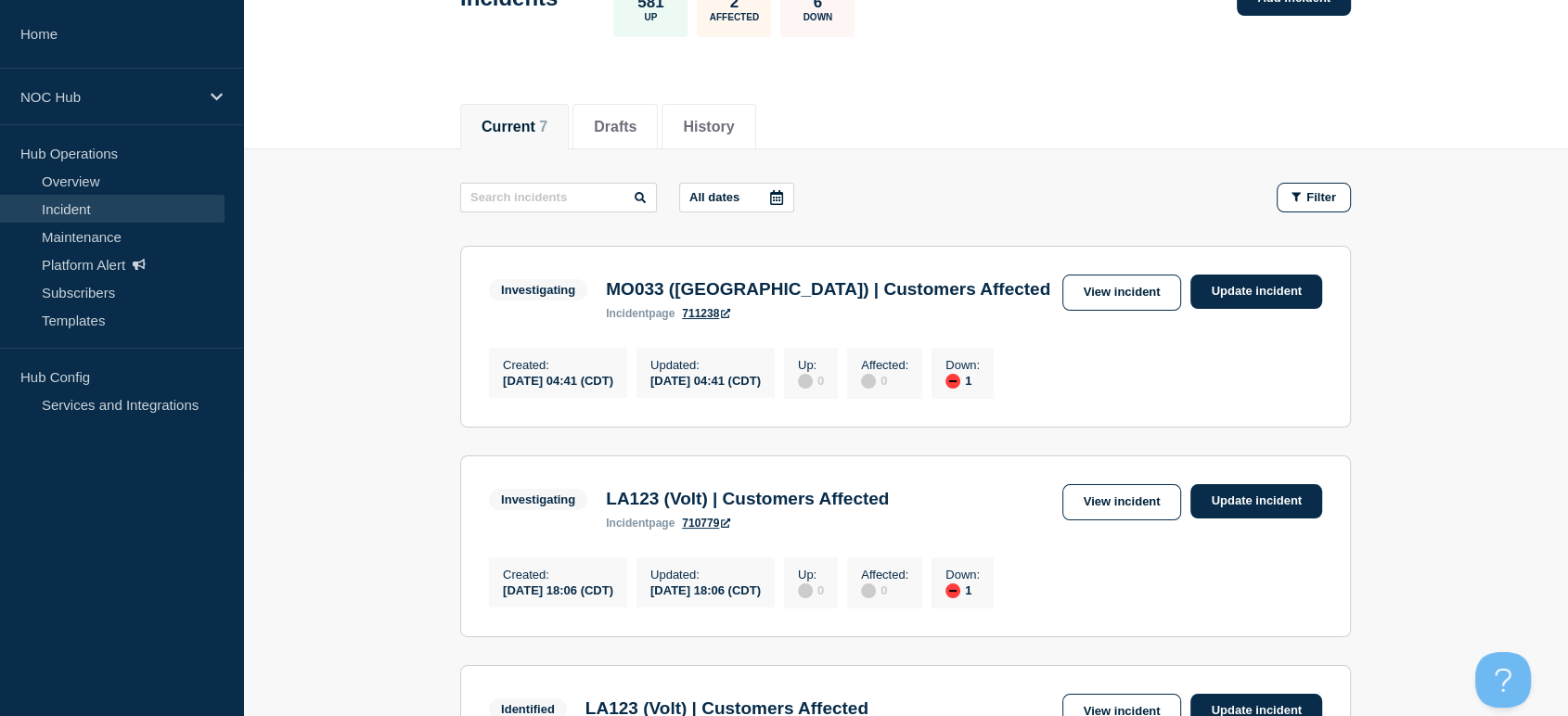
scroll to position [309, 0]
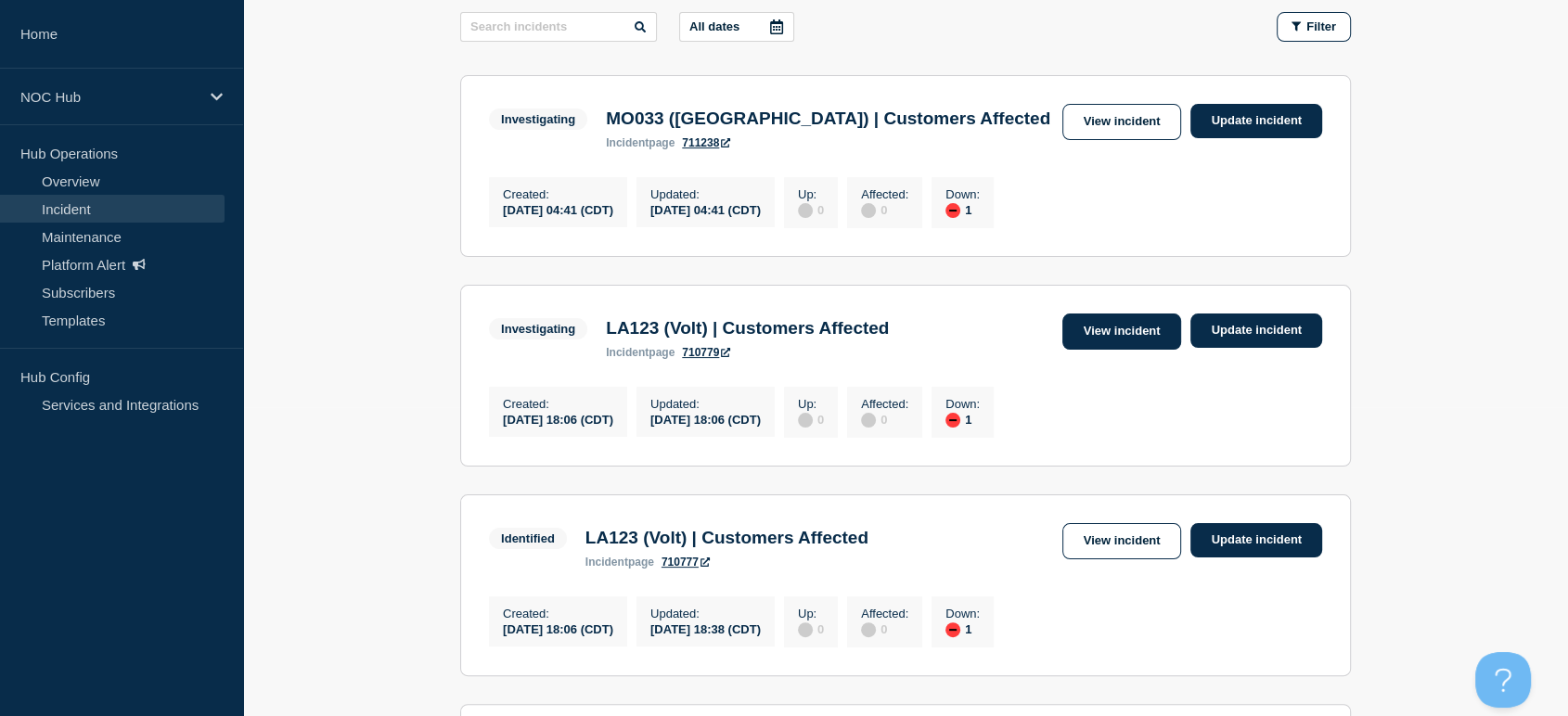
click at [1111, 340] on link "View incident" at bounding box center [1122, 331] width 120 height 36
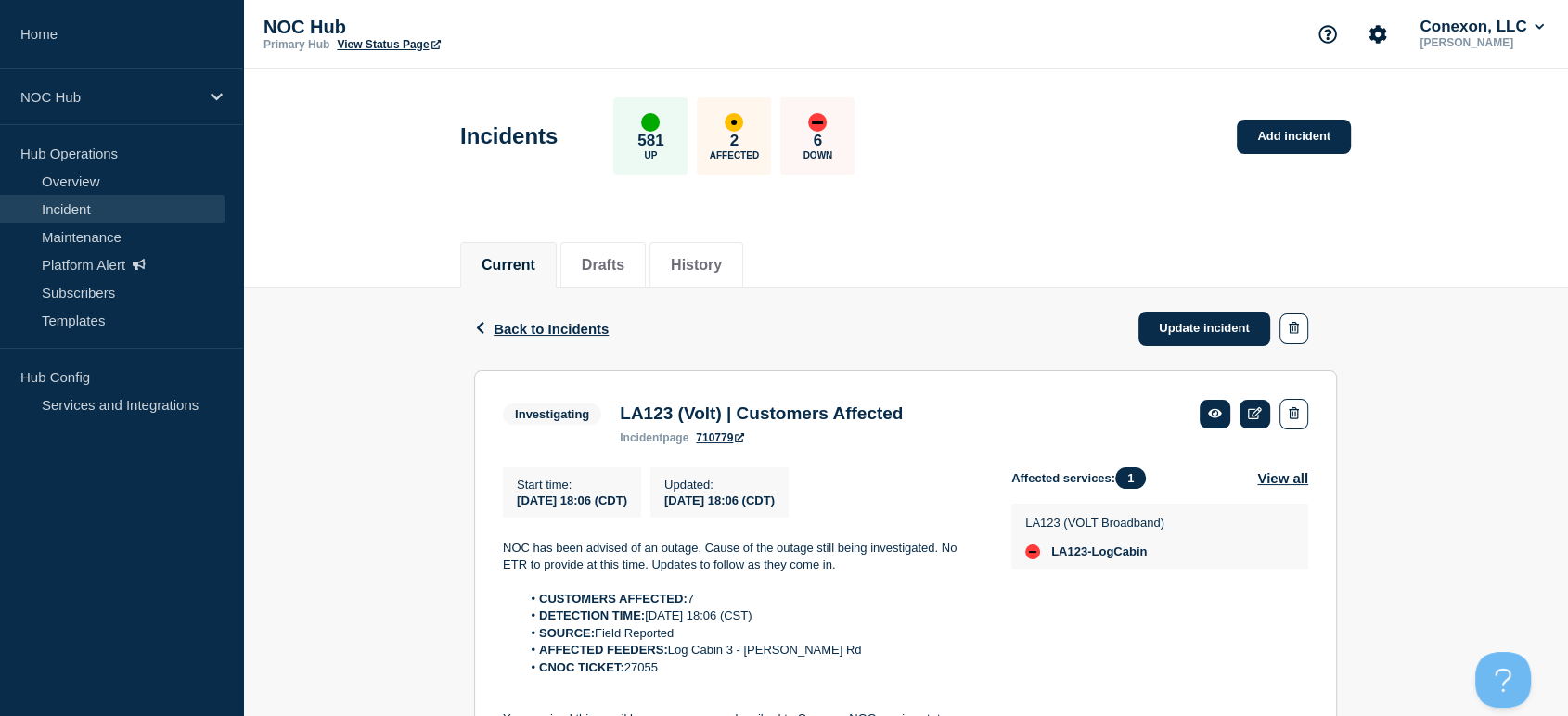
scroll to position [170, 0]
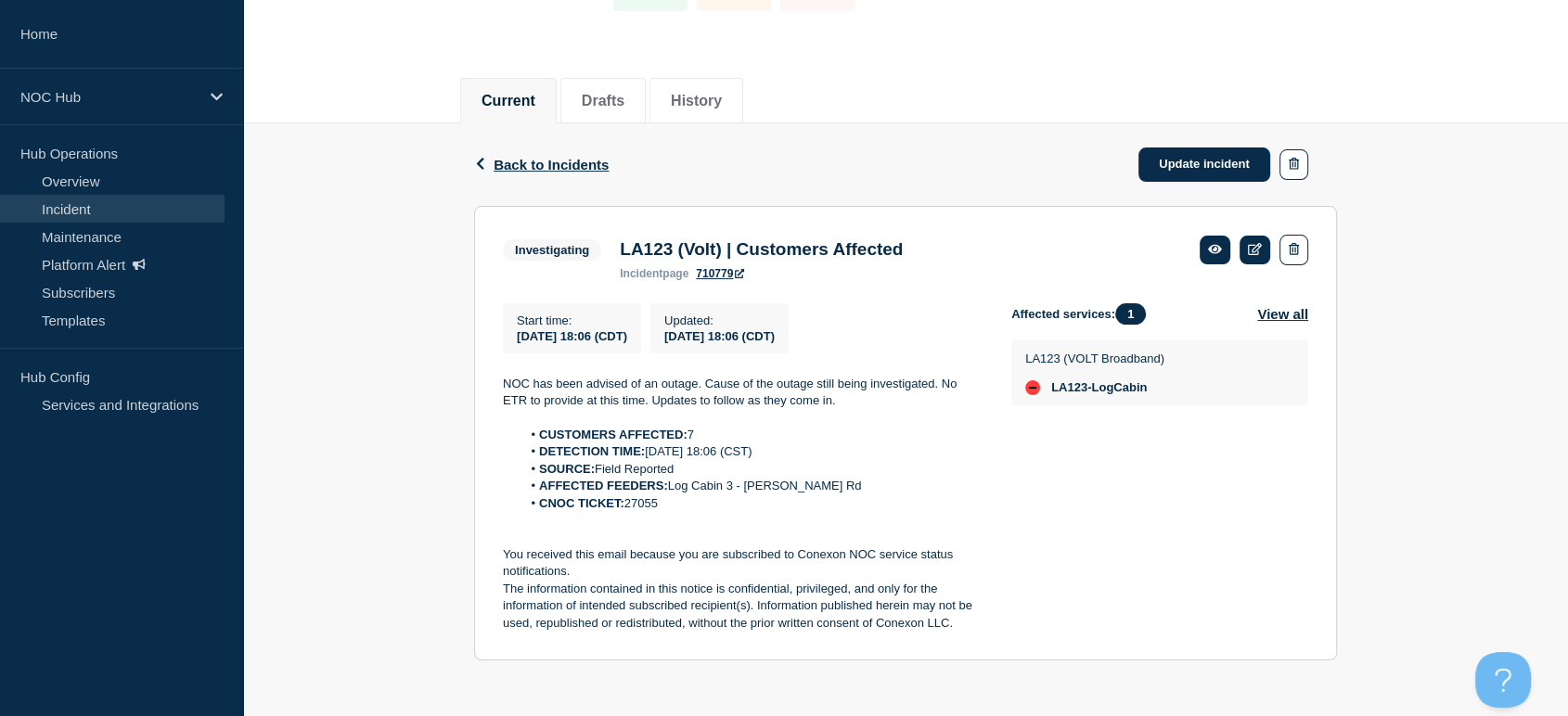
click at [89, 210] on link "Incident" at bounding box center [112, 209] width 225 height 28
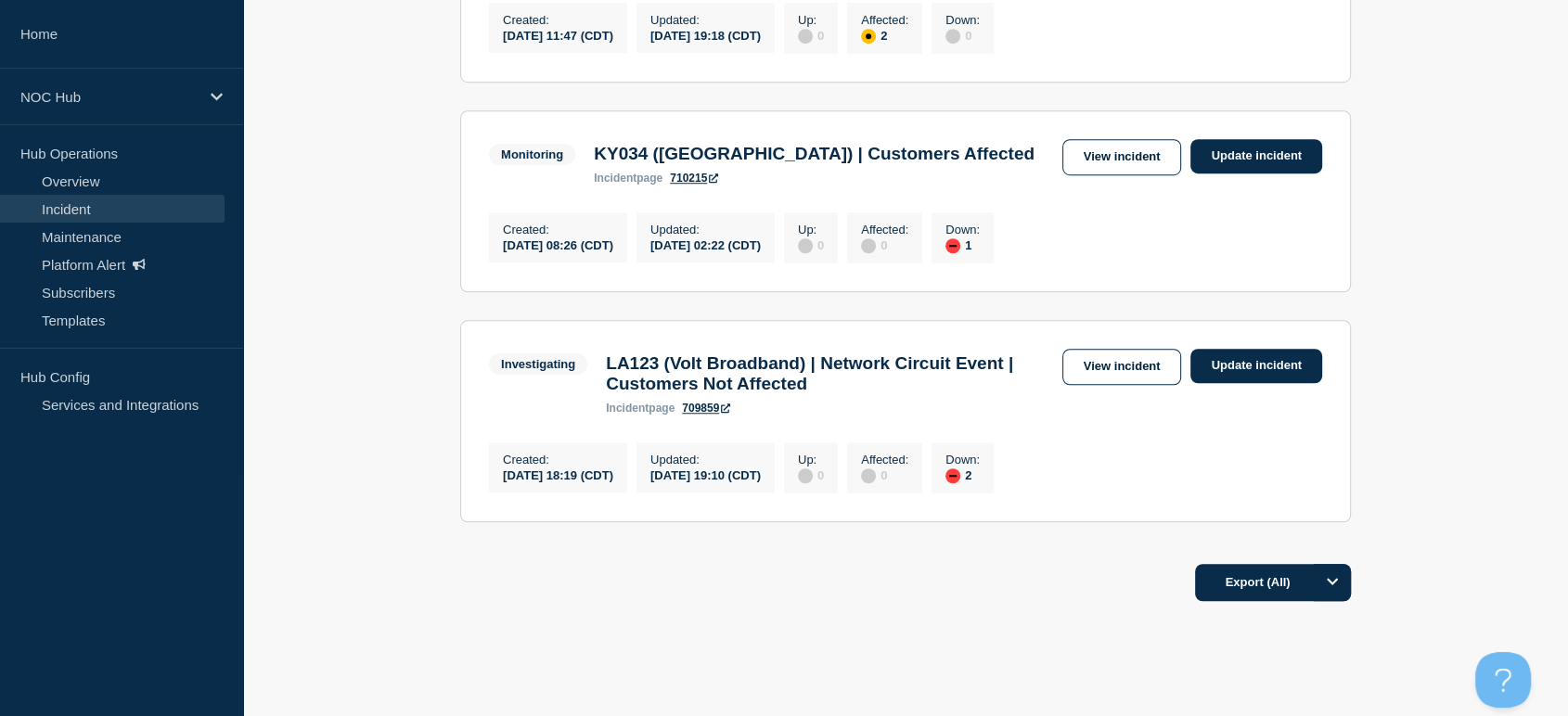
scroll to position [1447, 0]
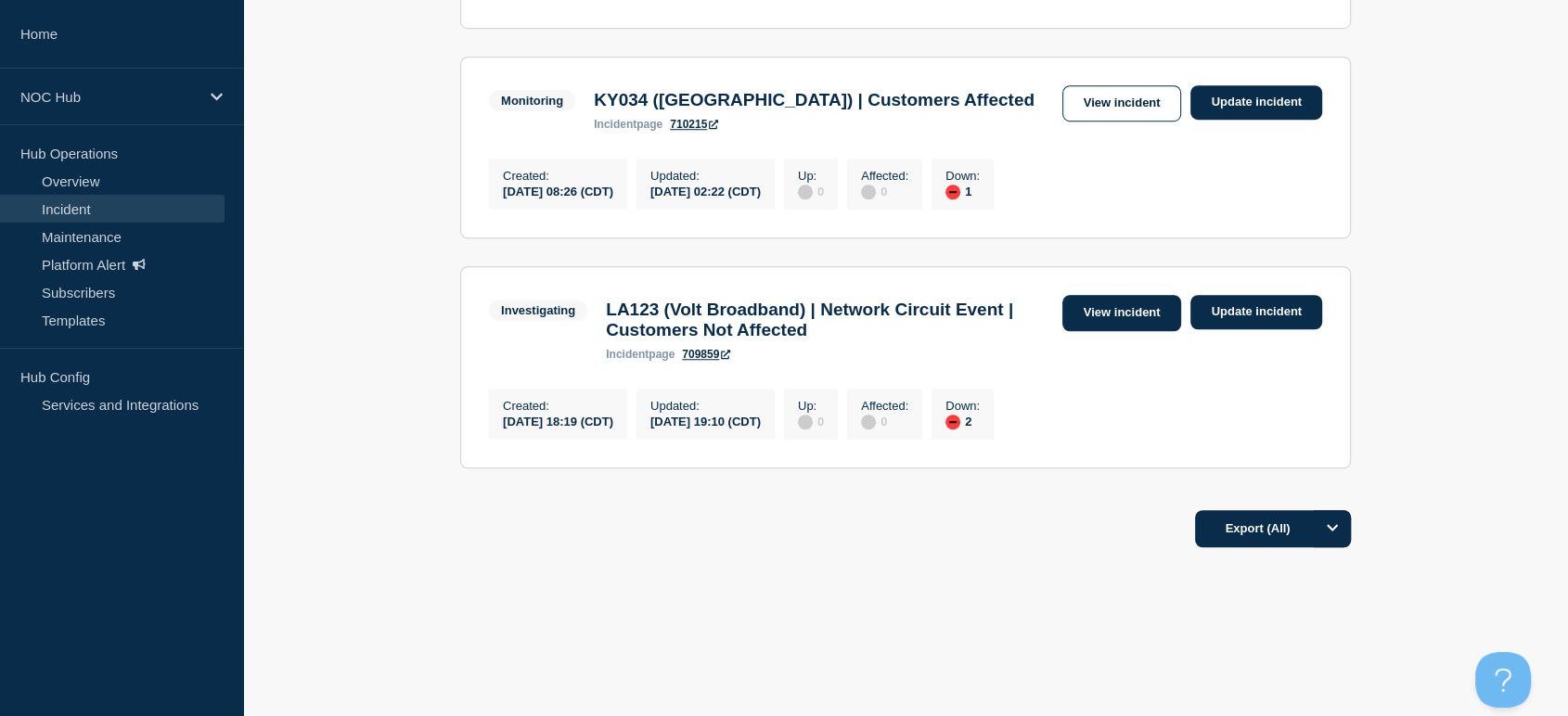
click at [1090, 310] on link "View incident" at bounding box center [1122, 313] width 120 height 36
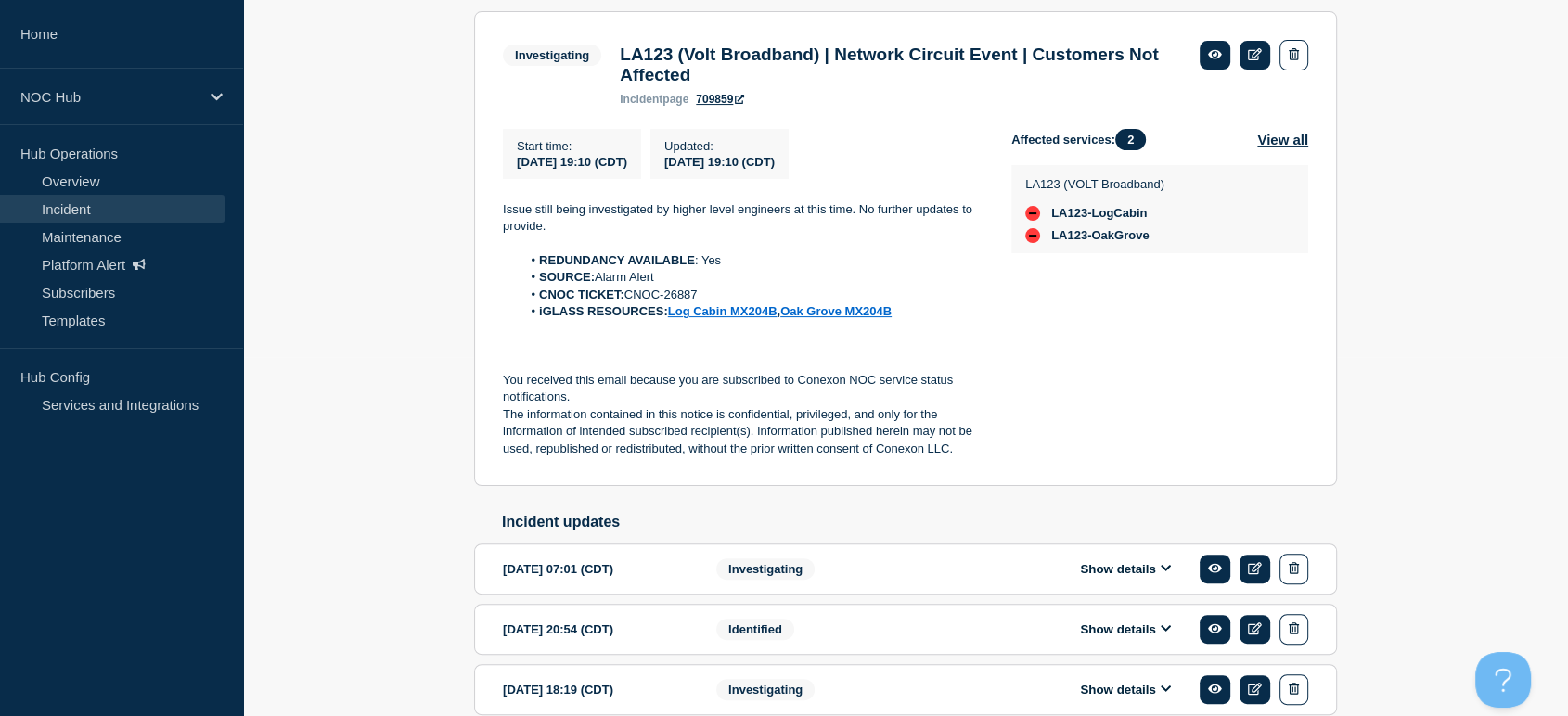
scroll to position [309, 0]
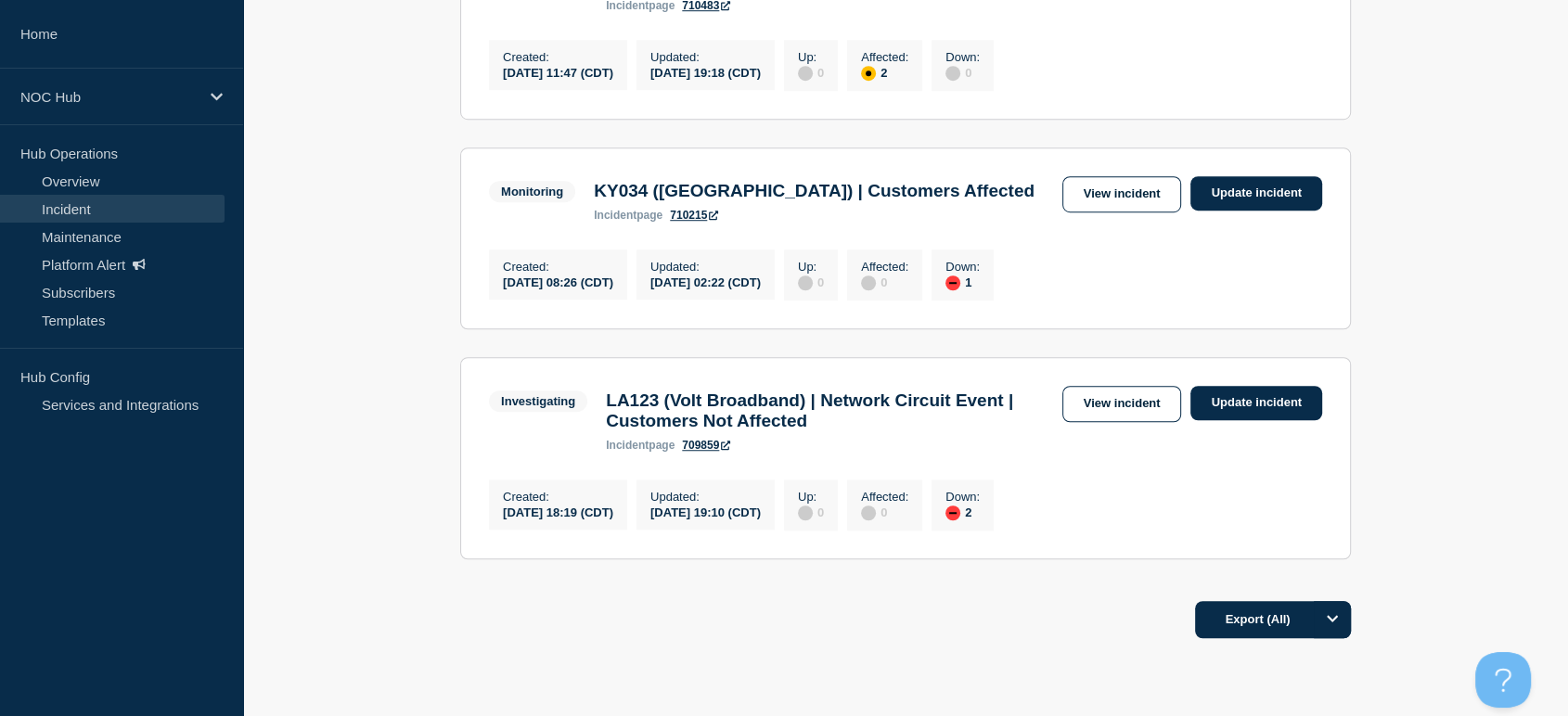
scroll to position [1139, 0]
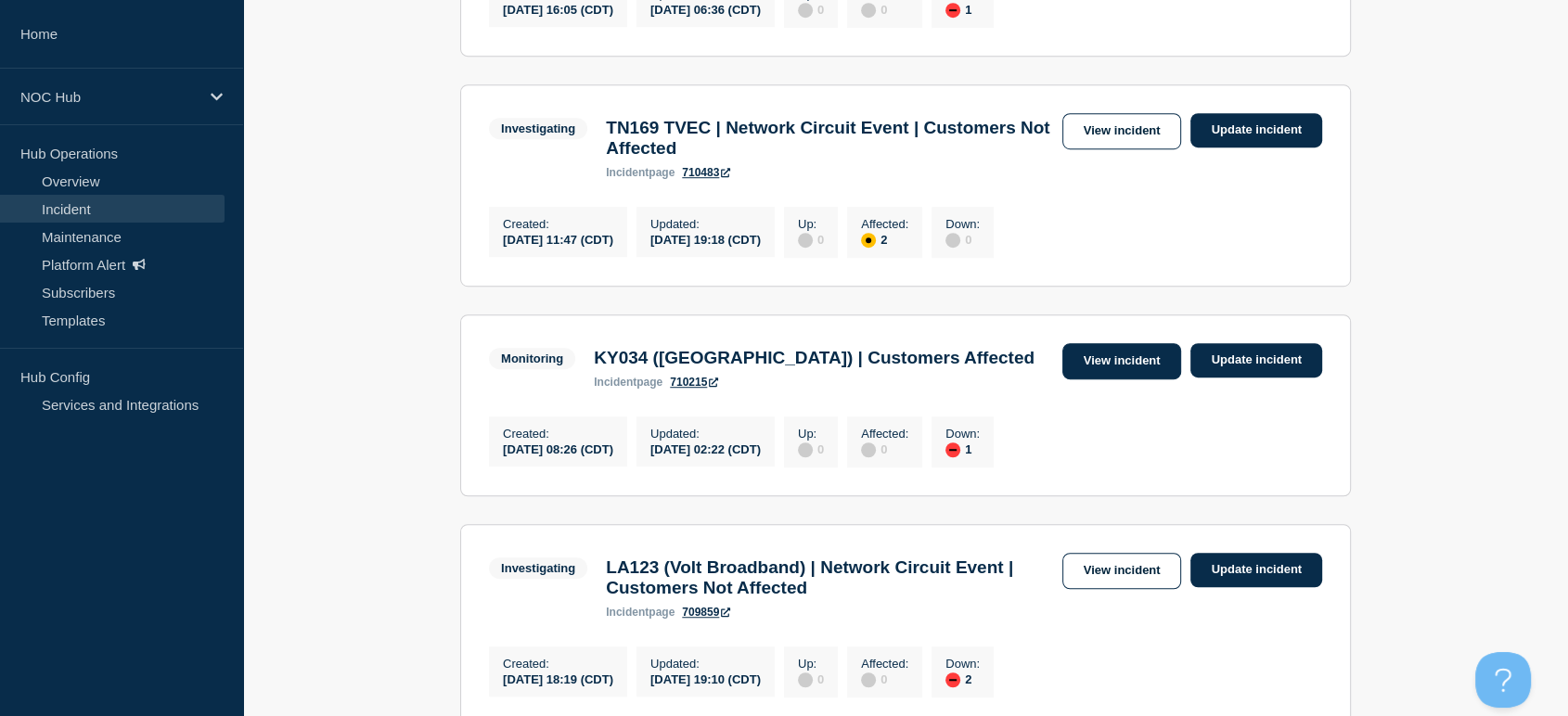
click at [1082, 380] on link "View incident" at bounding box center [1122, 362] width 120 height 36
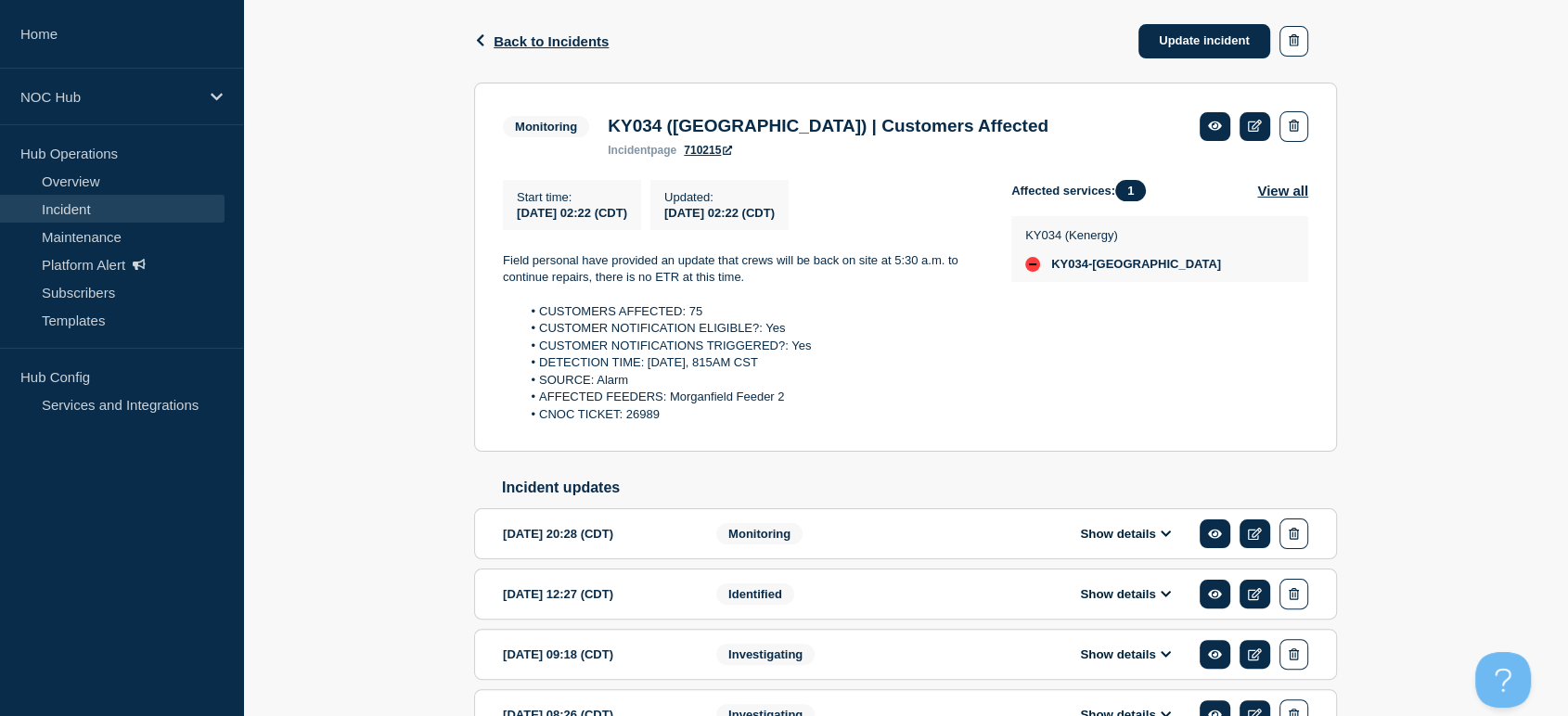
scroll to position [200, 0]
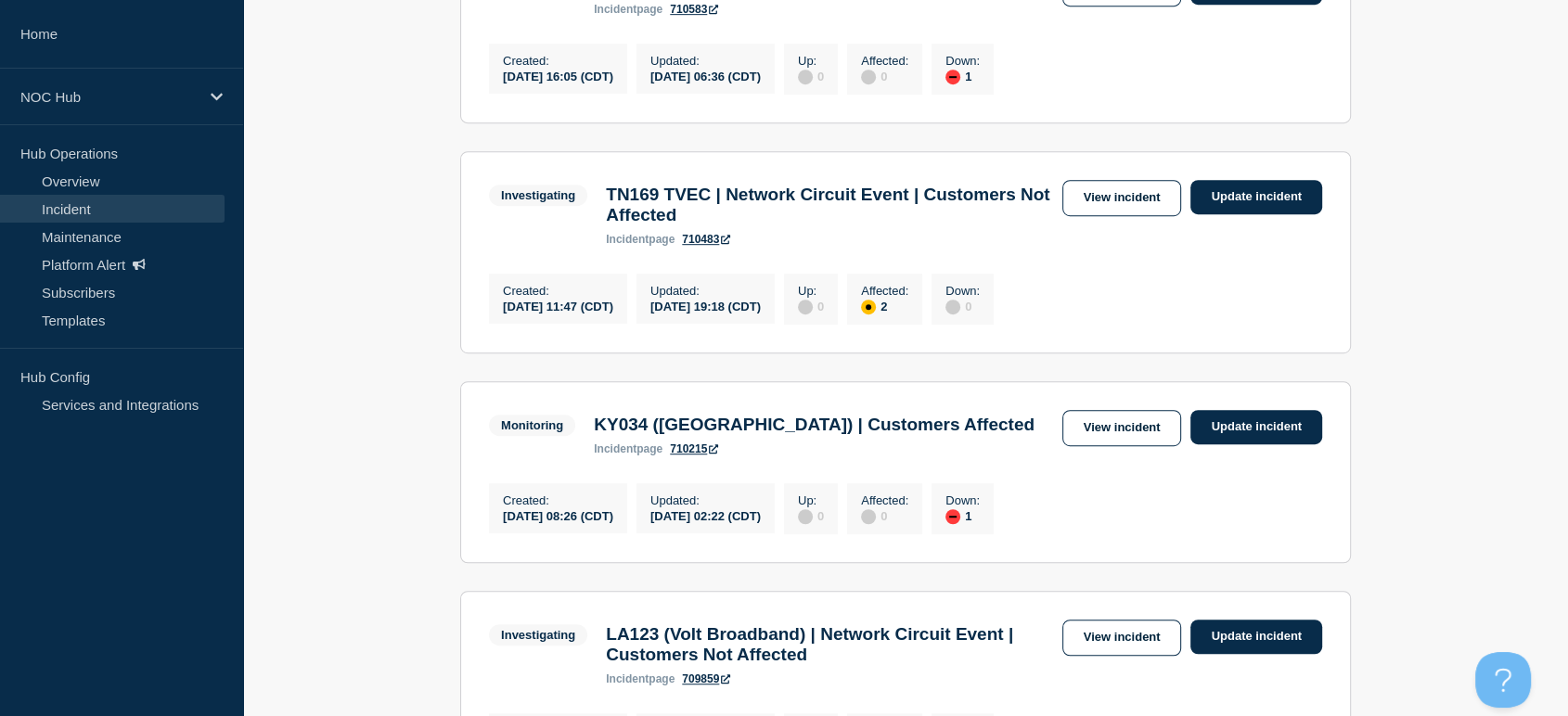
scroll to position [1036, 0]
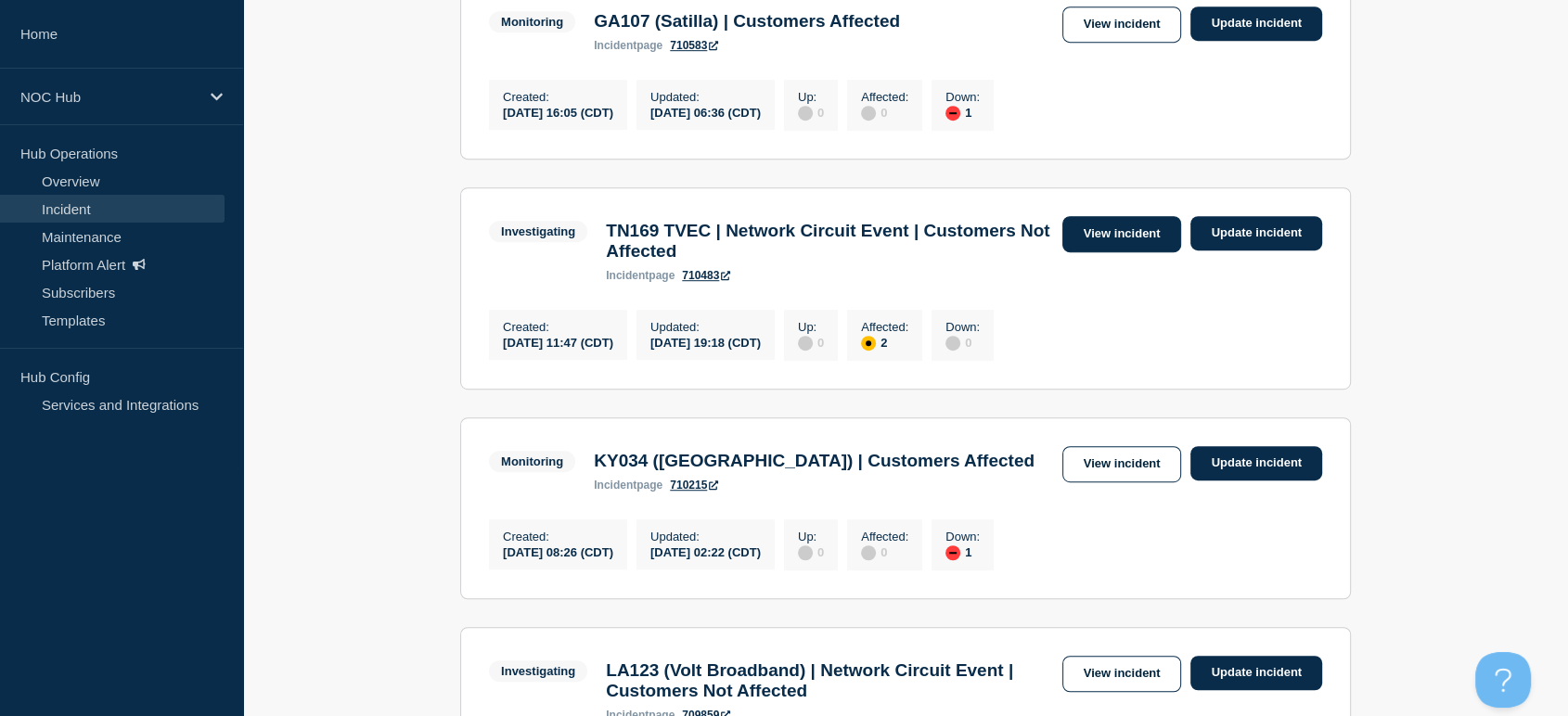
click at [1088, 252] on link "View incident" at bounding box center [1122, 234] width 120 height 36
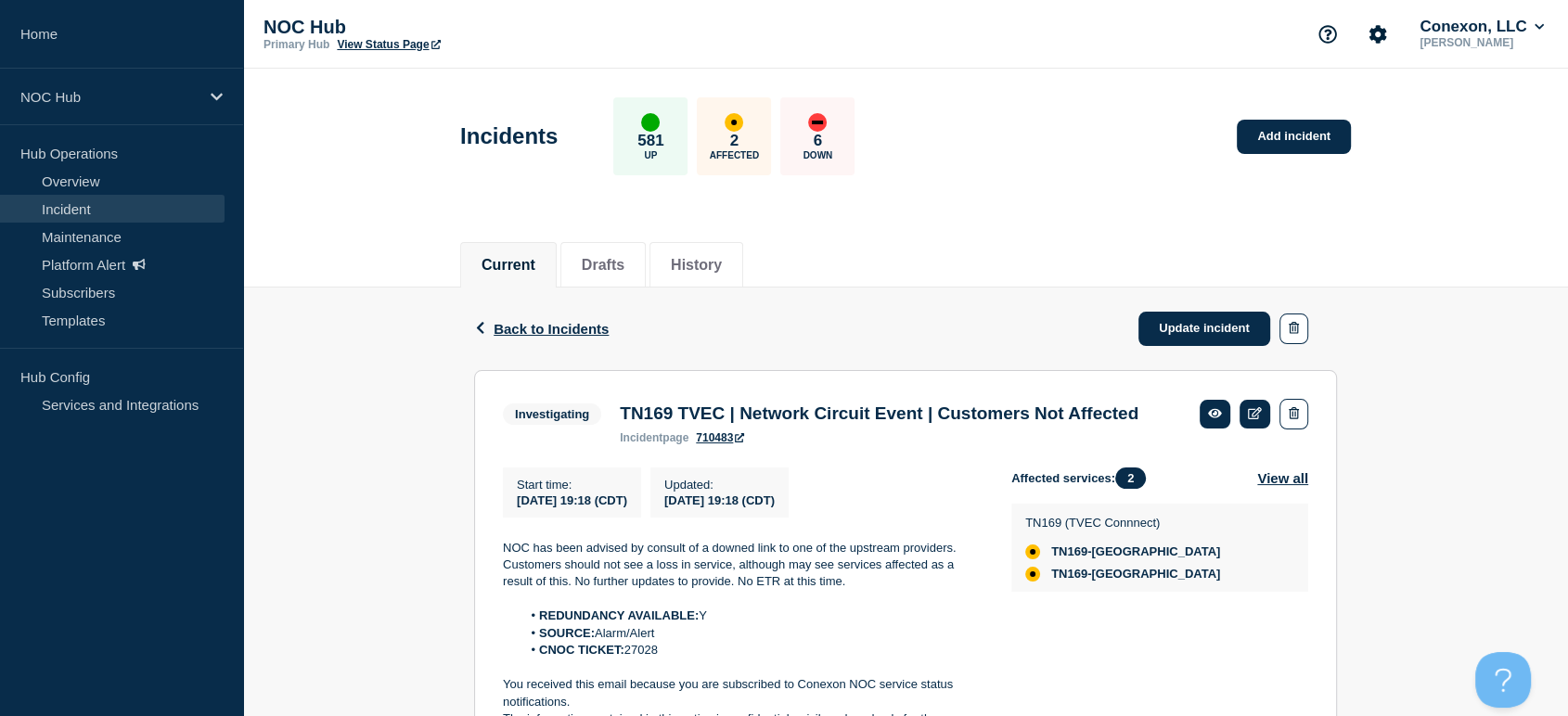
scroll to position [305, 0]
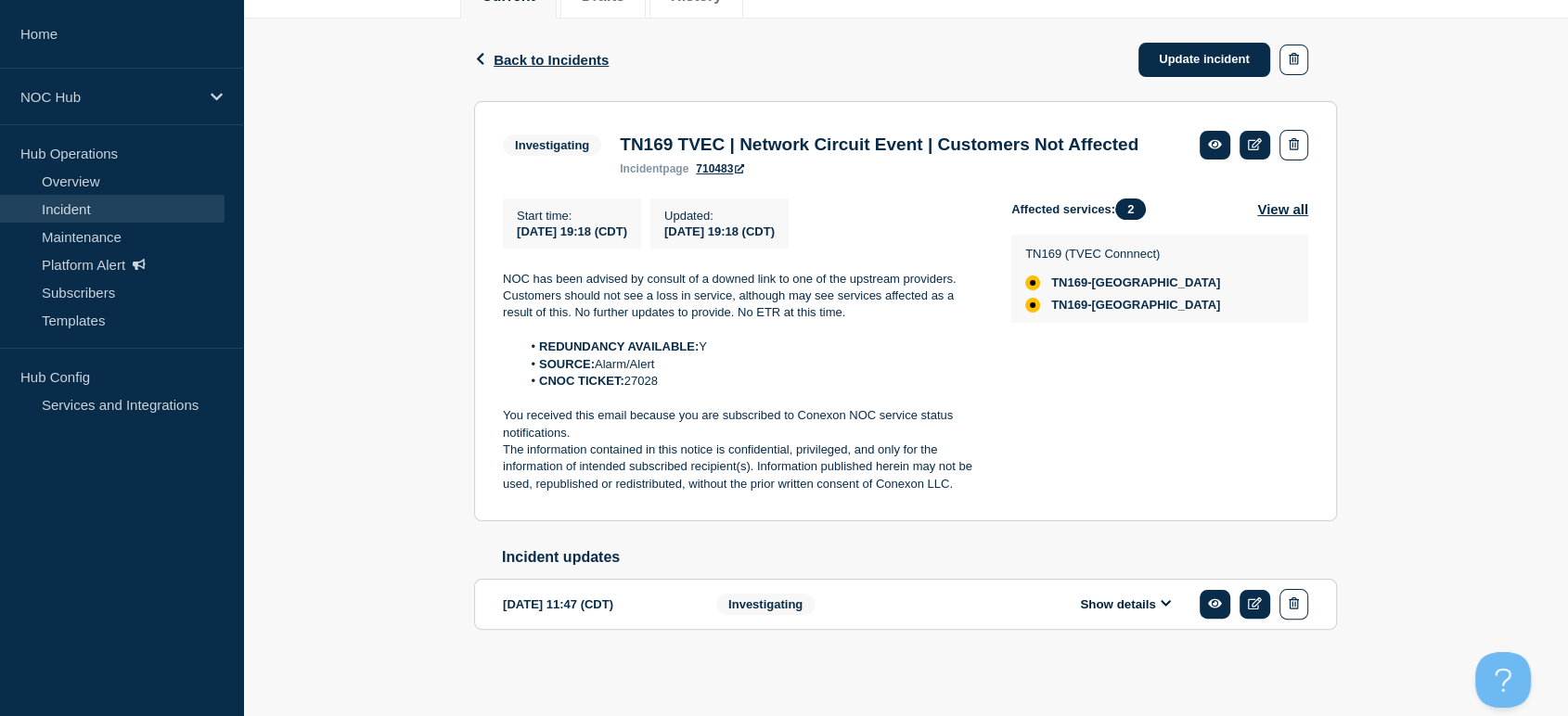
click at [74, 201] on link "Incident" at bounding box center [112, 209] width 225 height 28
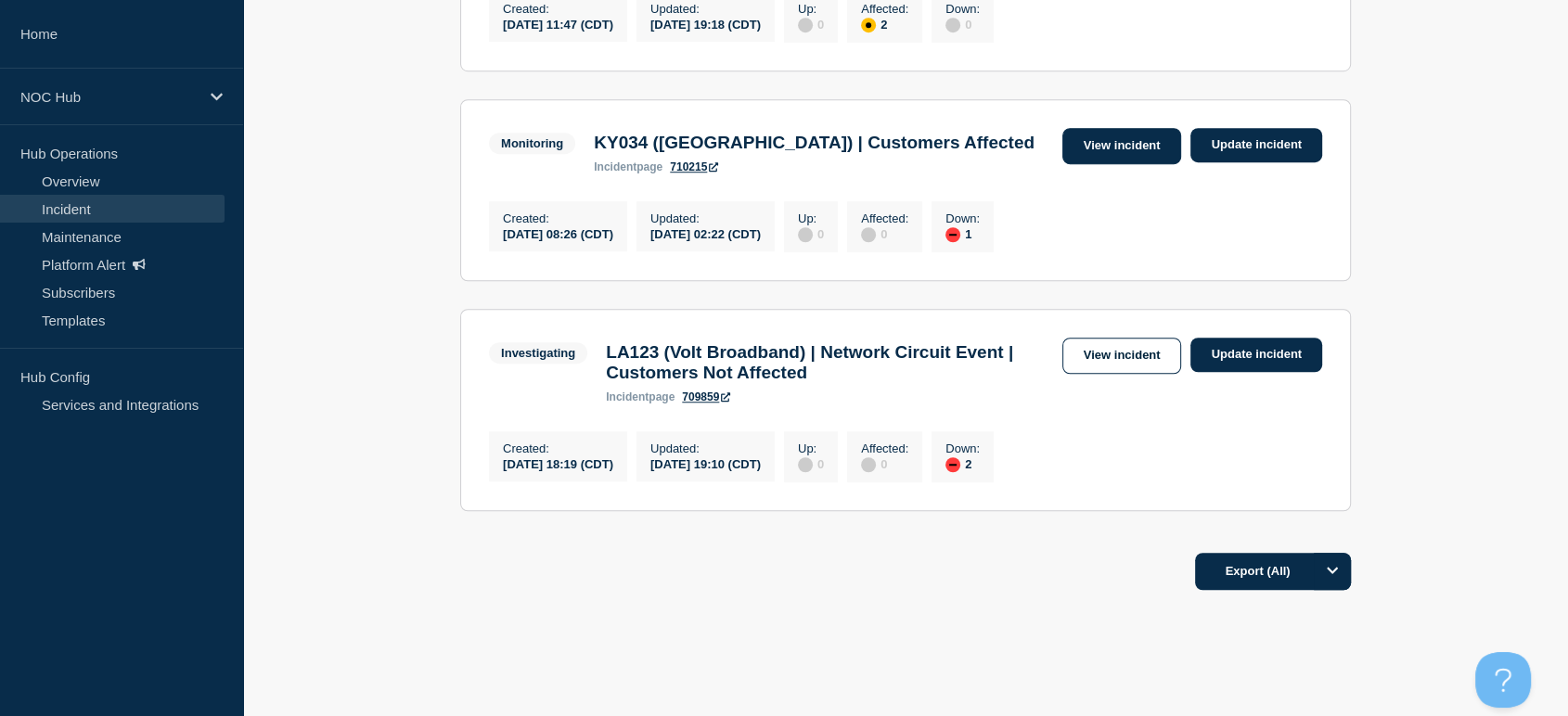
scroll to position [1242, 0]
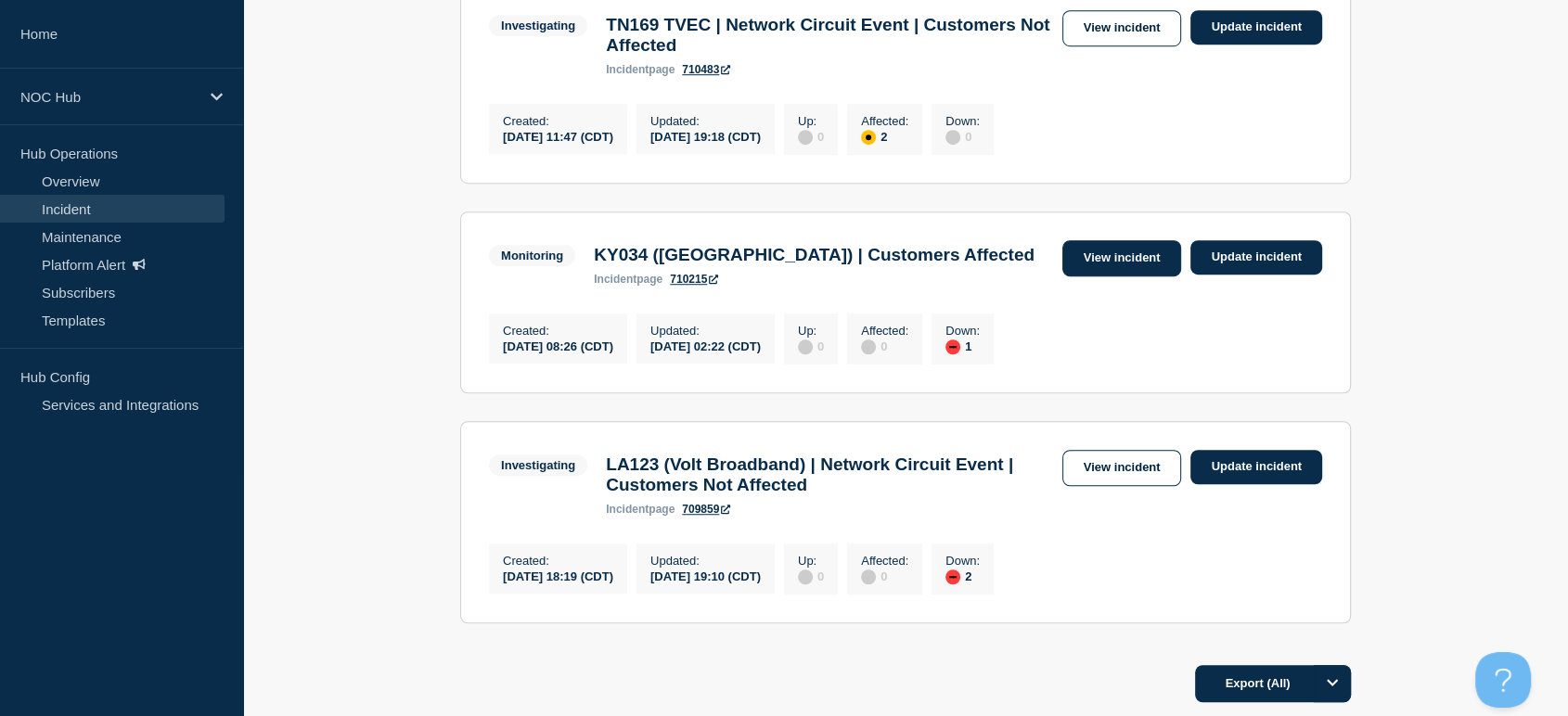
click at [1114, 276] on link "View incident" at bounding box center [1122, 258] width 120 height 36
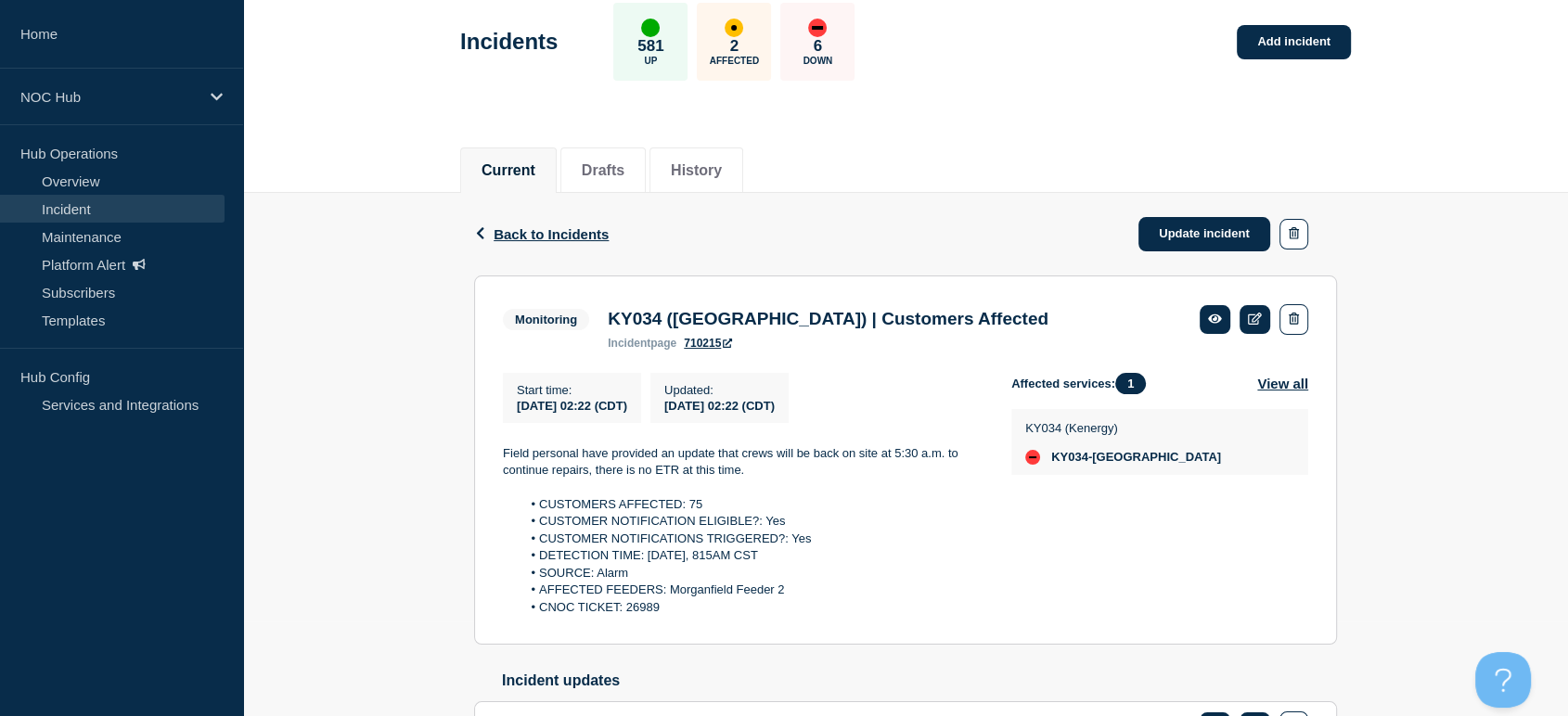
scroll to position [206, 0]
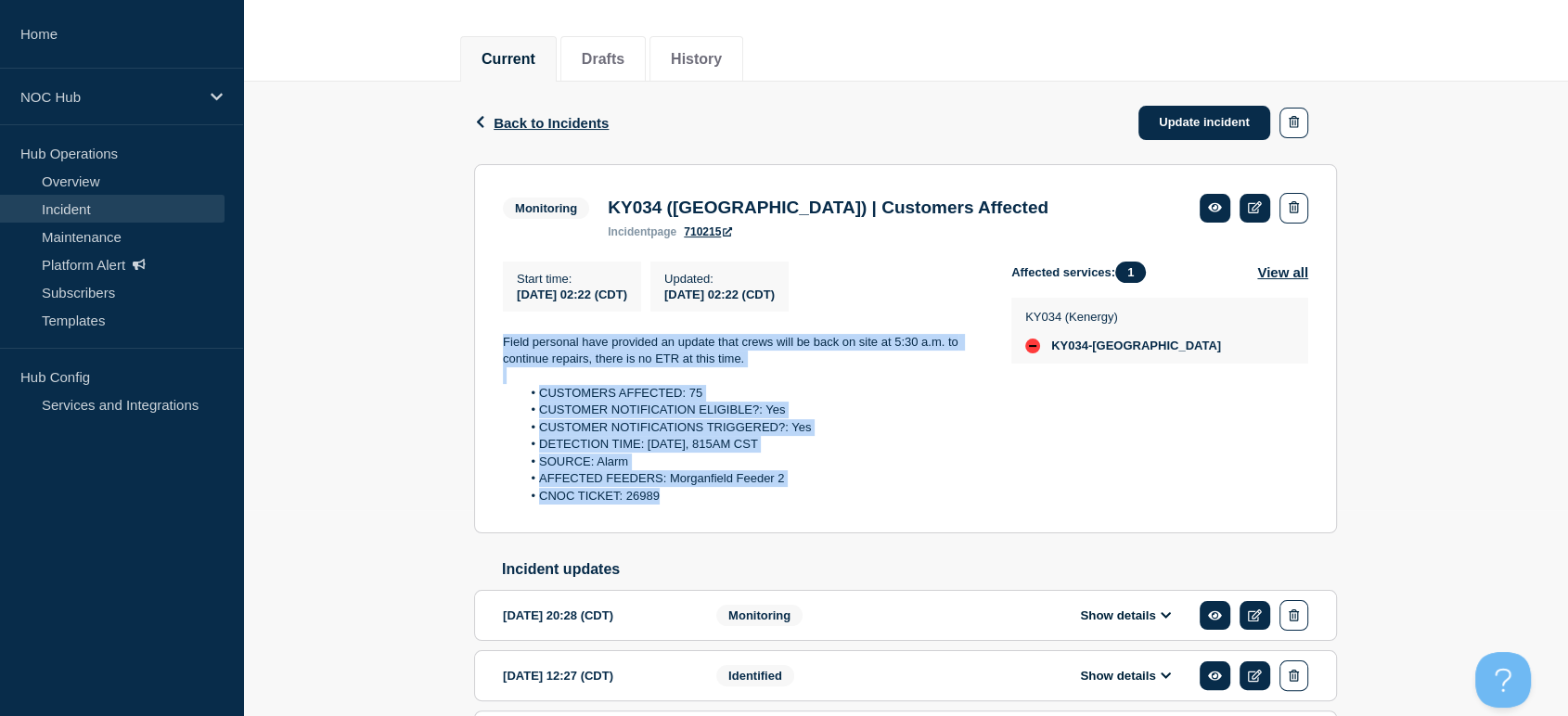
drag, startPoint x: 486, startPoint y: 348, endPoint x: 699, endPoint y: 510, distance: 267.6
click at [699, 510] on section "Monitoring KY034 (Morganfield) | Customers Affected incident page 710215 Start …" at bounding box center [905, 349] width 863 height 370
copy div "Field personal have provided an update that crews will be back on site at 5:30 …"
click at [1204, 123] on link "Update incident" at bounding box center [1204, 123] width 131 height 34
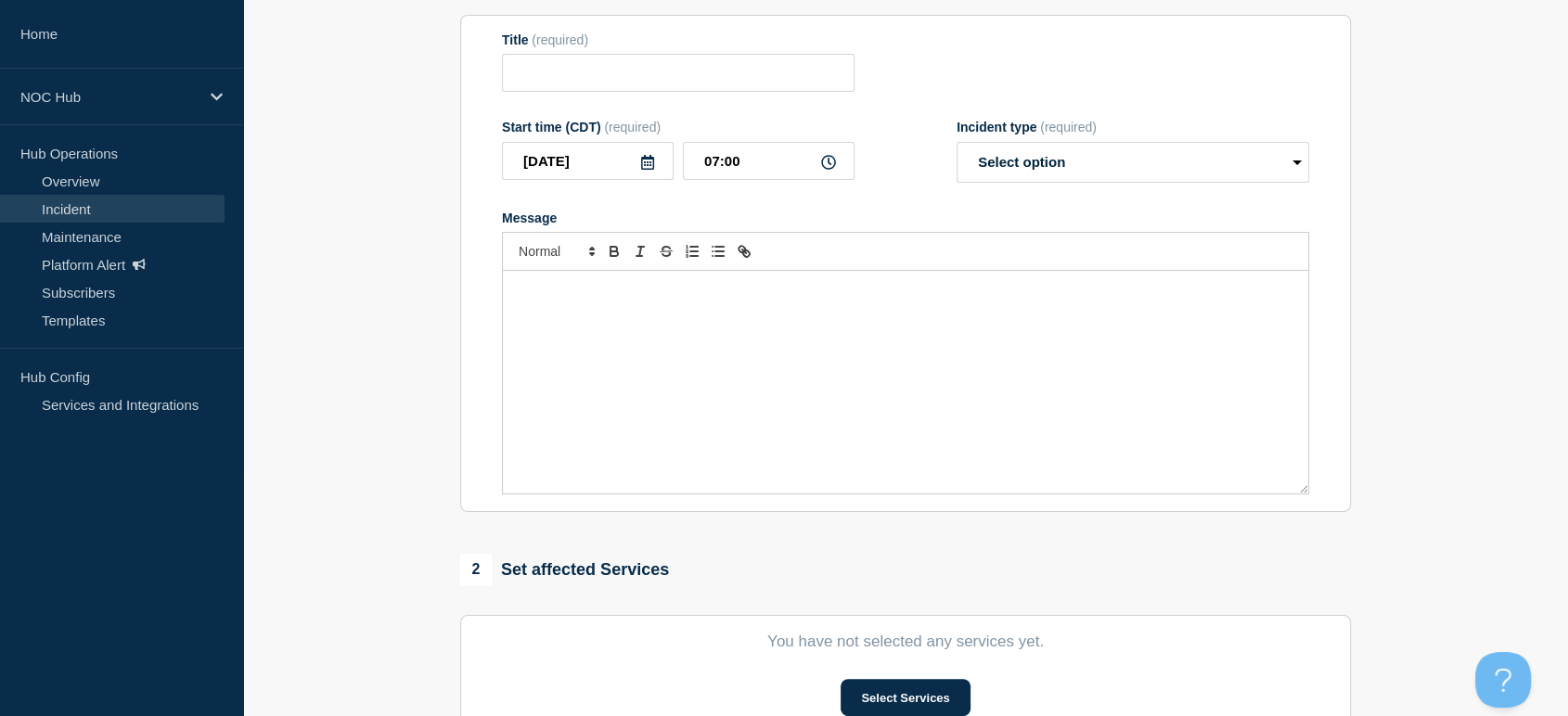
type input "KY034 ([GEOGRAPHIC_DATA]) | Customers Affected"
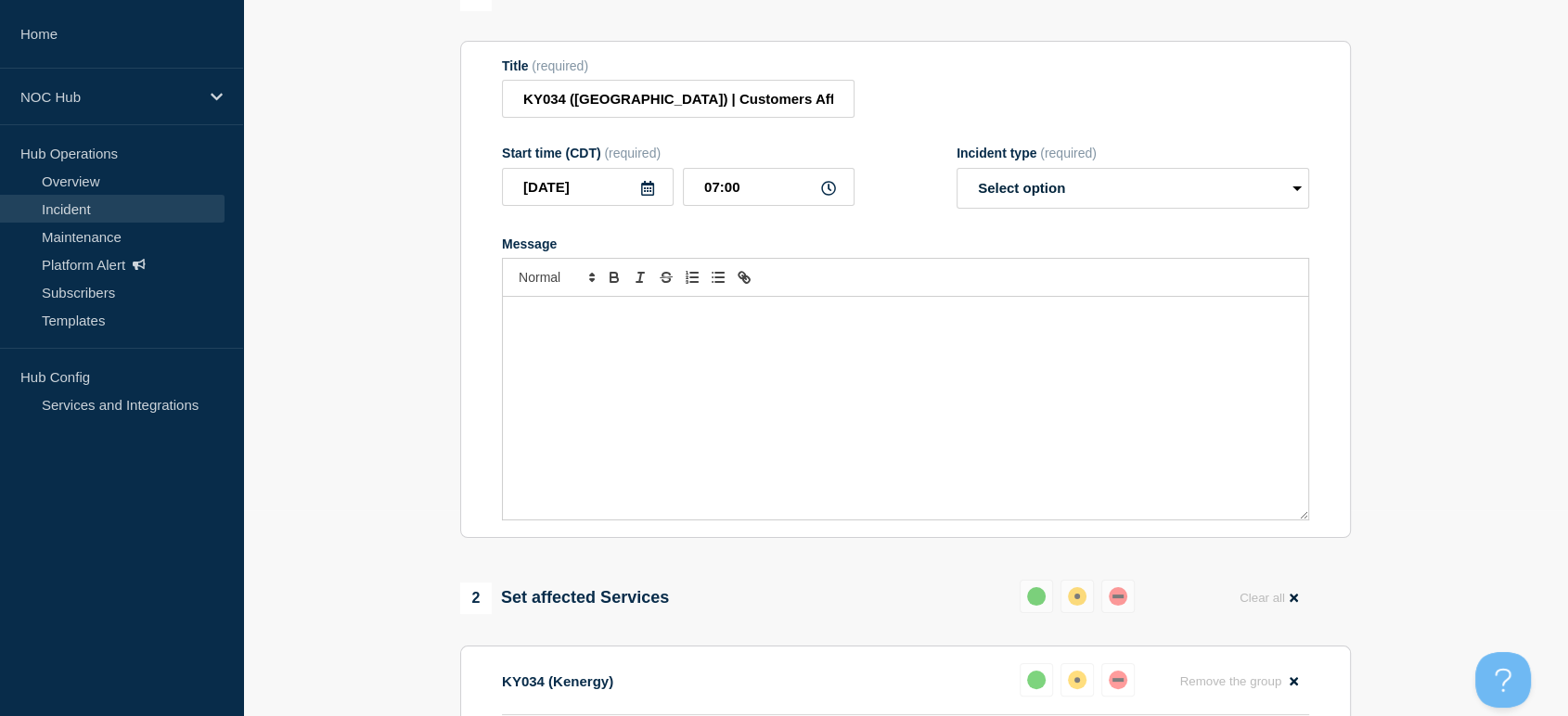
click at [811, 360] on div "Message" at bounding box center [905, 408] width 805 height 223
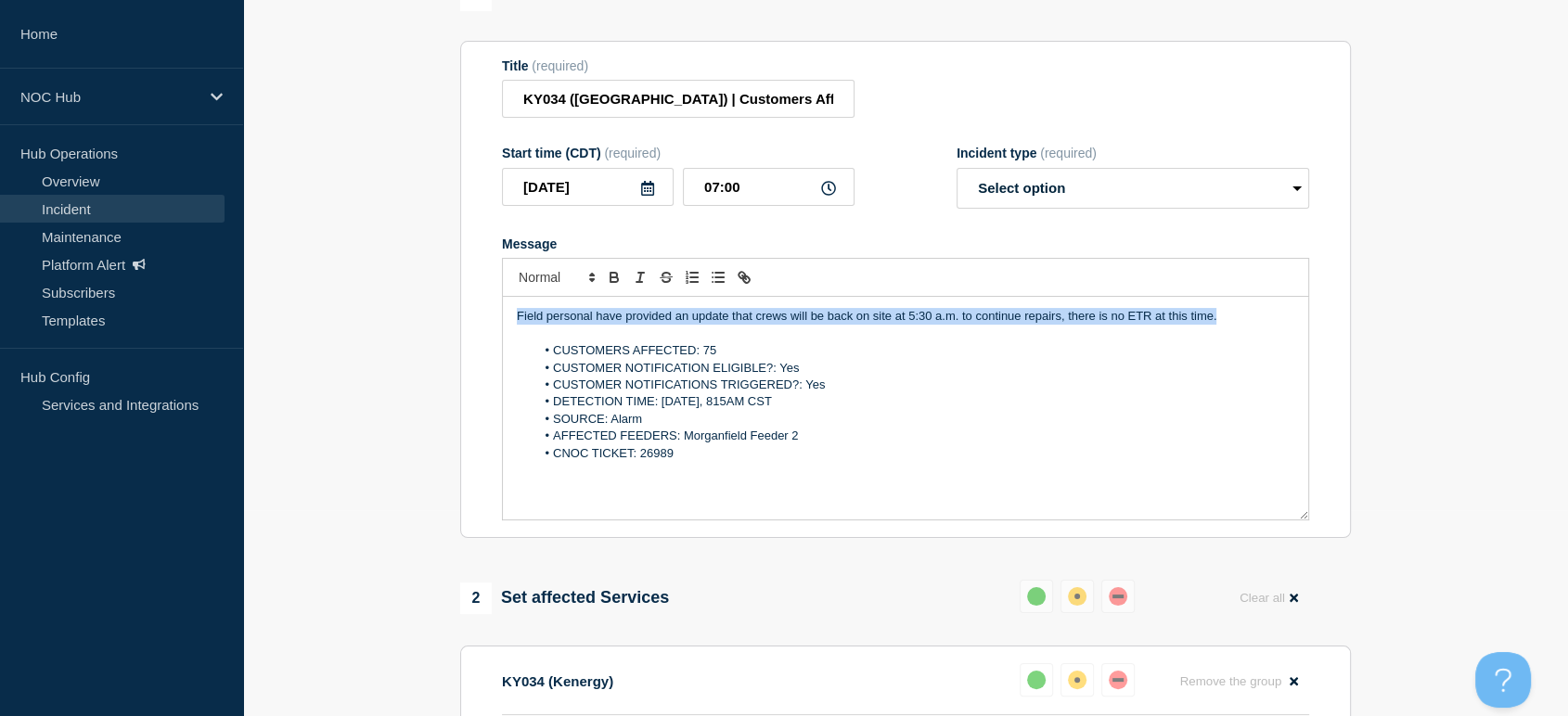
drag, startPoint x: 1223, startPoint y: 324, endPoint x: 355, endPoint y: 314, distance: 868.1
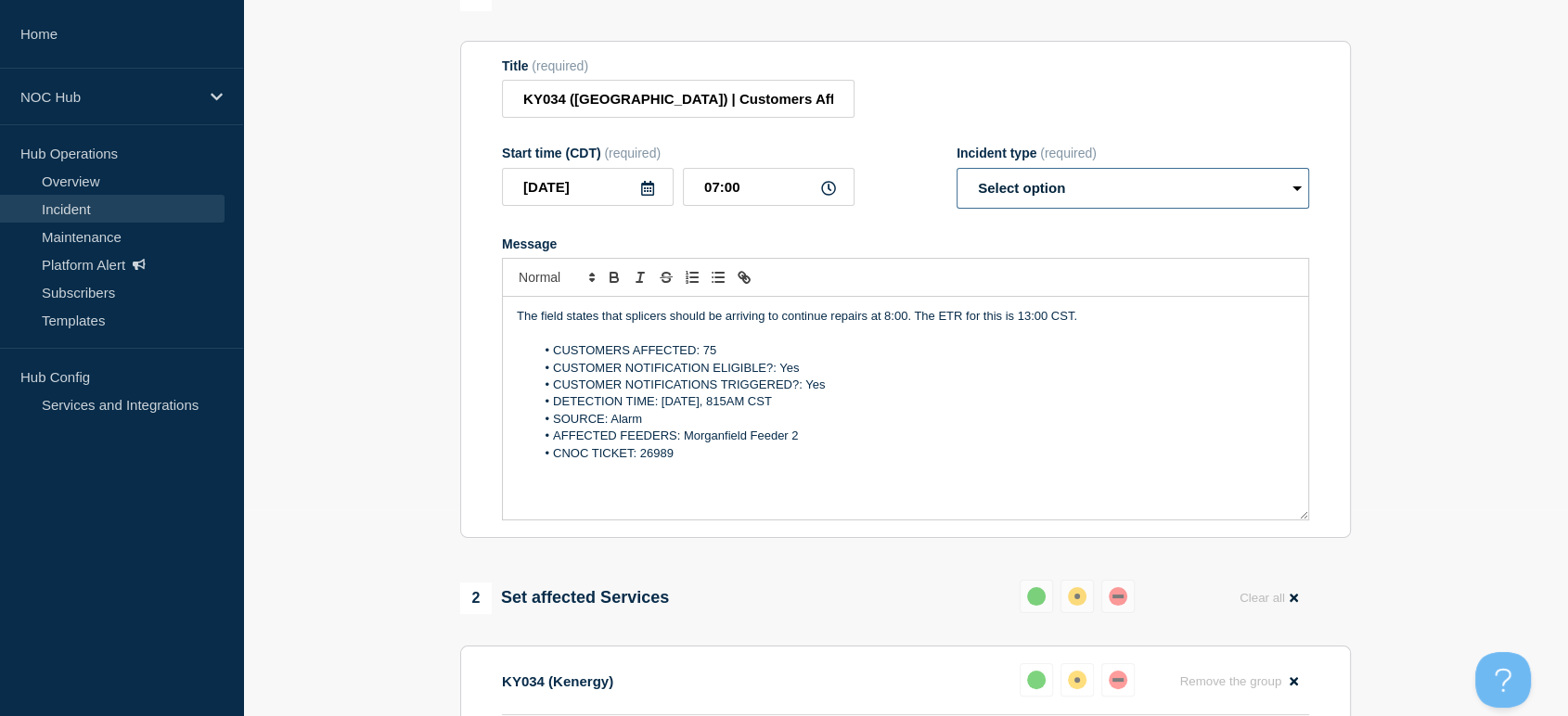
click at [973, 199] on select "Select option Investigating Identified Monitoring Resolved" at bounding box center [1133, 188] width 352 height 41
select select "monitoring"
click at [957, 178] on select "Select option Investigating Identified Monitoring Resolved" at bounding box center [1133, 188] width 352 height 41
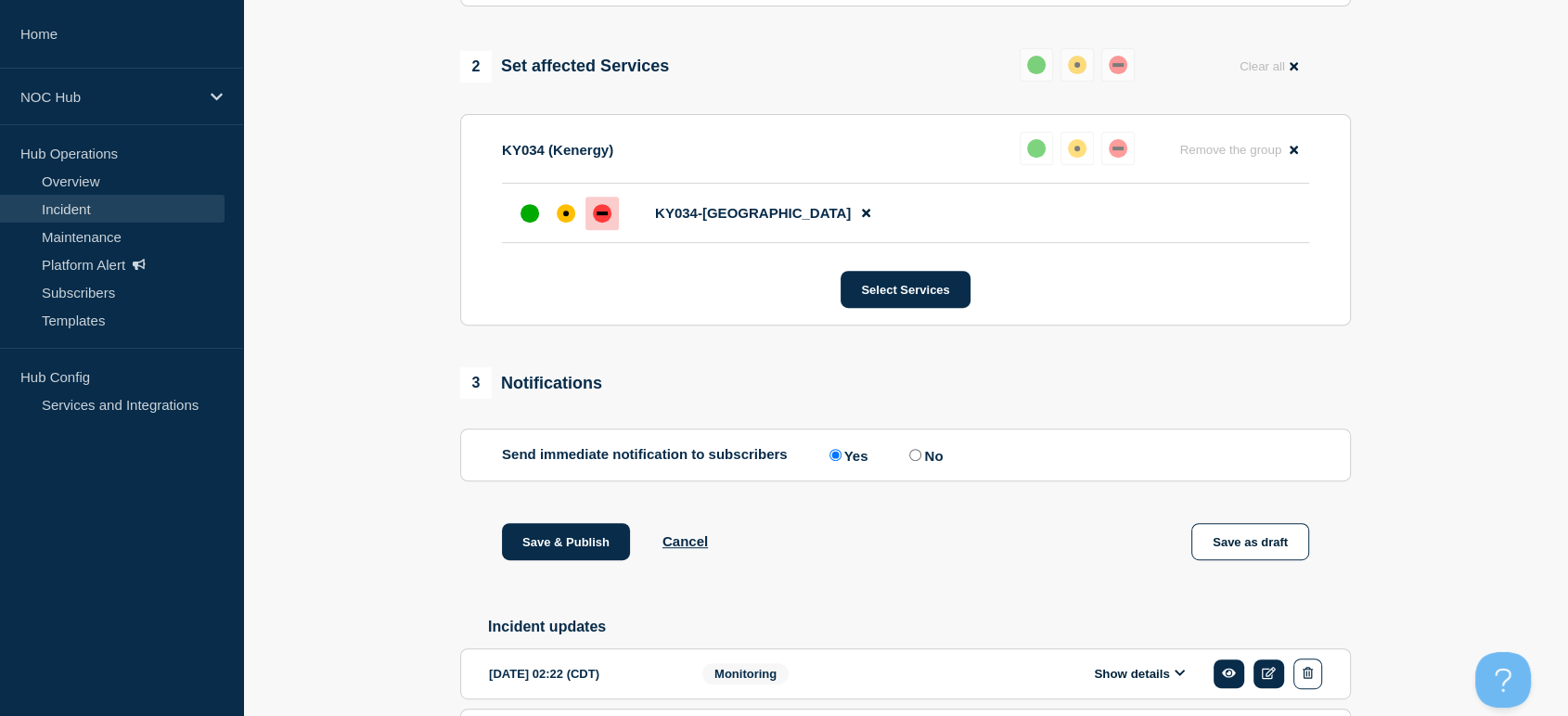
scroll to position [824, 0]
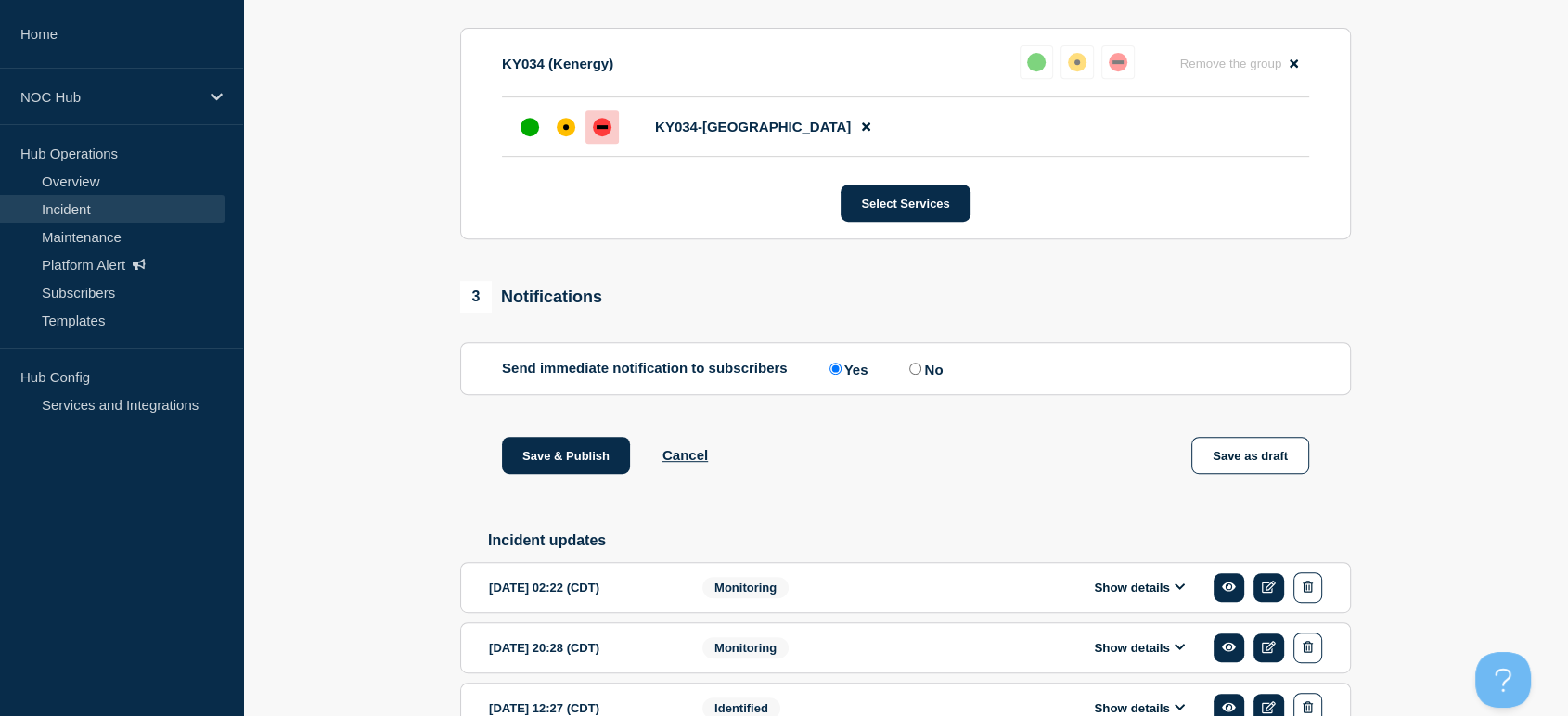
click at [922, 375] on input "No" at bounding box center [915, 368] width 12 height 12
radio input "true"
radio input "false"
click at [583, 472] on button "Save & Publish" at bounding box center [566, 455] width 128 height 37
